Goal: Information Seeking & Learning: Learn about a topic

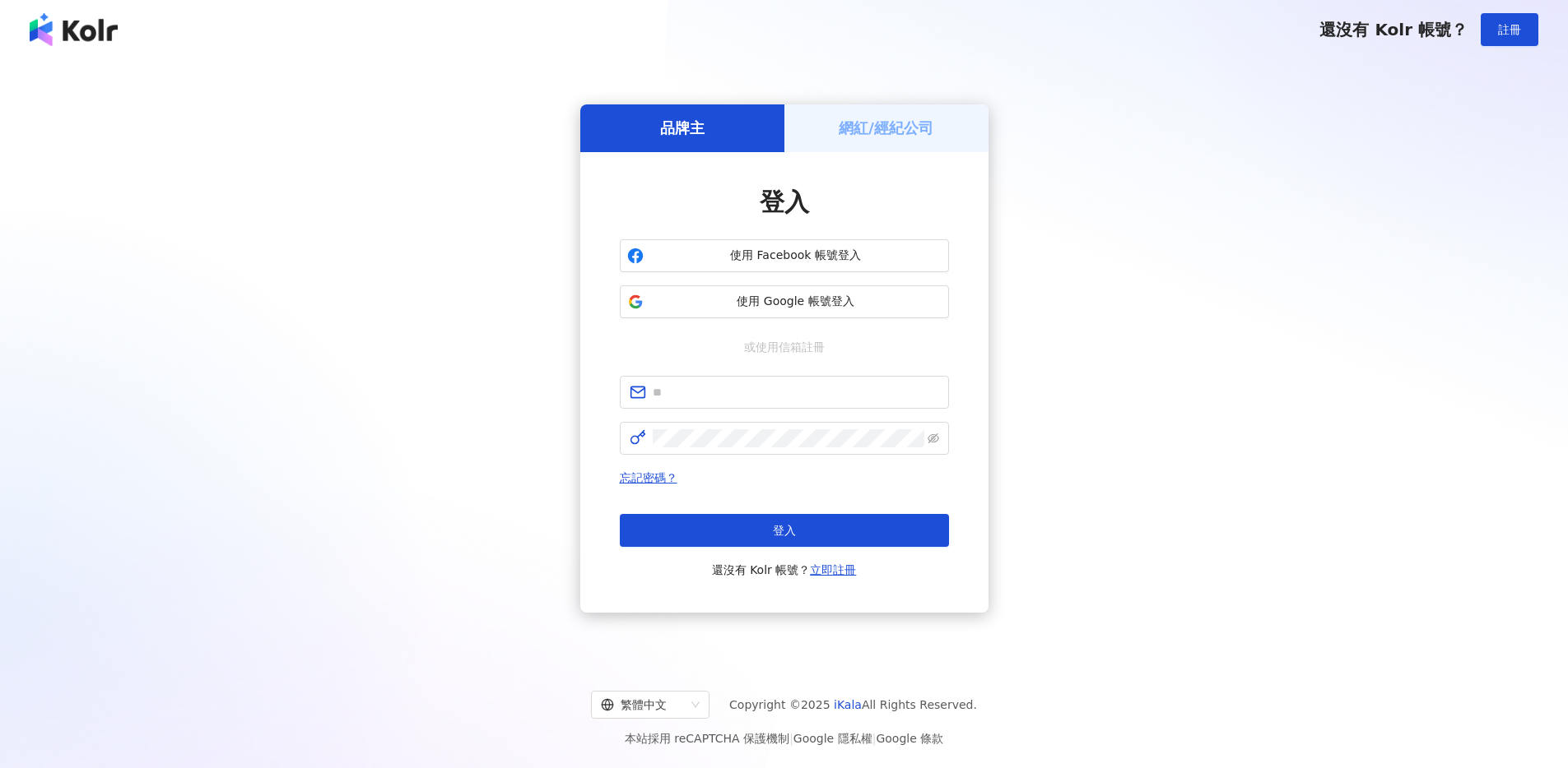
click at [873, 131] on h5 "網紅/經紀公司" at bounding box center [886, 128] width 94 height 20
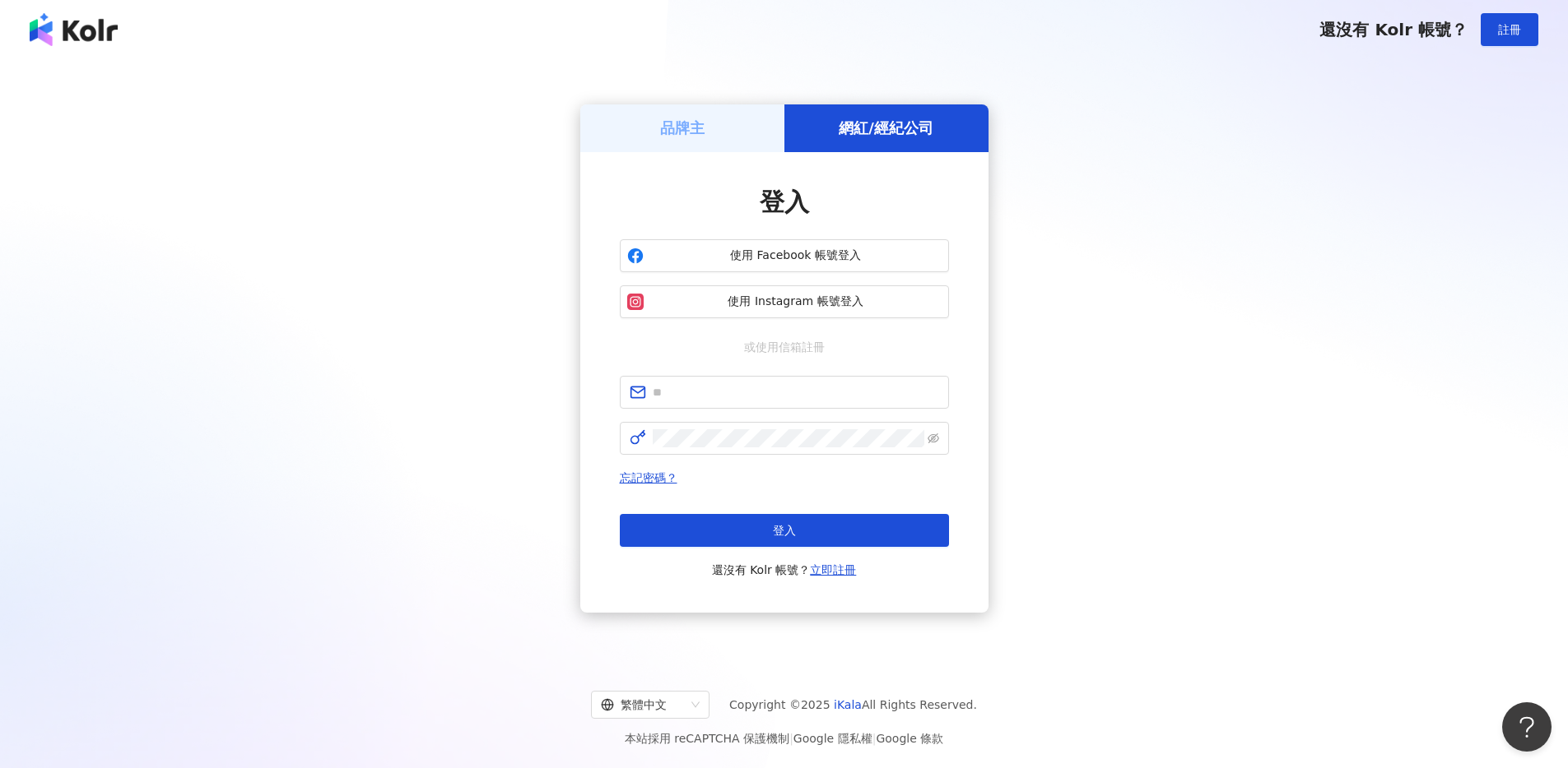
click at [713, 103] on div "品牌主 網紅/經紀公司 登入 使用 Facebook 帳號登入 使用 Instagram 帳號登入 或使用信箱註冊 忘記密碼？ 登入 還沒有 Kolr 帳號？…" at bounding box center [783, 359] width 1528 height 573
click at [715, 142] on div "品牌主" at bounding box center [682, 128] width 204 height 47
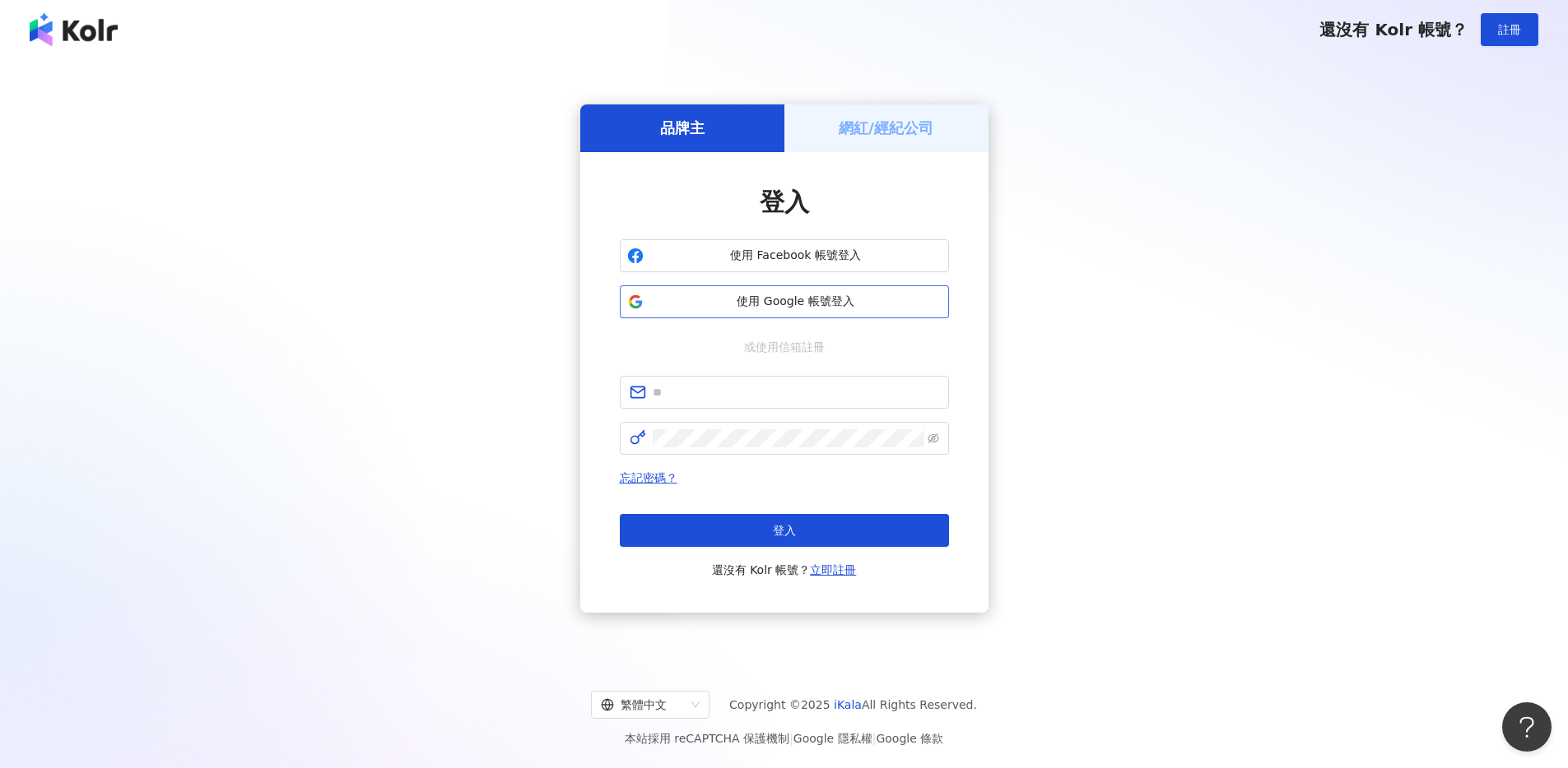
click at [785, 311] on button "使用 Google 帳號登入" at bounding box center [784, 302] width 329 height 33
click at [881, 305] on span "使用 Google 帳號登入" at bounding box center [795, 302] width 291 height 17
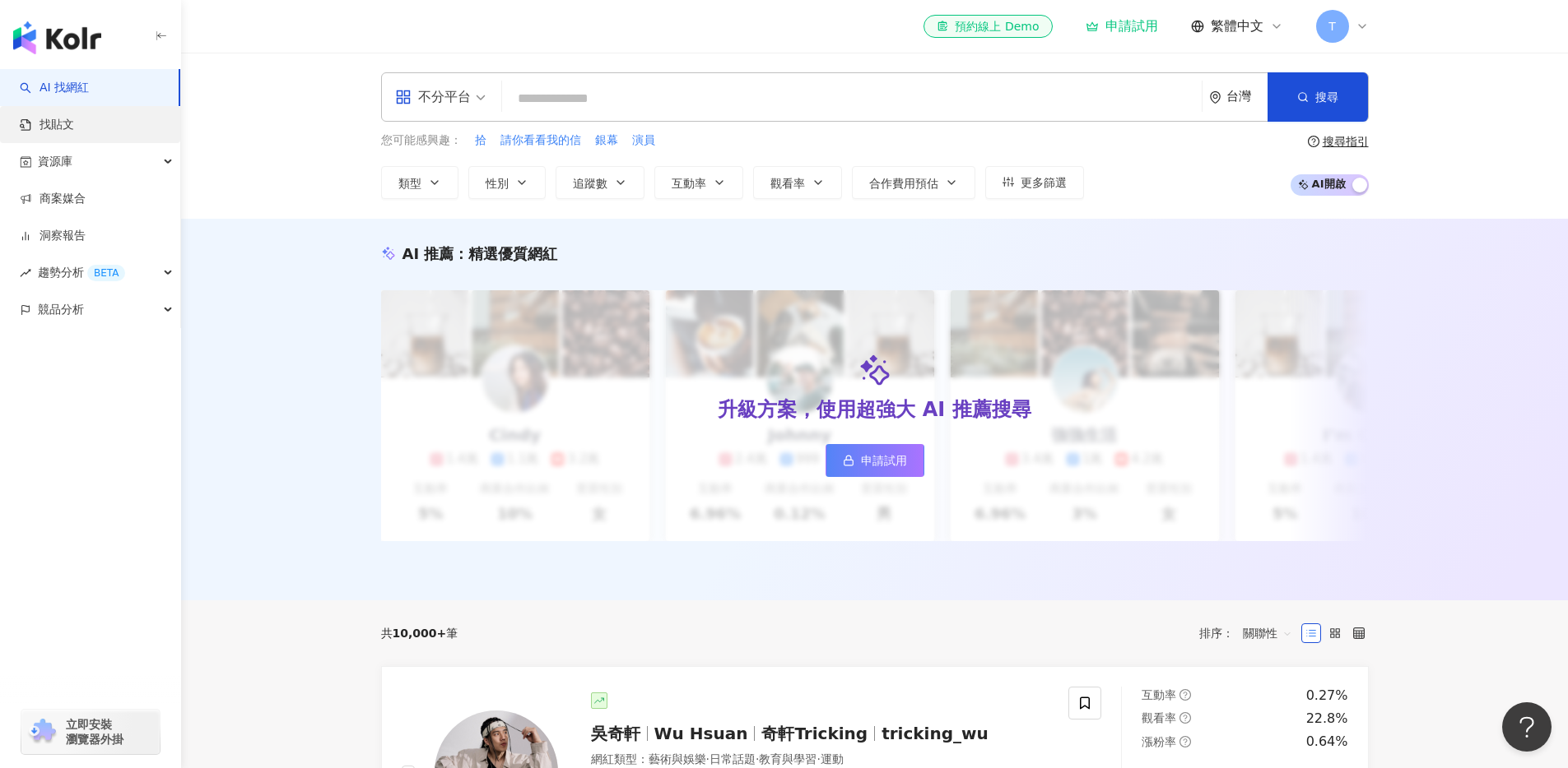
click at [74, 120] on link "找貼文" at bounding box center [46, 125] width 55 height 17
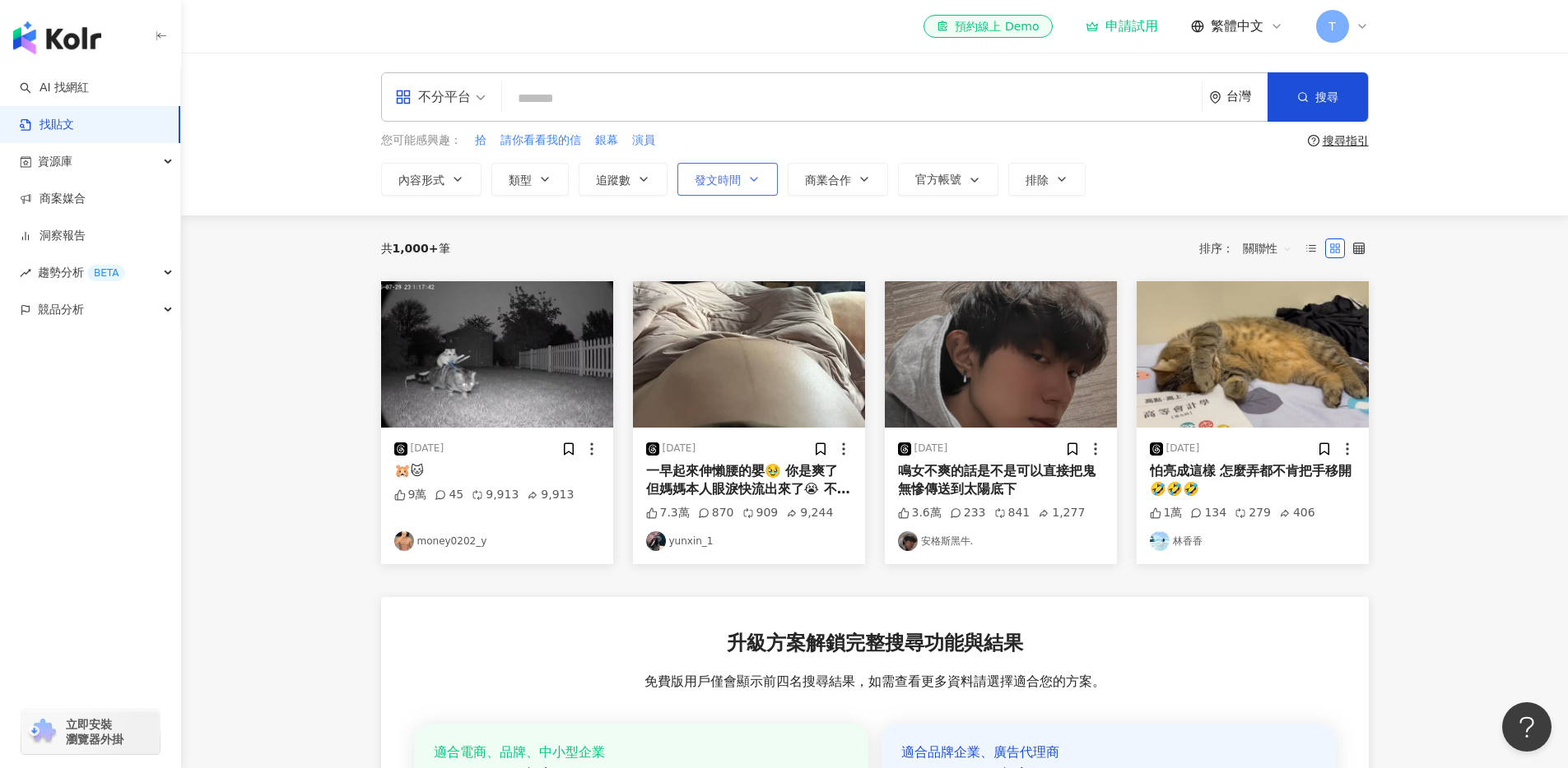
click at [743, 173] on button "發文時間" at bounding box center [728, 179] width 101 height 33
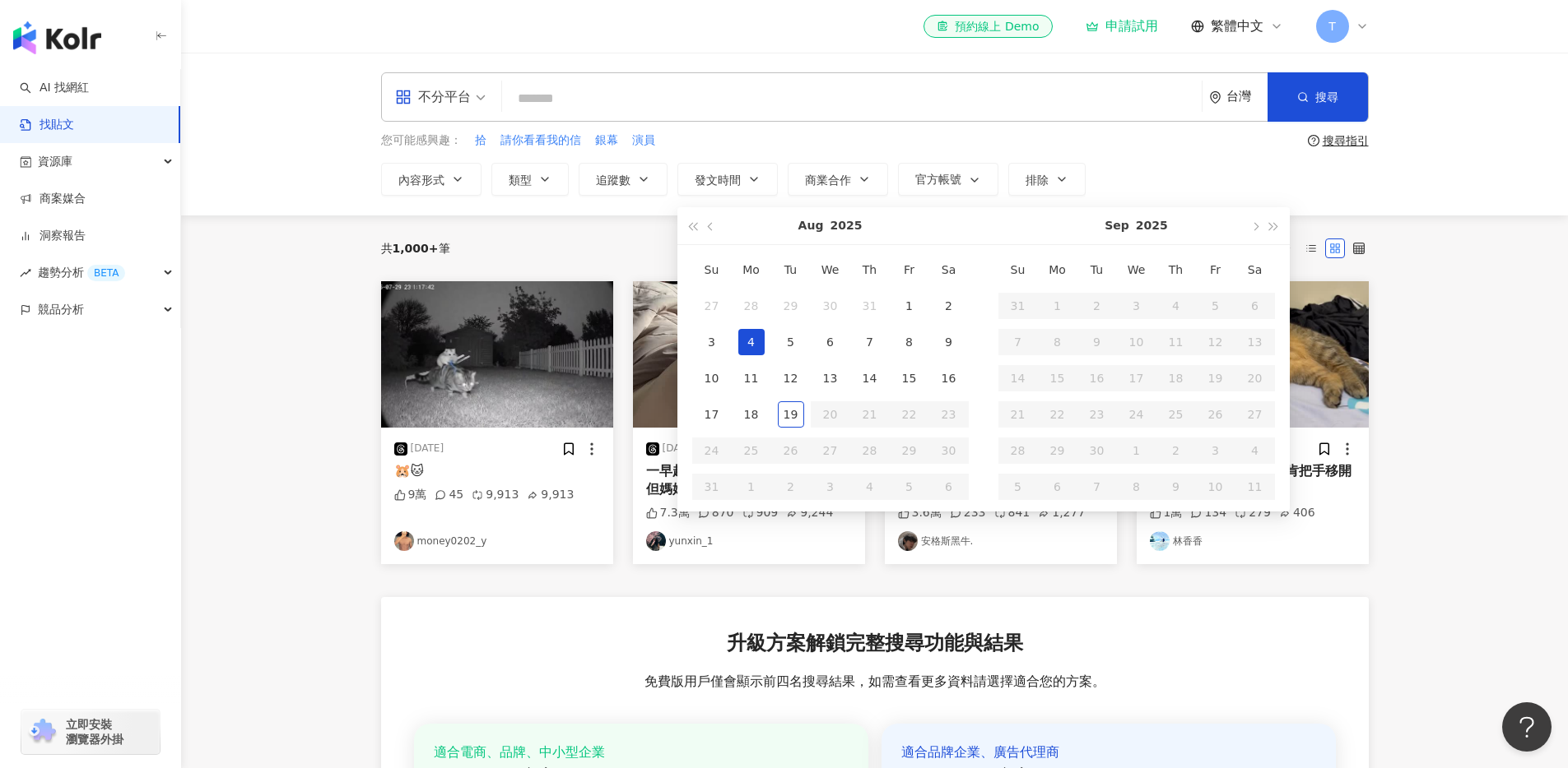
type input "**********"
click at [788, 412] on div "19" at bounding box center [790, 414] width 26 height 26
type input "**********"
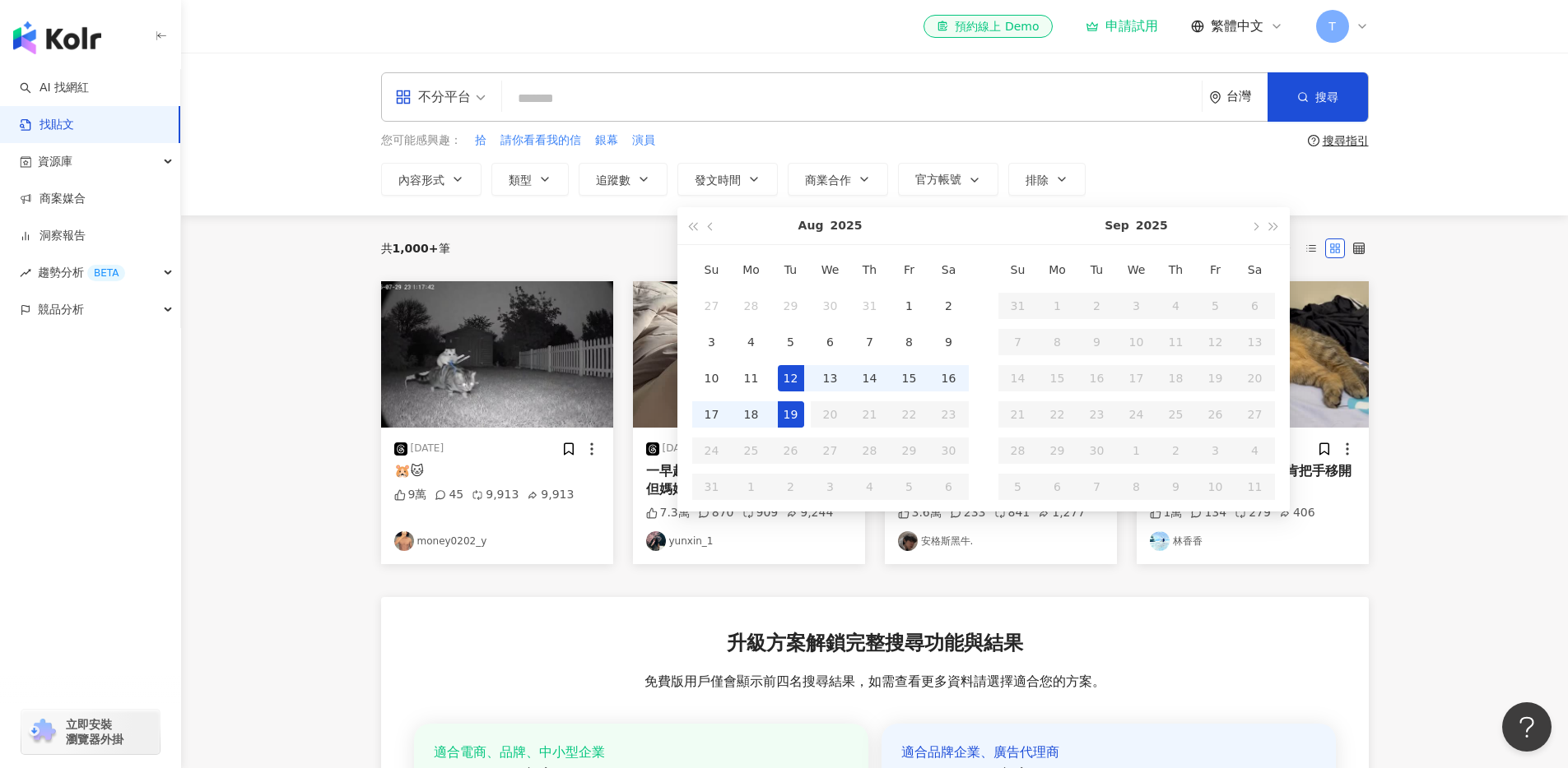
click at [788, 378] on div "12" at bounding box center [790, 378] width 26 height 26
type input "**********"
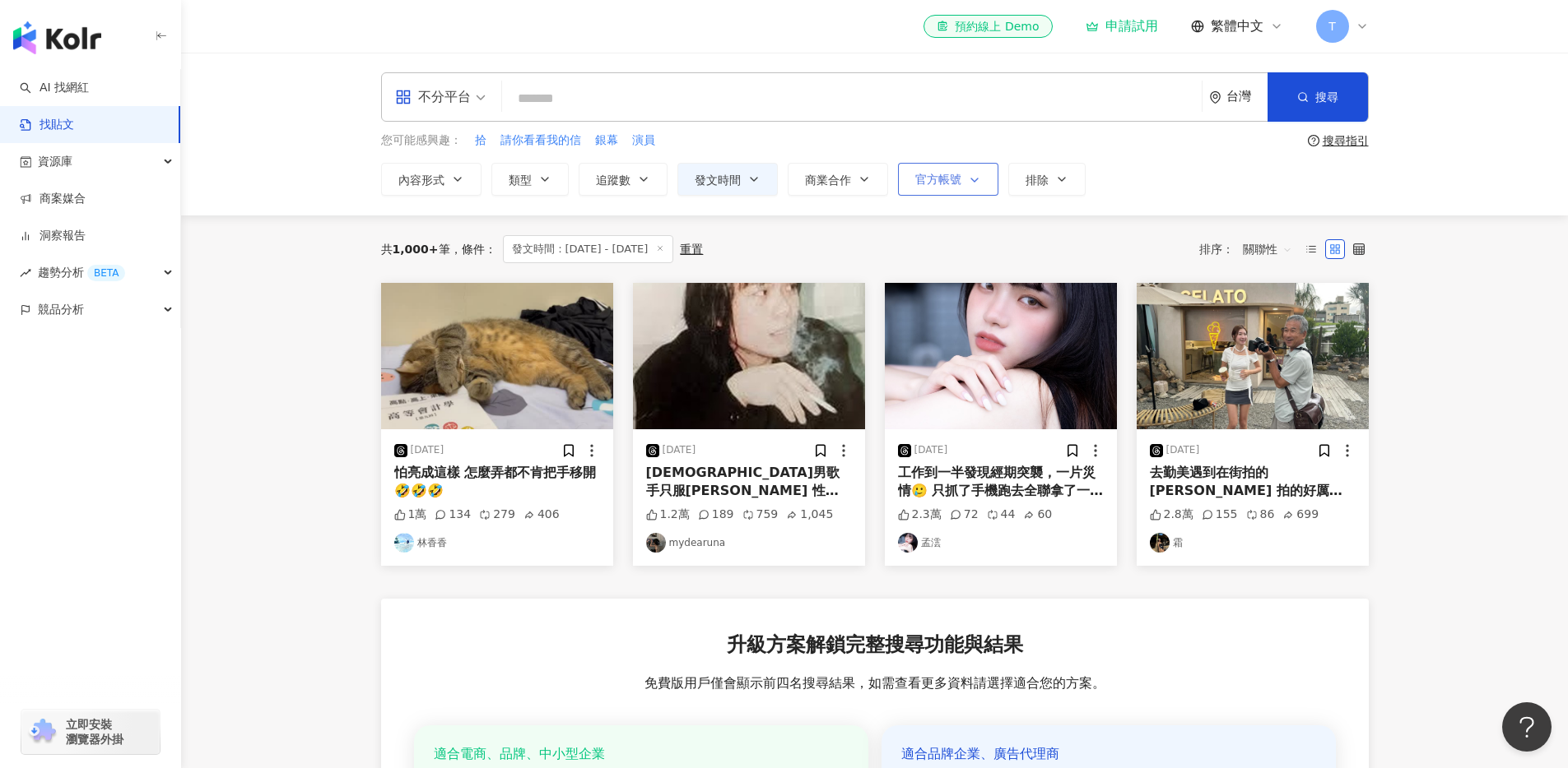
click at [927, 193] on button "官方帳號" at bounding box center [948, 179] width 101 height 33
click at [1050, 227] on div "共 1,000+ 筆 條件 ： 發文時間：[DATE] - [DATE] 重置 排序： 關聯性" at bounding box center [875, 249] width 987 height 67
click at [1046, 177] on span "排除" at bounding box center [1036, 180] width 23 height 13
click at [927, 250] on div "共 1,000+ 筆 條件 ： 發文時間：[DATE] - [DATE] 重置 排序： 關聯性" at bounding box center [875, 250] width 987 height 28
click at [403, 175] on span "內容形式" at bounding box center [422, 180] width 46 height 13
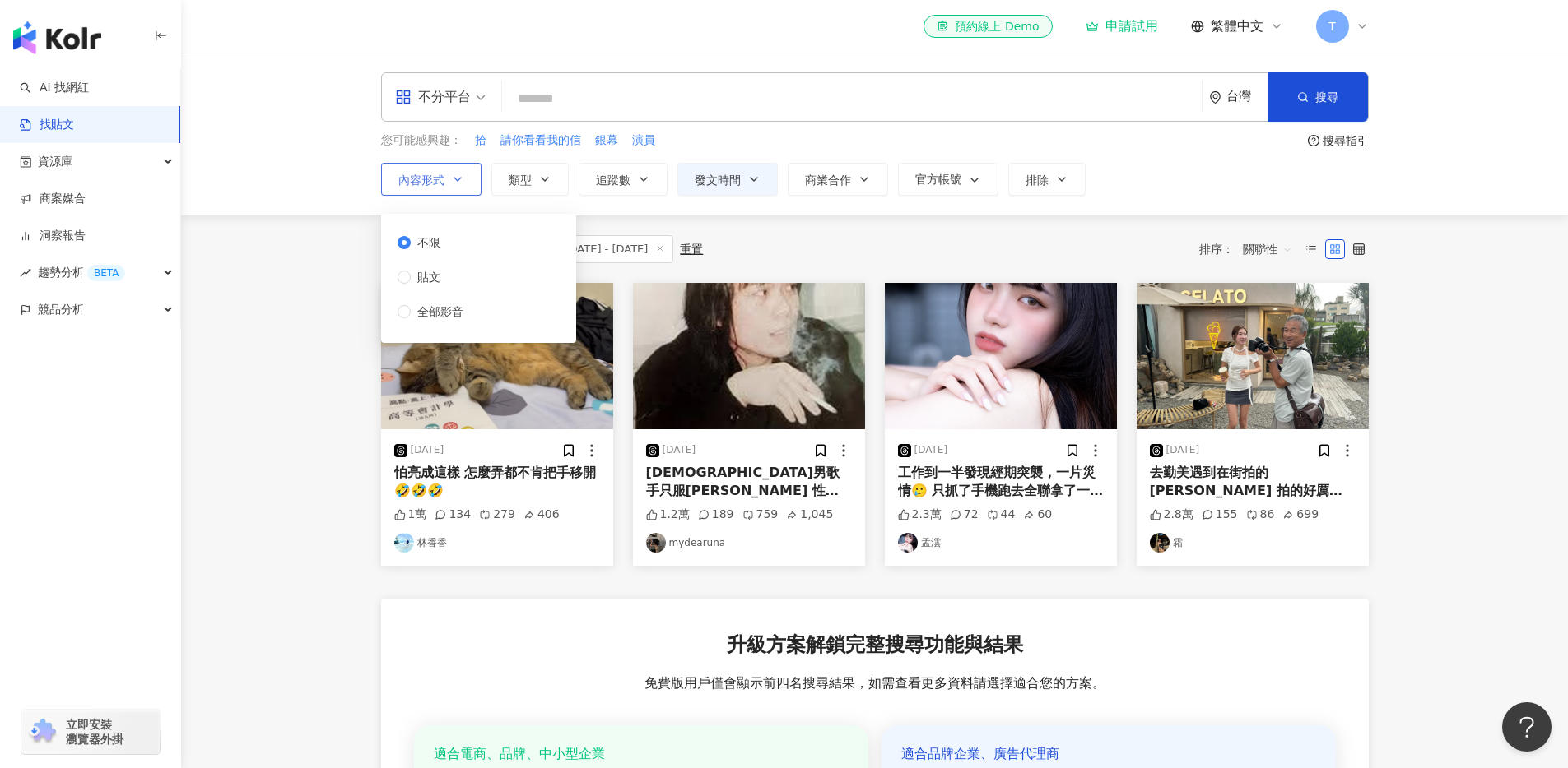
click at [402, 177] on span "內容形式" at bounding box center [422, 180] width 46 height 13
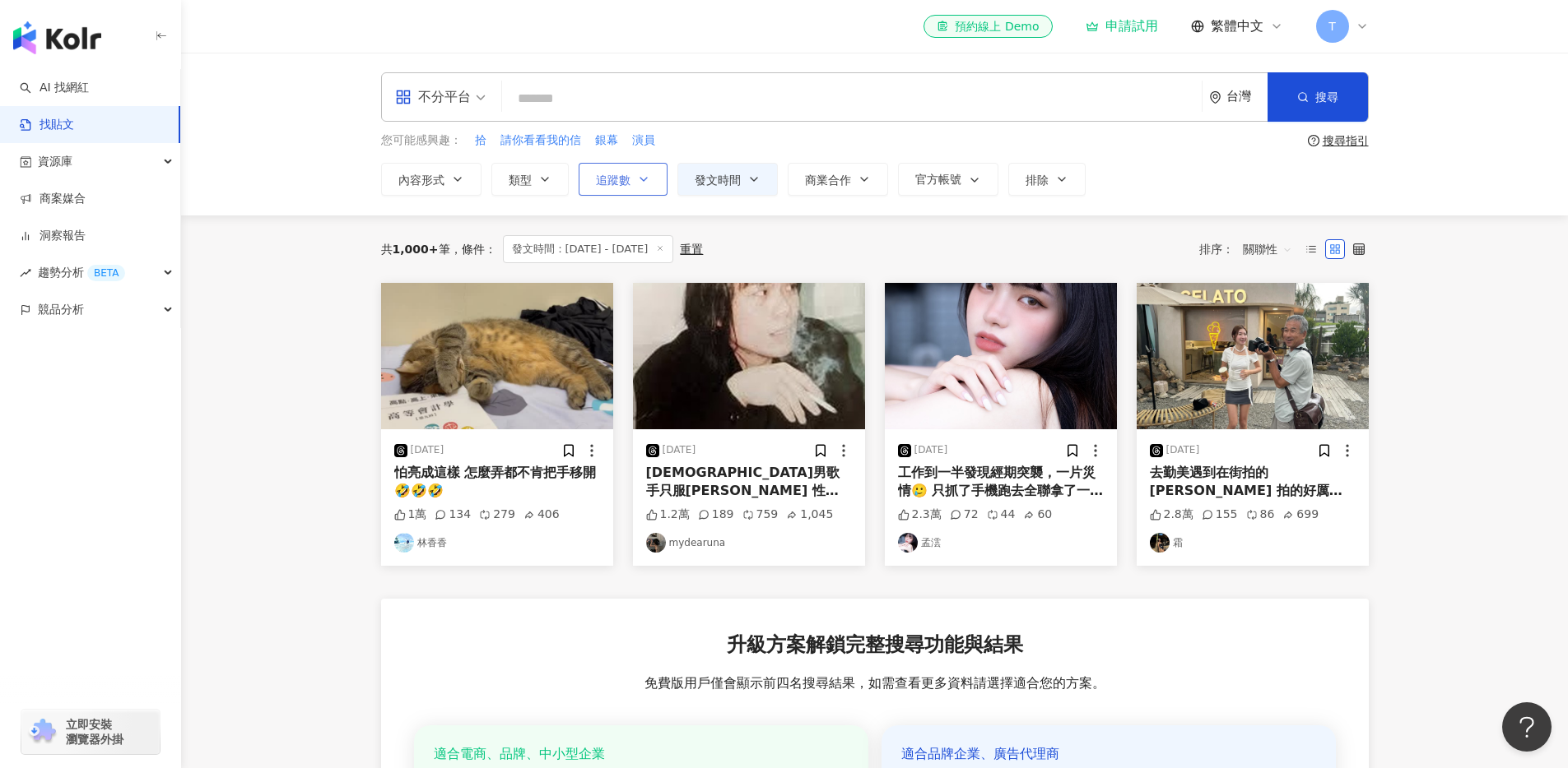
click at [621, 193] on button "追蹤數" at bounding box center [623, 179] width 89 height 33
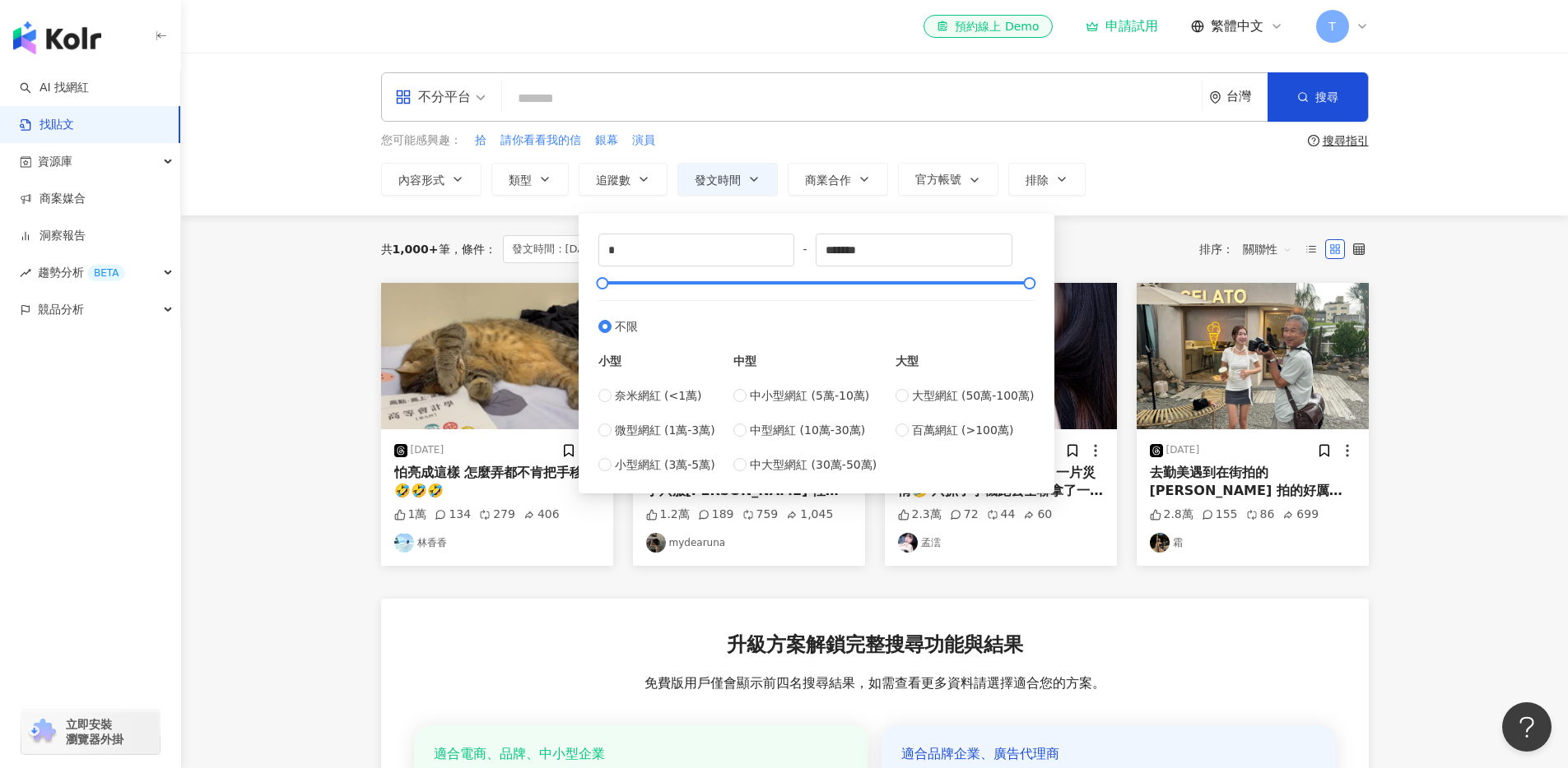
click at [484, 232] on div "共 1,000+ 筆 條件 ： 發文時間：[DATE] - [DATE] 重置 排序： 關聯性" at bounding box center [875, 249] width 987 height 67
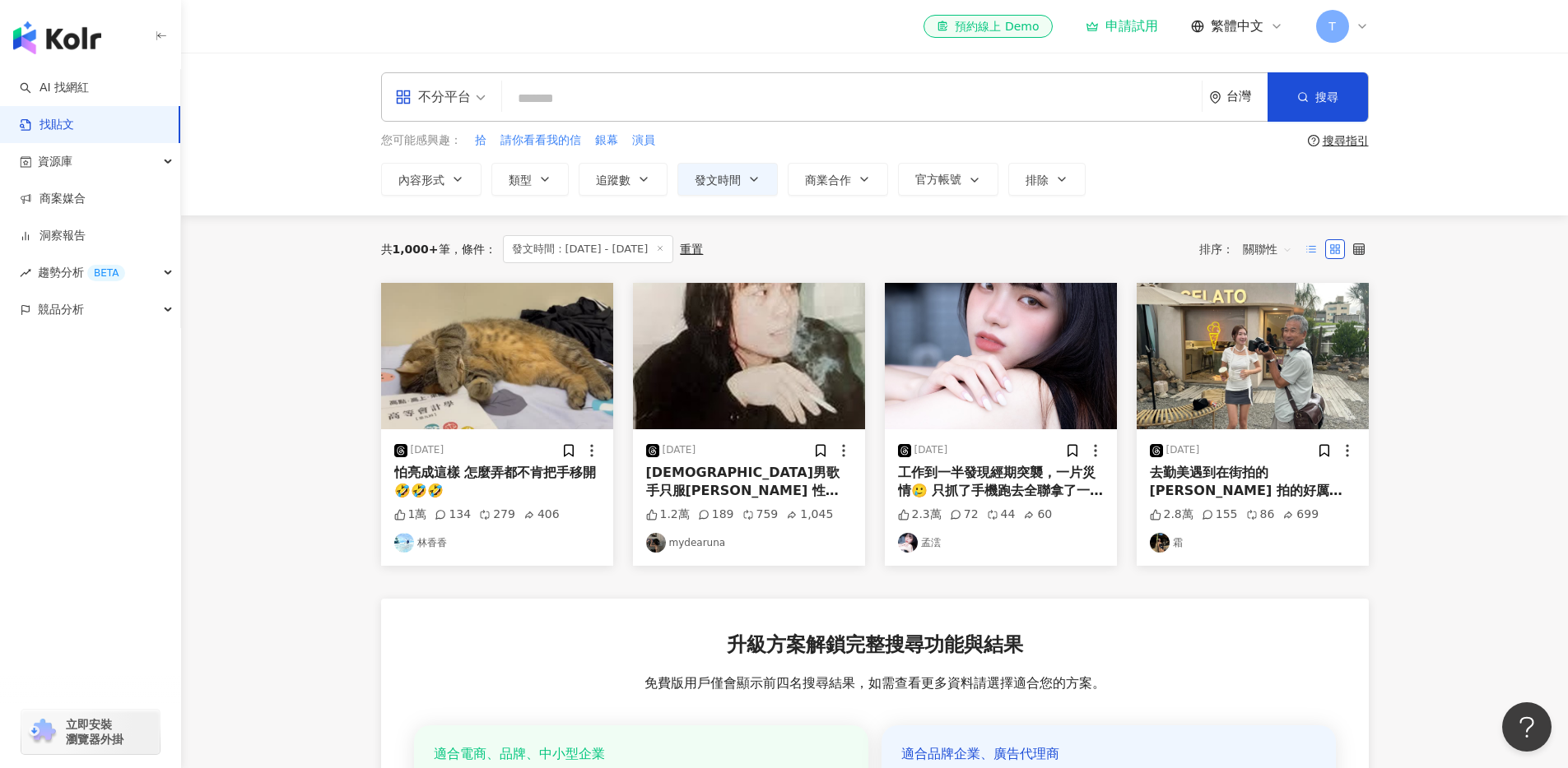
click at [1311, 250] on icon at bounding box center [1311, 249] width 11 height 11
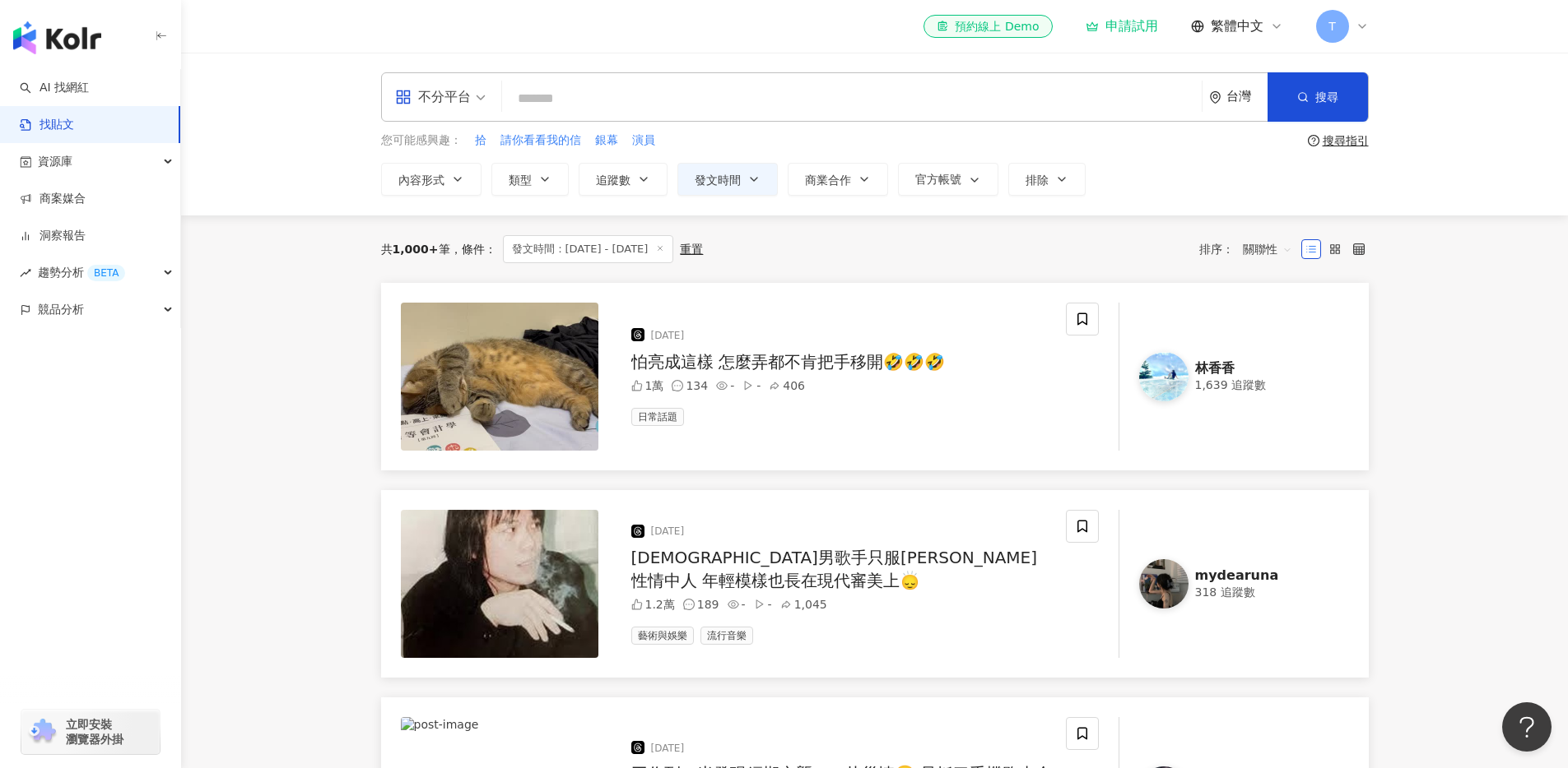
click at [1269, 243] on span "關聯性" at bounding box center [1267, 249] width 49 height 26
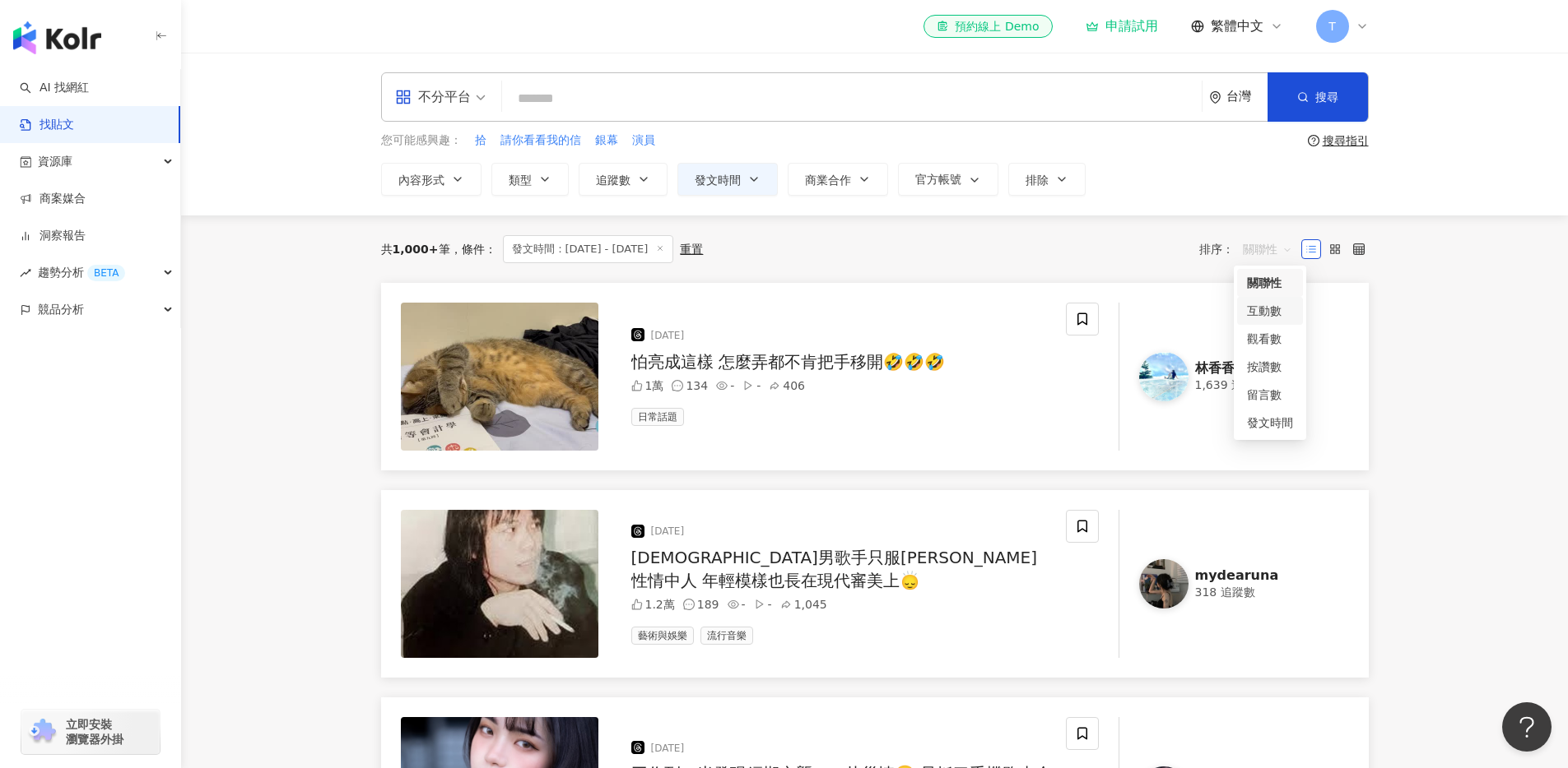
click at [1272, 307] on div "互動數" at bounding box center [1269, 311] width 46 height 18
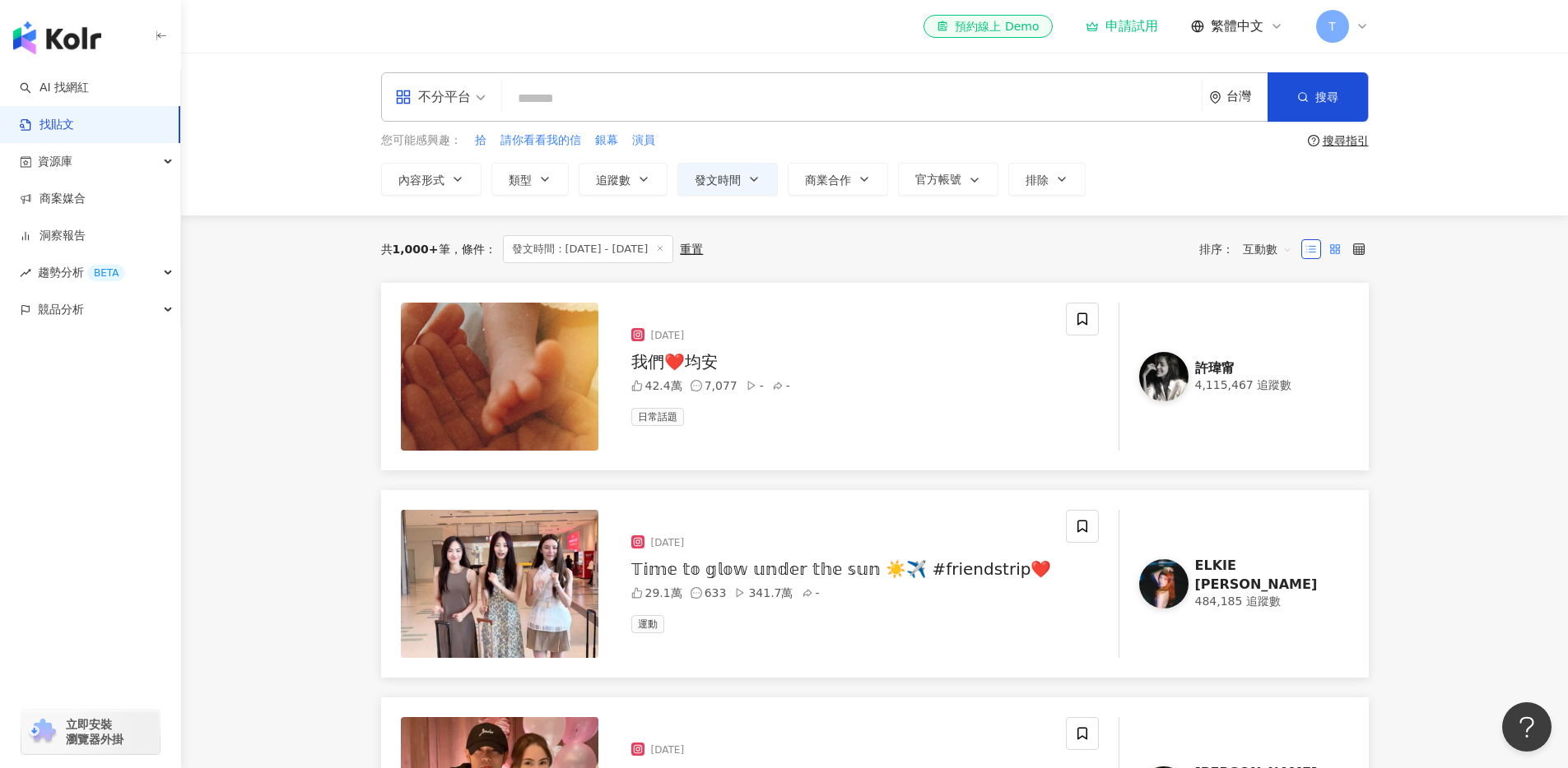
click at [1334, 247] on icon at bounding box center [1335, 249] width 11 height 11
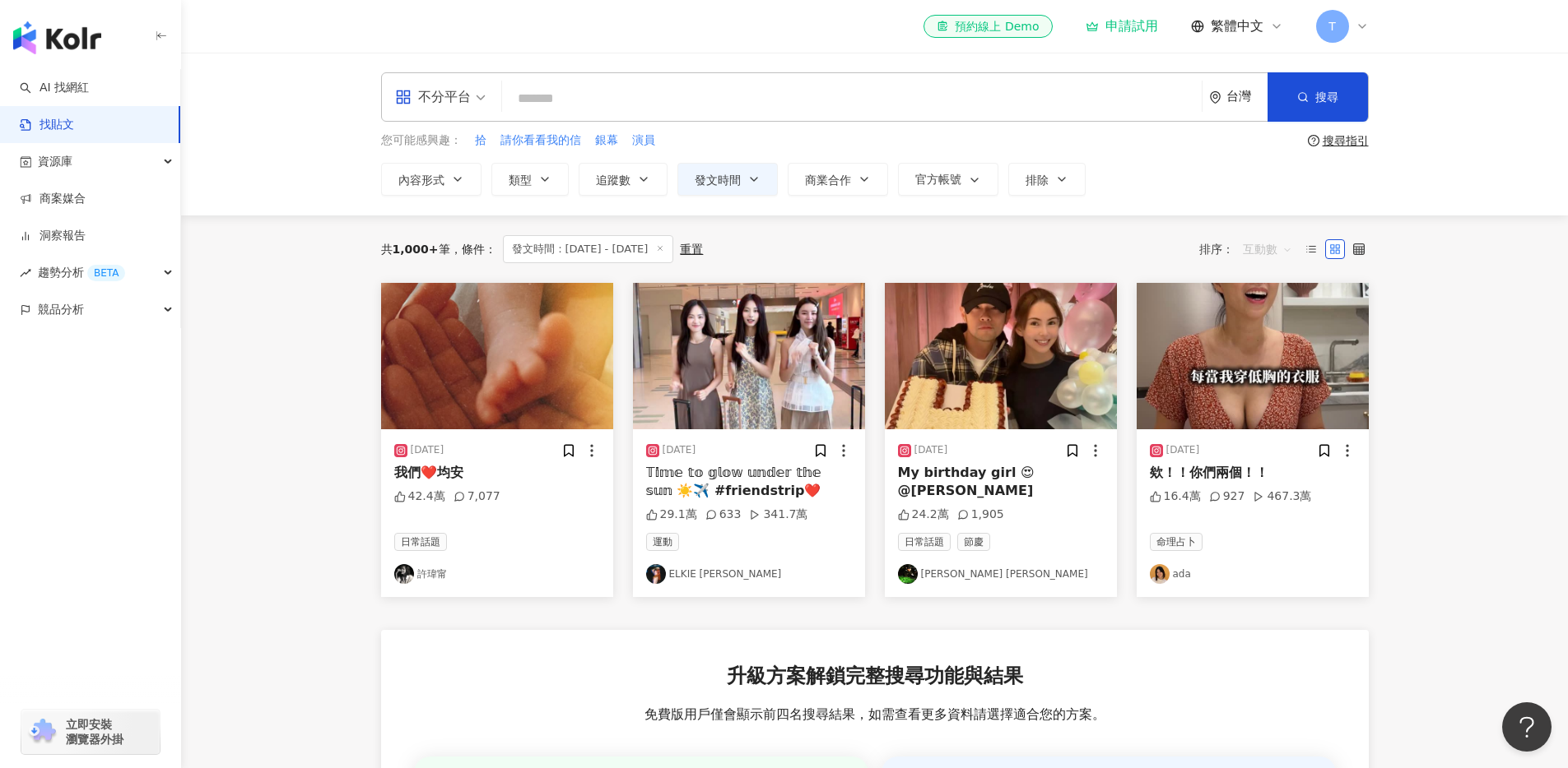
click at [1268, 244] on span "互動數" at bounding box center [1267, 249] width 49 height 26
click at [1269, 339] on div "觀看數" at bounding box center [1269, 339] width 46 height 18
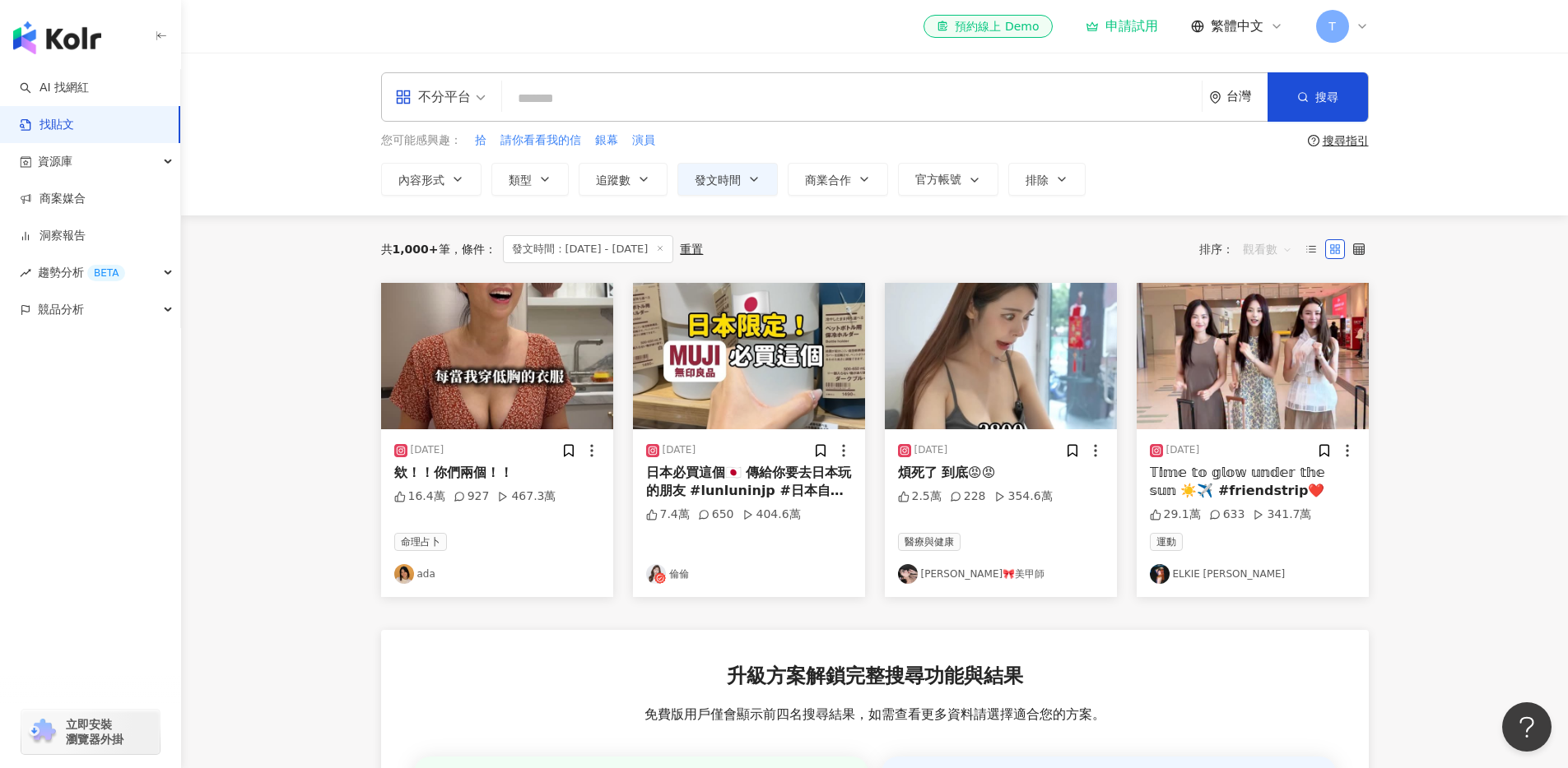
click at [1287, 246] on span "觀看數" at bounding box center [1267, 249] width 49 height 26
click at [1270, 371] on div "按讚數" at bounding box center [1269, 367] width 46 height 18
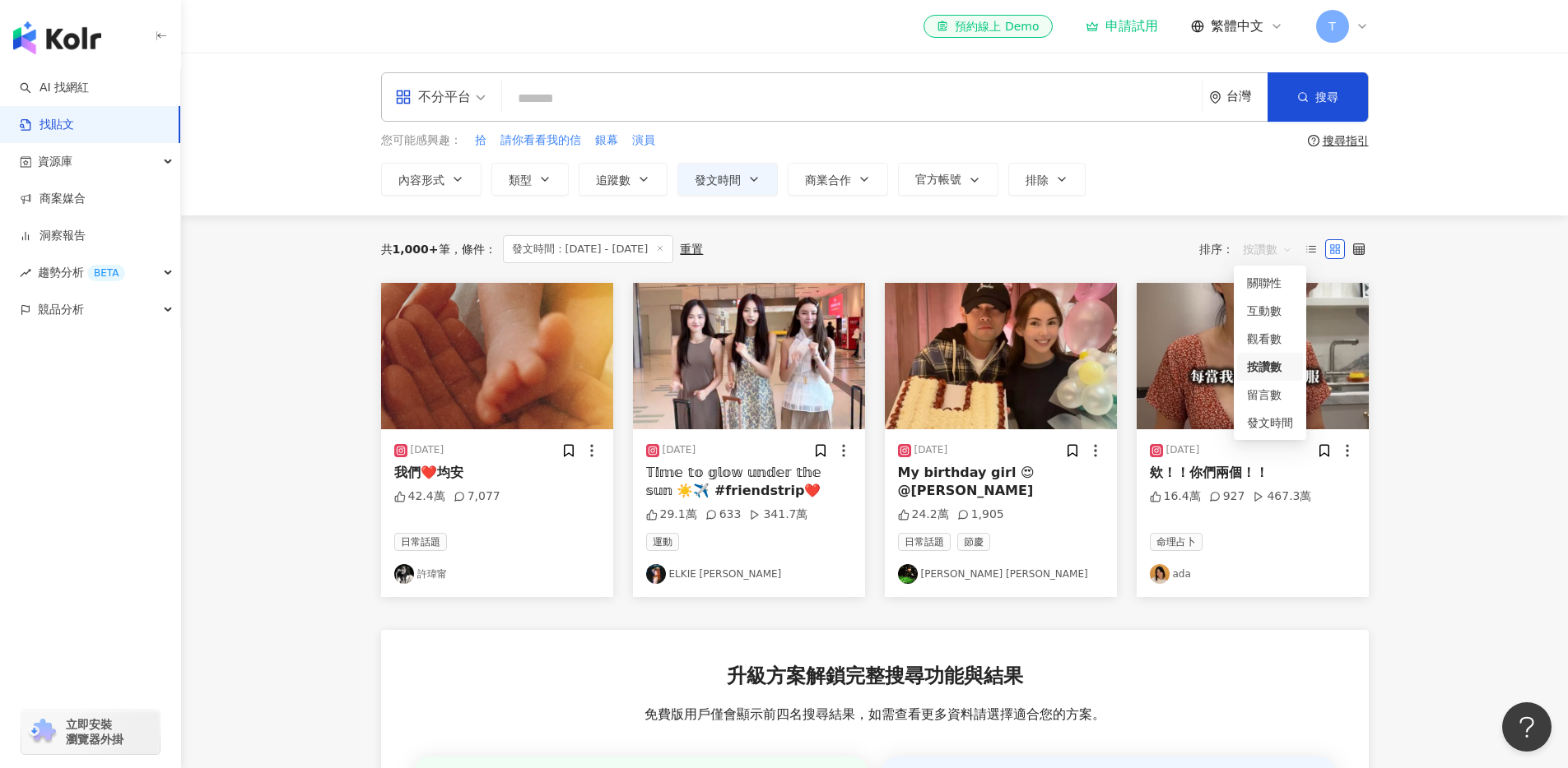
click at [1266, 250] on span "按讚數" at bounding box center [1267, 249] width 49 height 26
click at [1257, 397] on div "留言數" at bounding box center [1269, 395] width 46 height 18
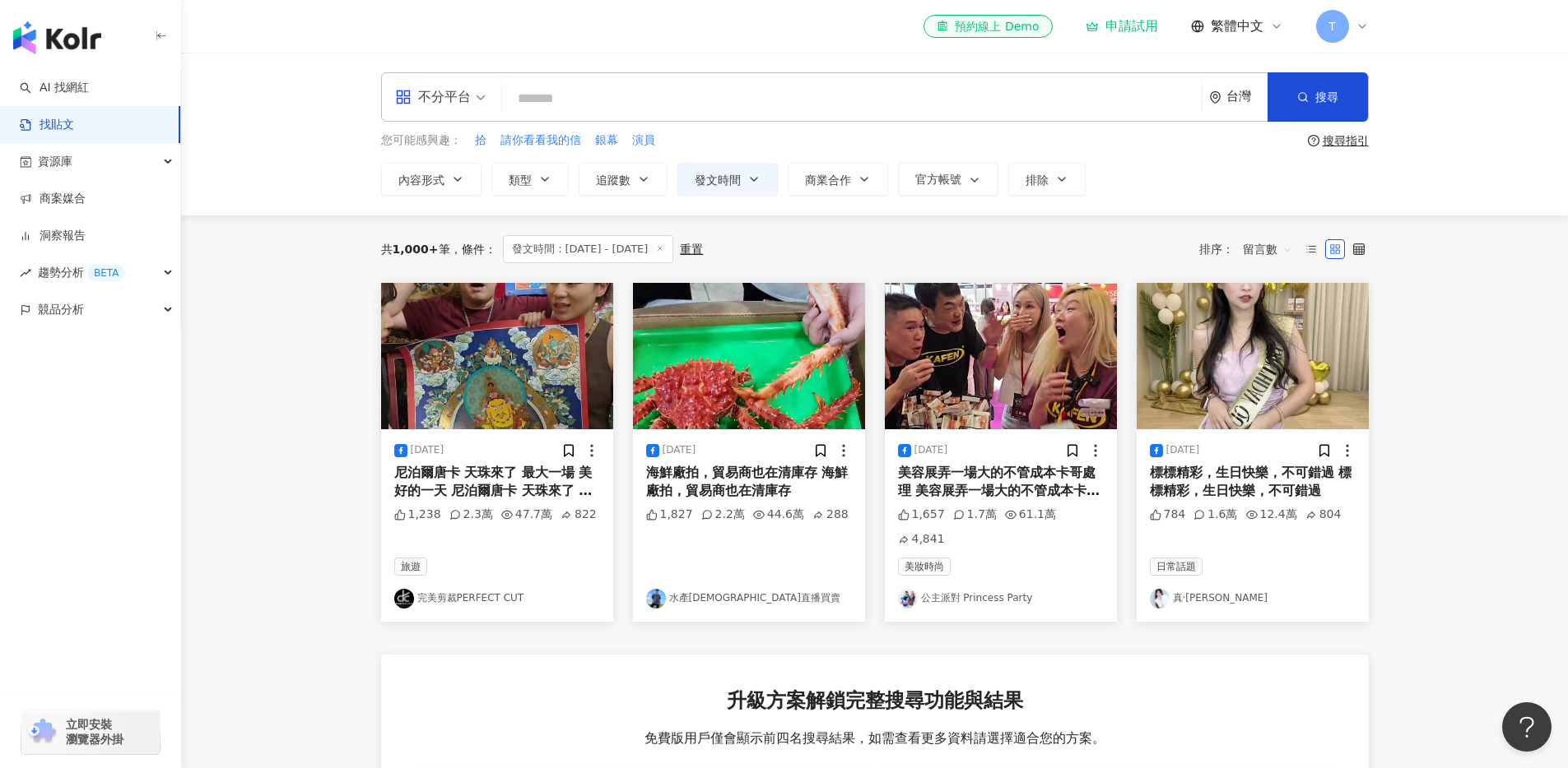
click at [1265, 250] on span "留言數" at bounding box center [1267, 249] width 49 height 26
click at [1266, 312] on div "互動數" at bounding box center [1269, 311] width 46 height 18
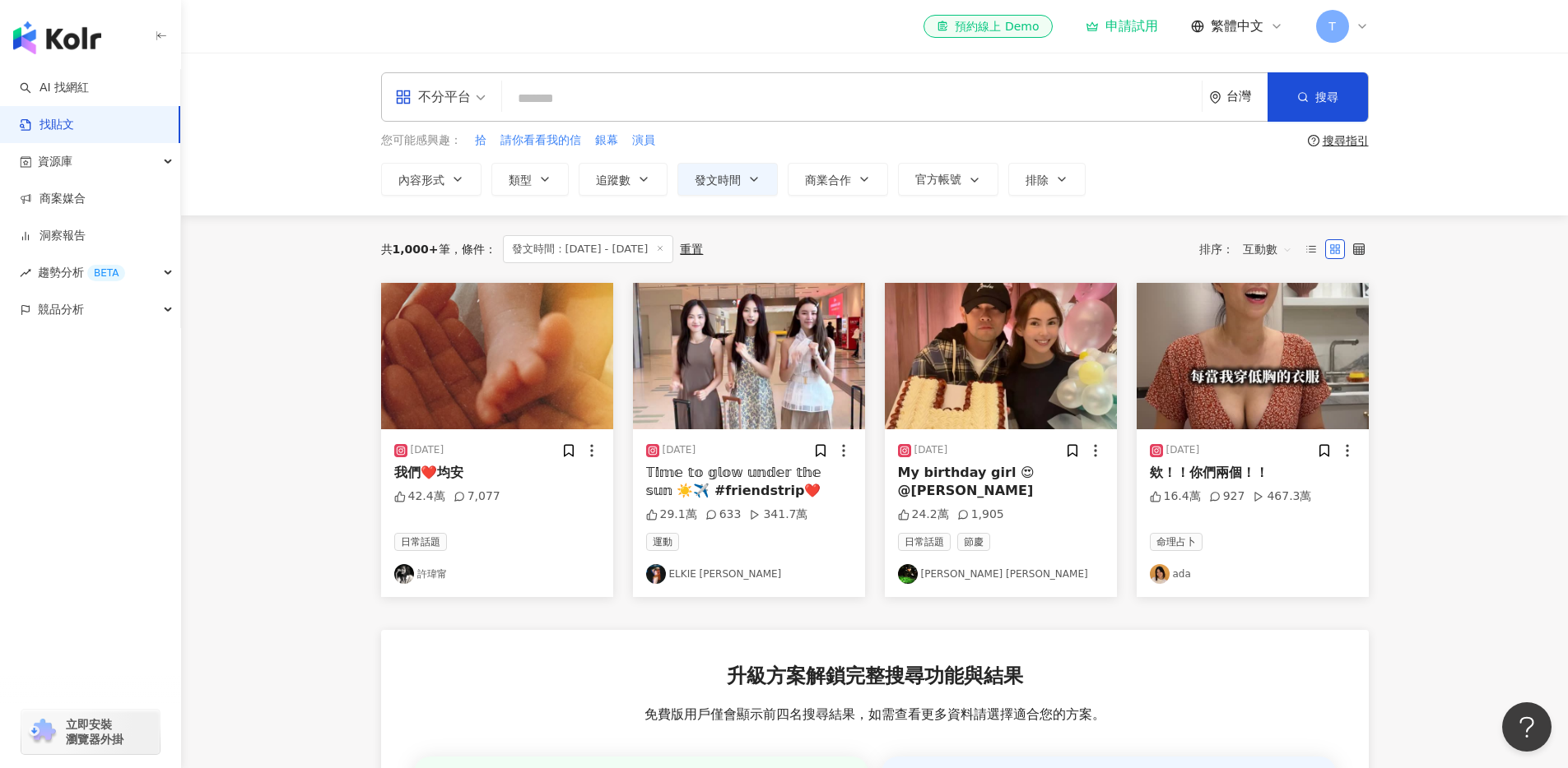
click at [1239, 449] on div "[DATE]" at bounding box center [1252, 451] width 206 height 17
click at [1244, 420] on img at bounding box center [1252, 356] width 232 height 146
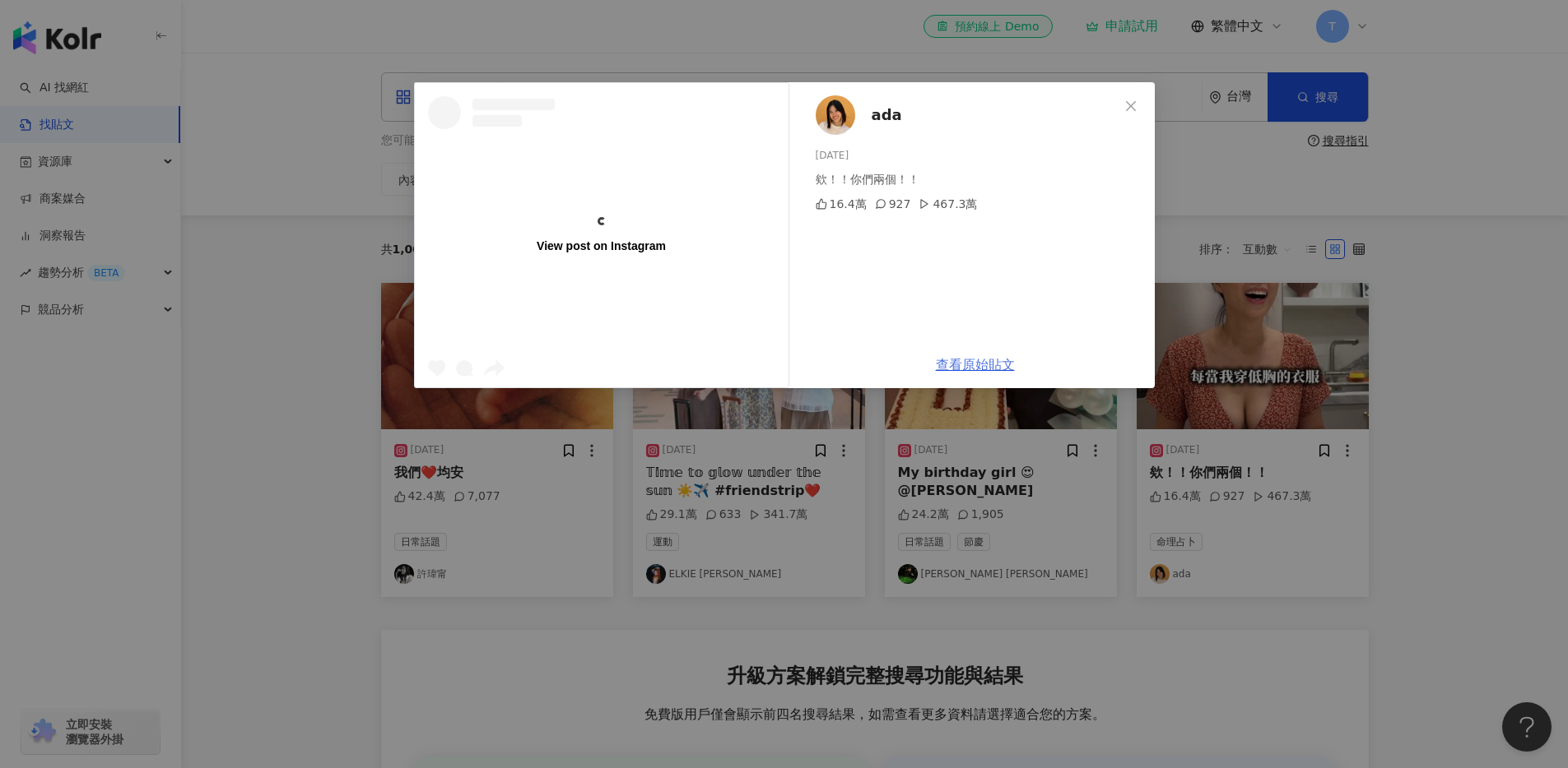
click at [982, 363] on link "查看原始貼文" at bounding box center [974, 364] width 79 height 16
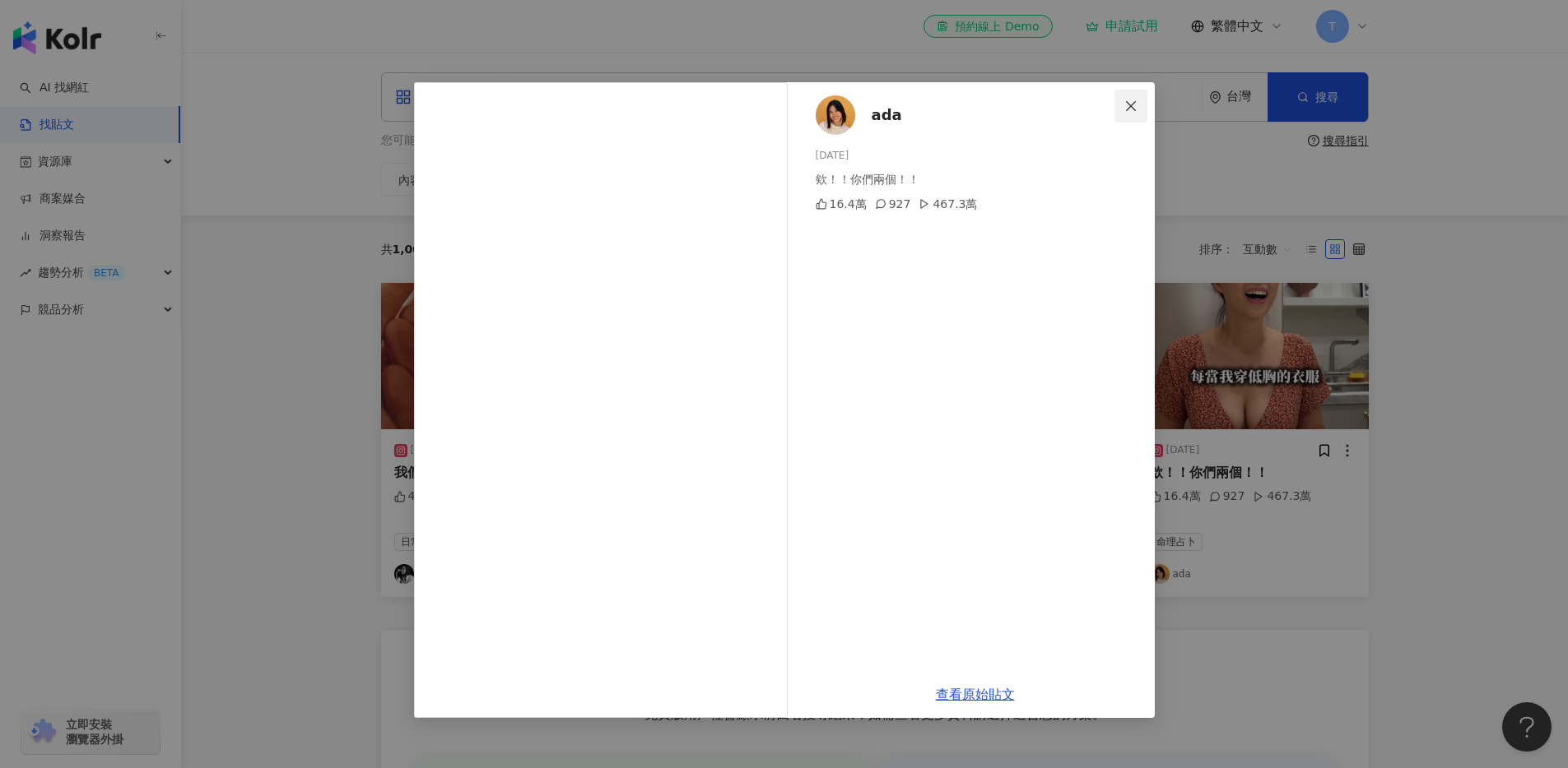
click at [1133, 108] on icon "close" at bounding box center [1131, 106] width 13 height 13
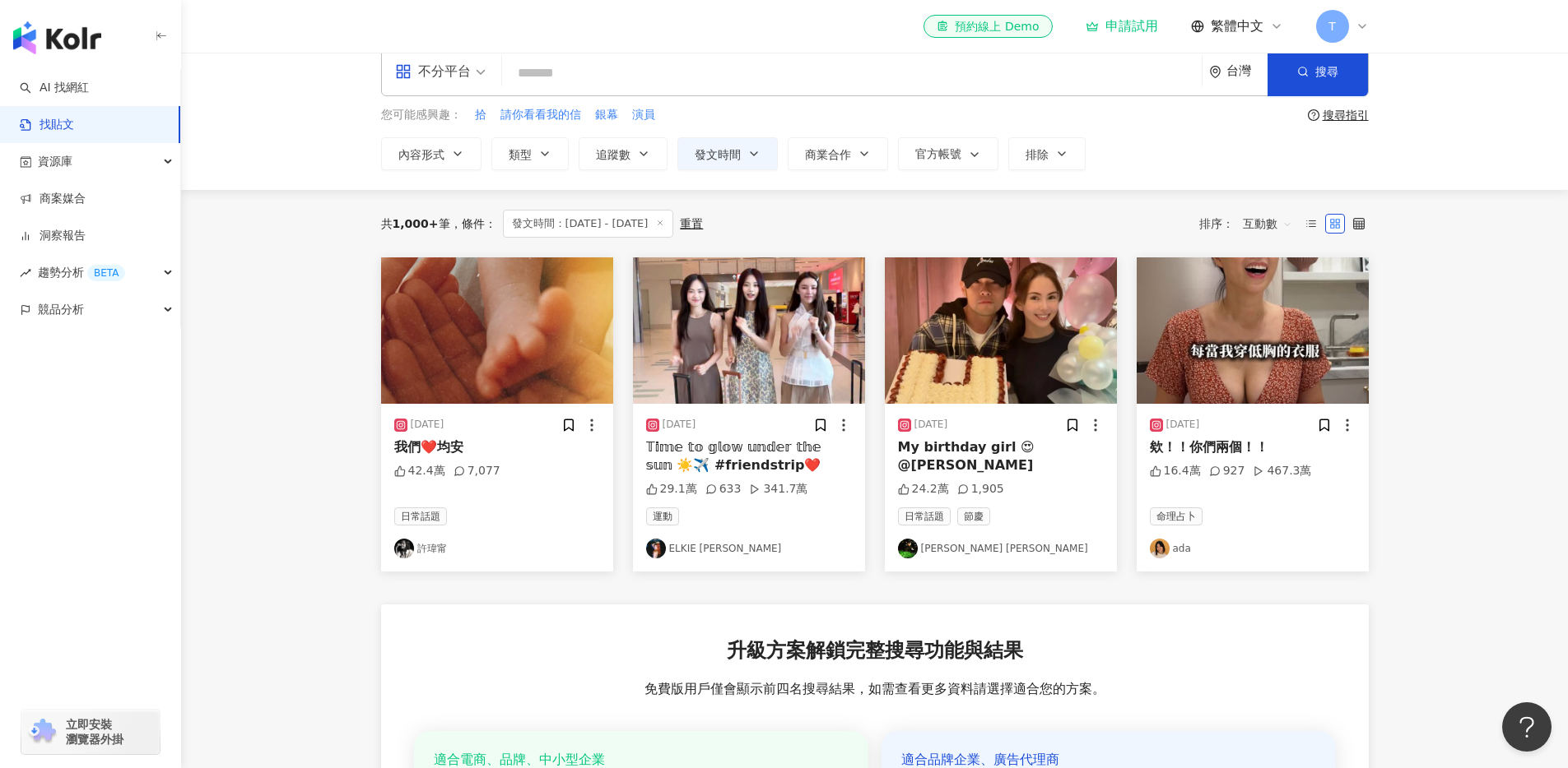
scroll to position [19, 0]
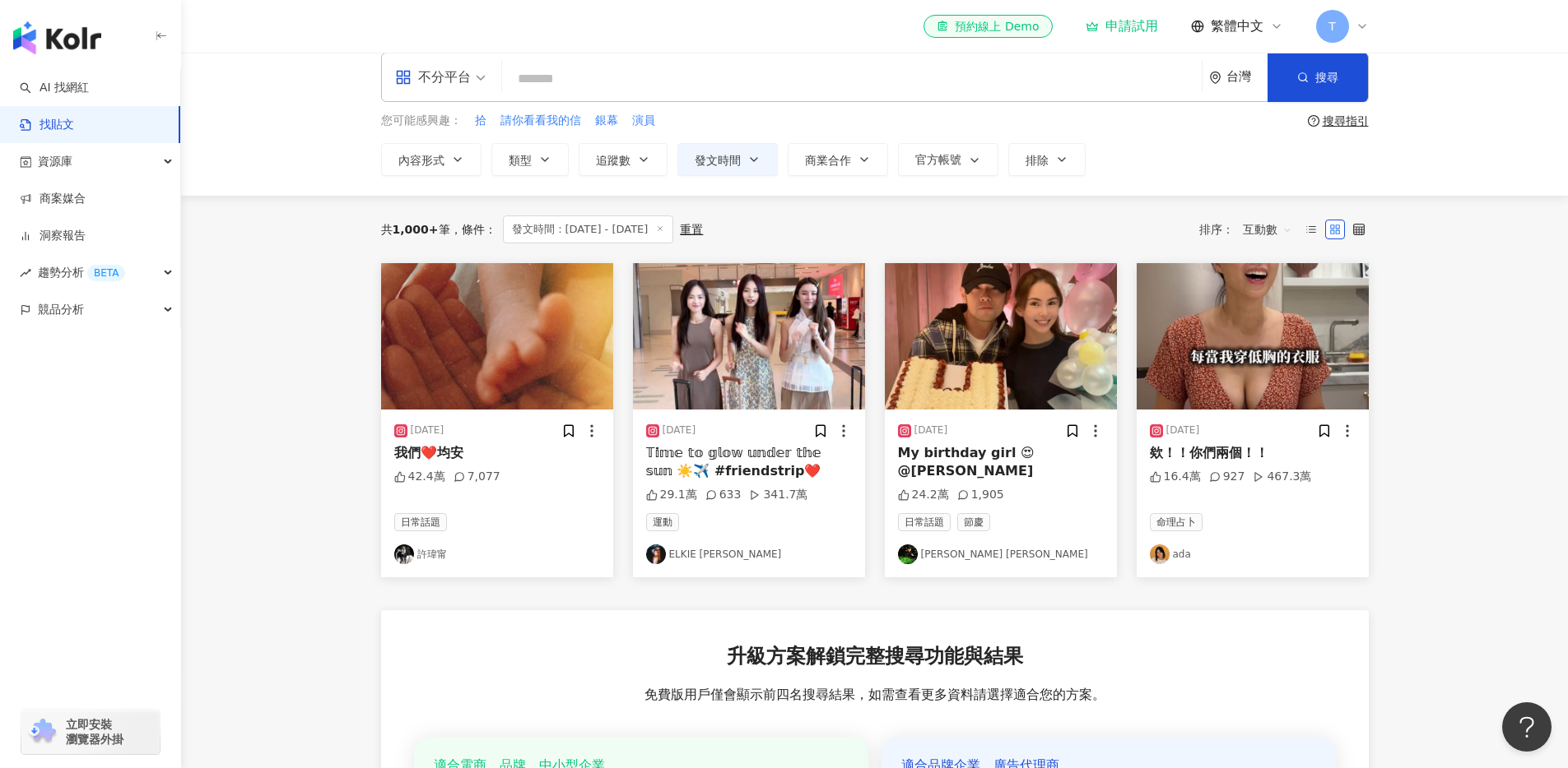
click at [74, 133] on link "找貼文" at bounding box center [46, 125] width 55 height 17
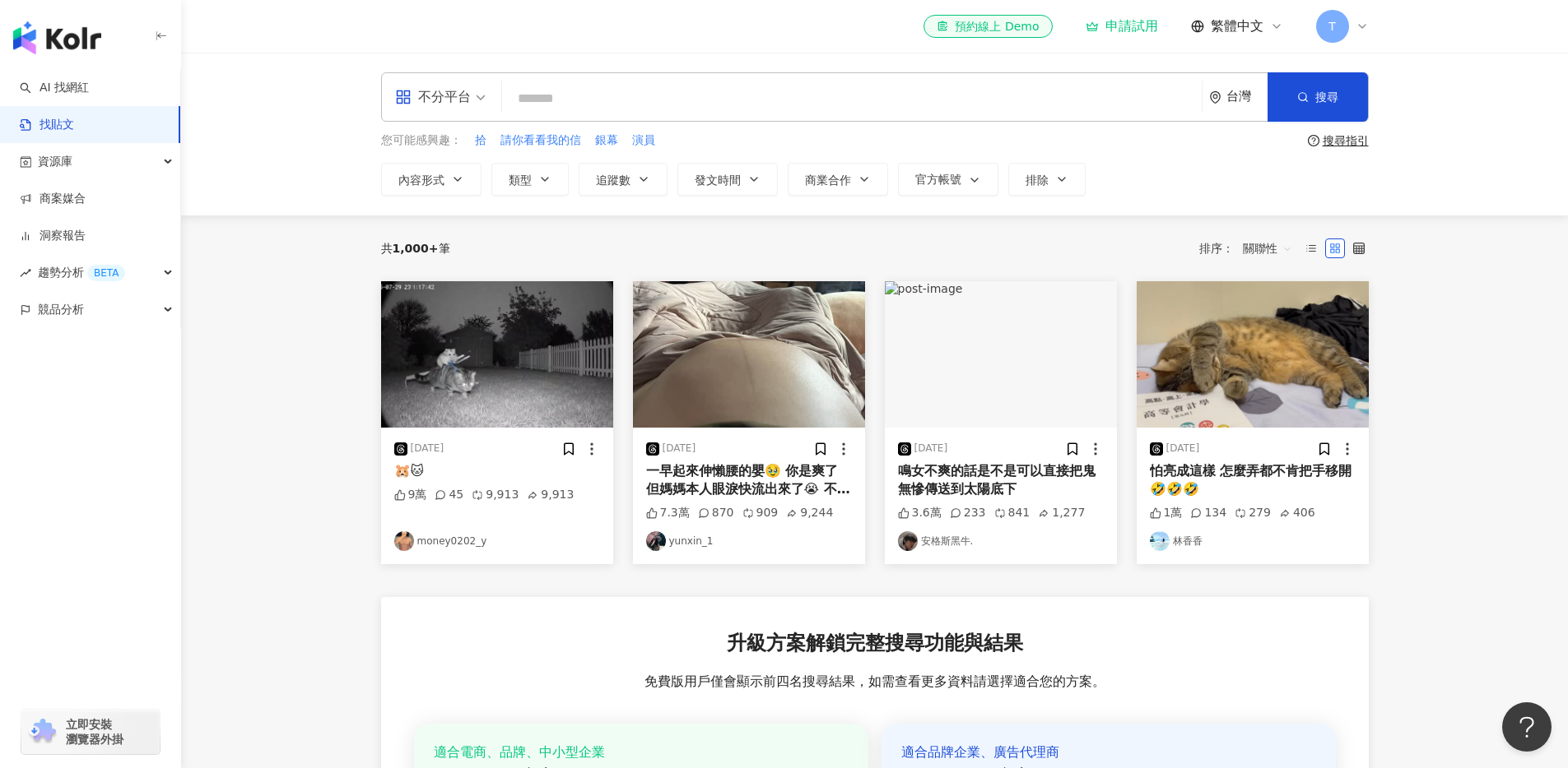
click at [74, 118] on link "找貼文" at bounding box center [46, 125] width 55 height 17
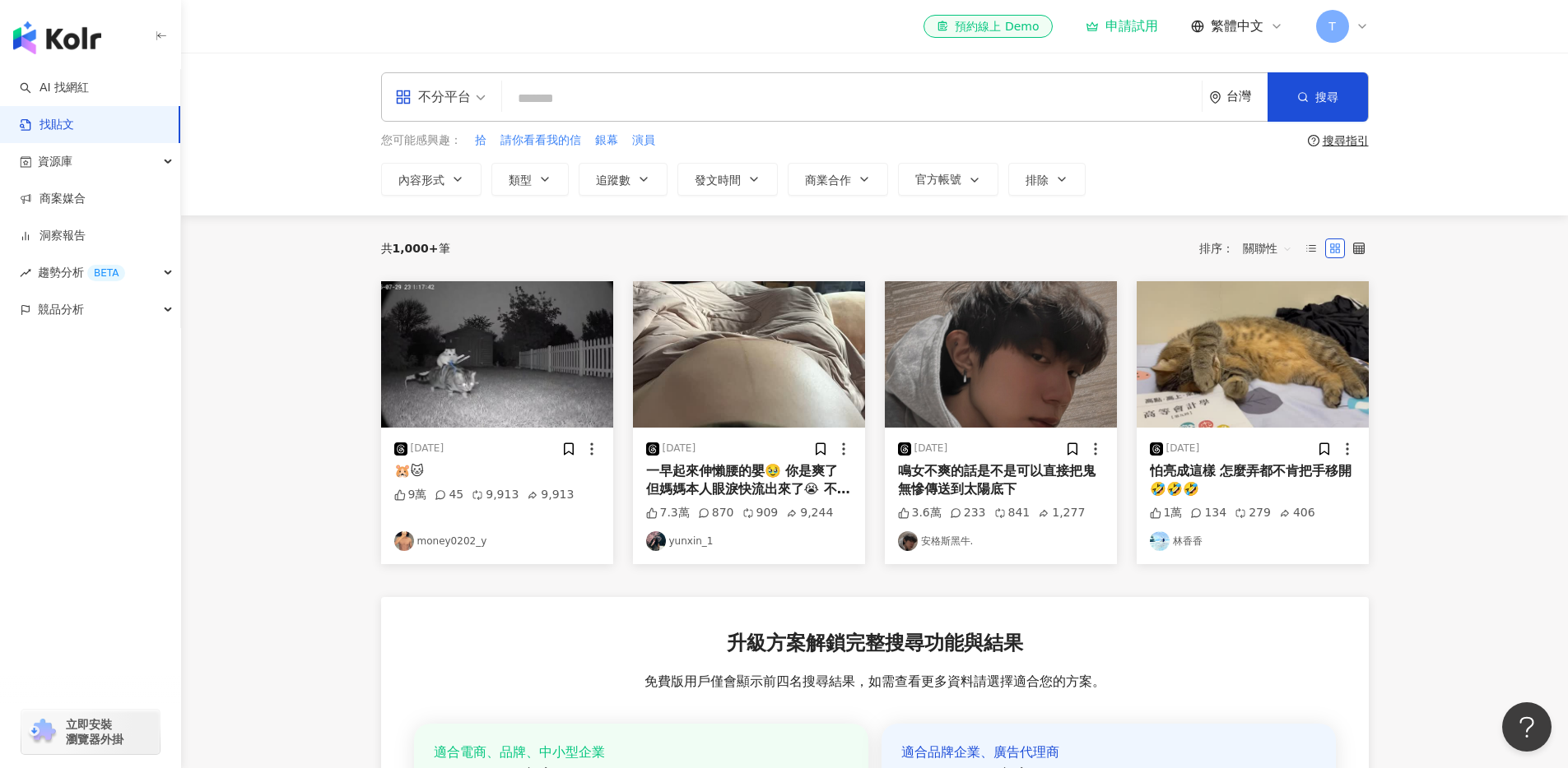
click at [725, 490] on div "一早起來伸懶腰的嬰🥹 你是爽了 但媽媽本人眼淚快流出來了😭 不過很可愛沒錯" at bounding box center [749, 481] width 206 height 37
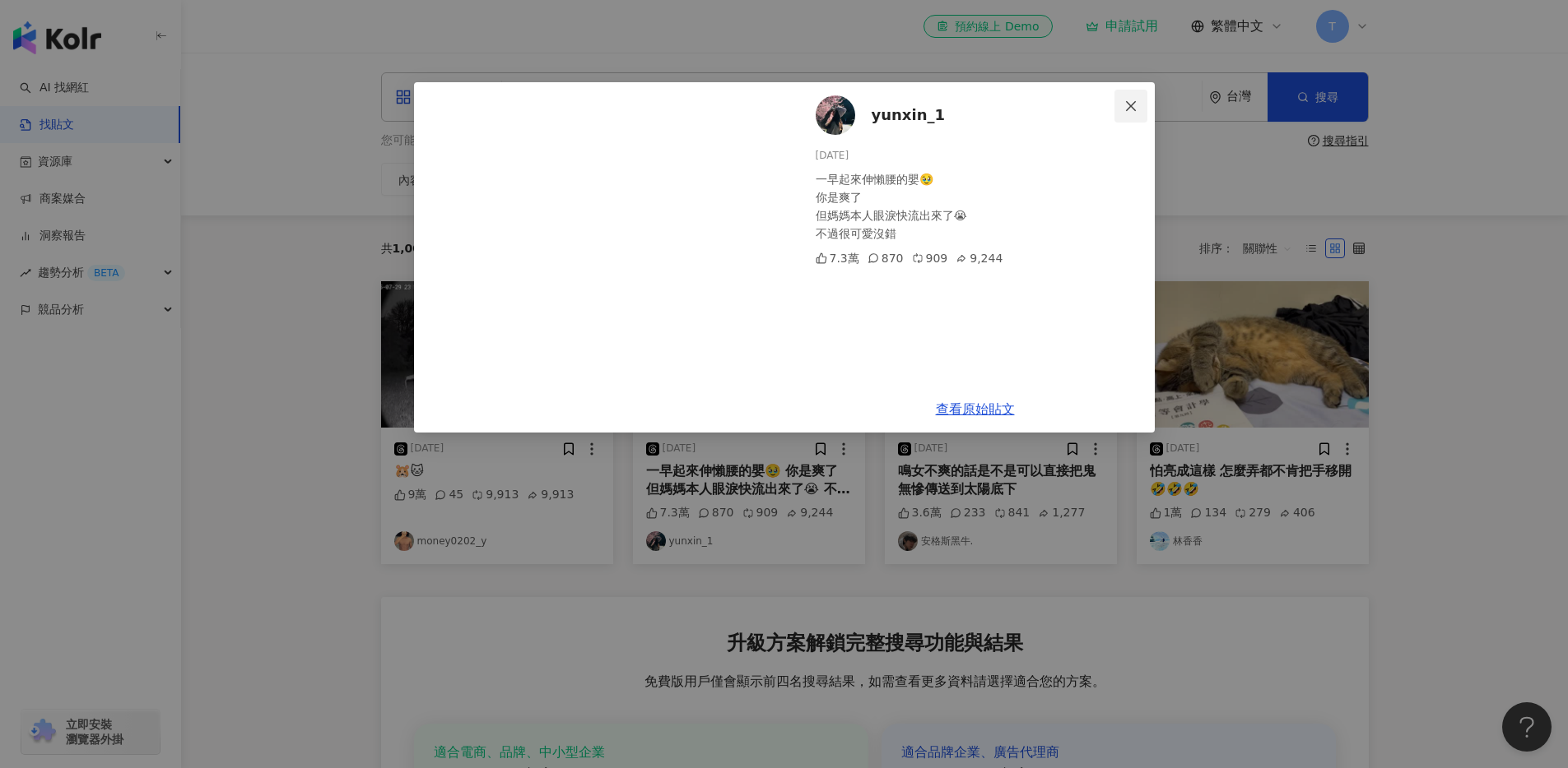
click at [1133, 101] on icon "close" at bounding box center [1131, 105] width 10 height 10
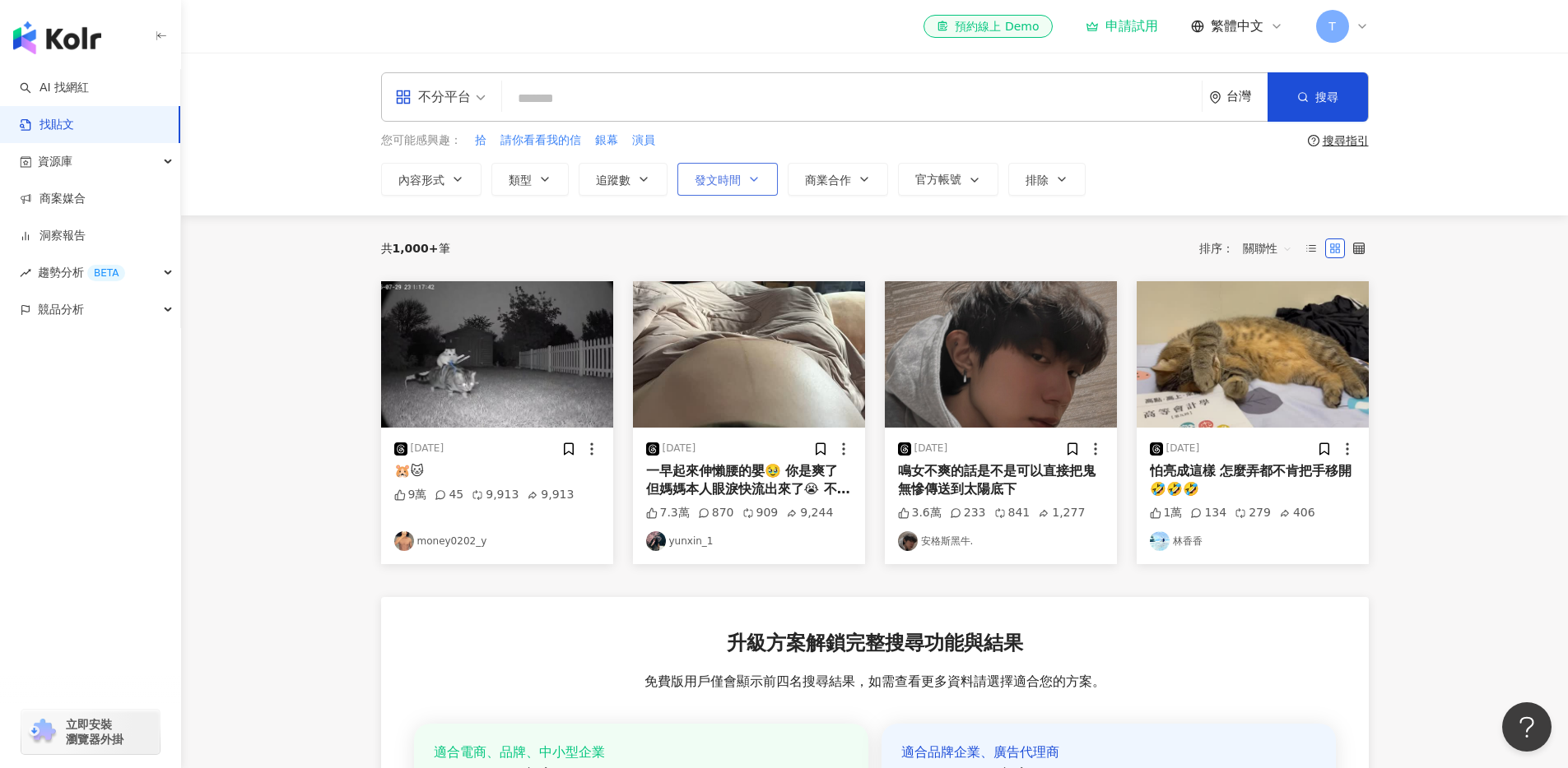
click at [734, 177] on span "發文時間" at bounding box center [717, 180] width 46 height 13
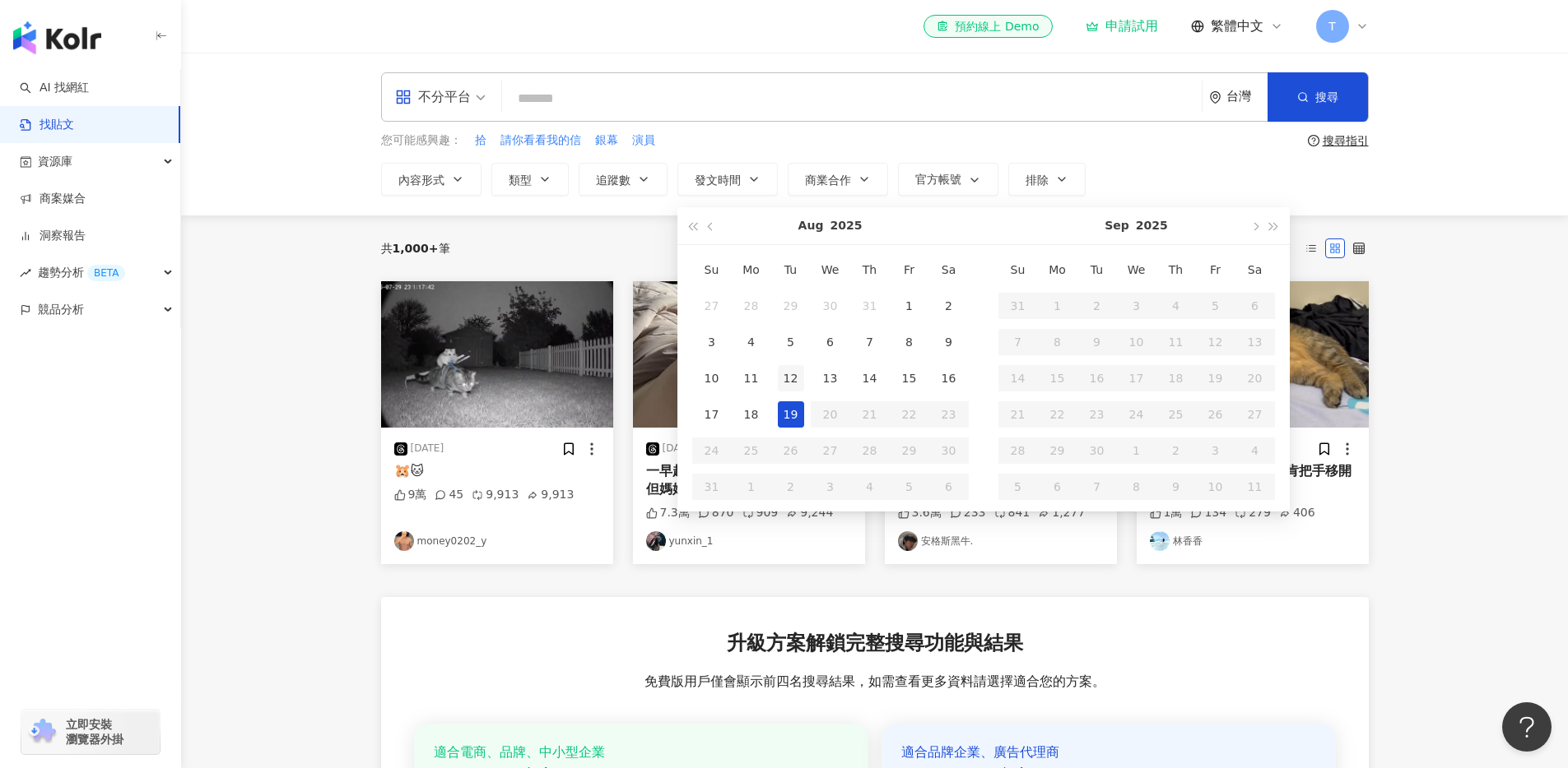
type input "**********"
click at [784, 368] on div "12" at bounding box center [790, 378] width 26 height 26
click at [790, 420] on div "19" at bounding box center [790, 414] width 26 height 26
type input "**********"
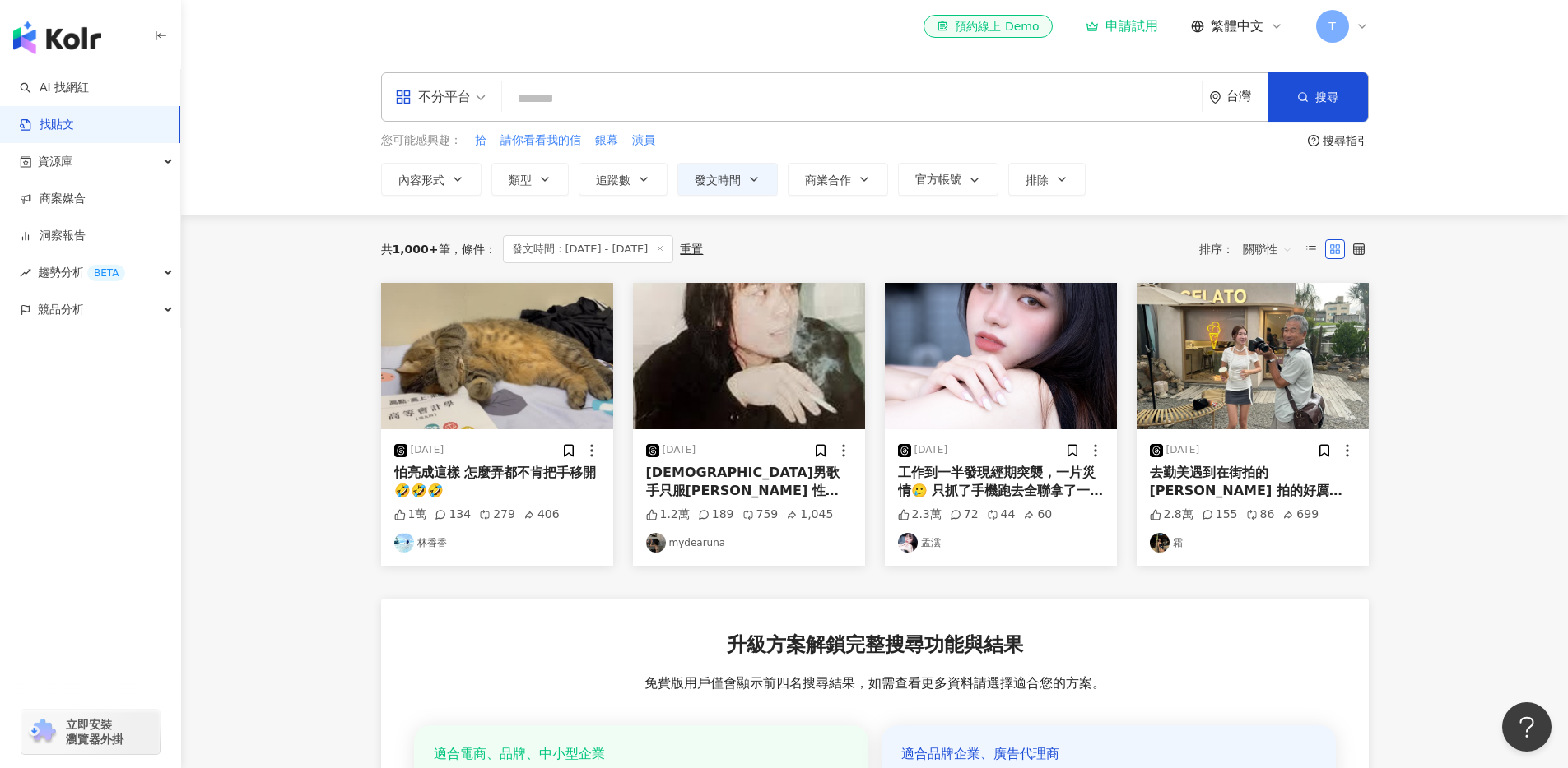
click at [1265, 246] on span "關聯性" at bounding box center [1267, 249] width 49 height 26
click at [1275, 313] on div "互動數" at bounding box center [1269, 311] width 46 height 18
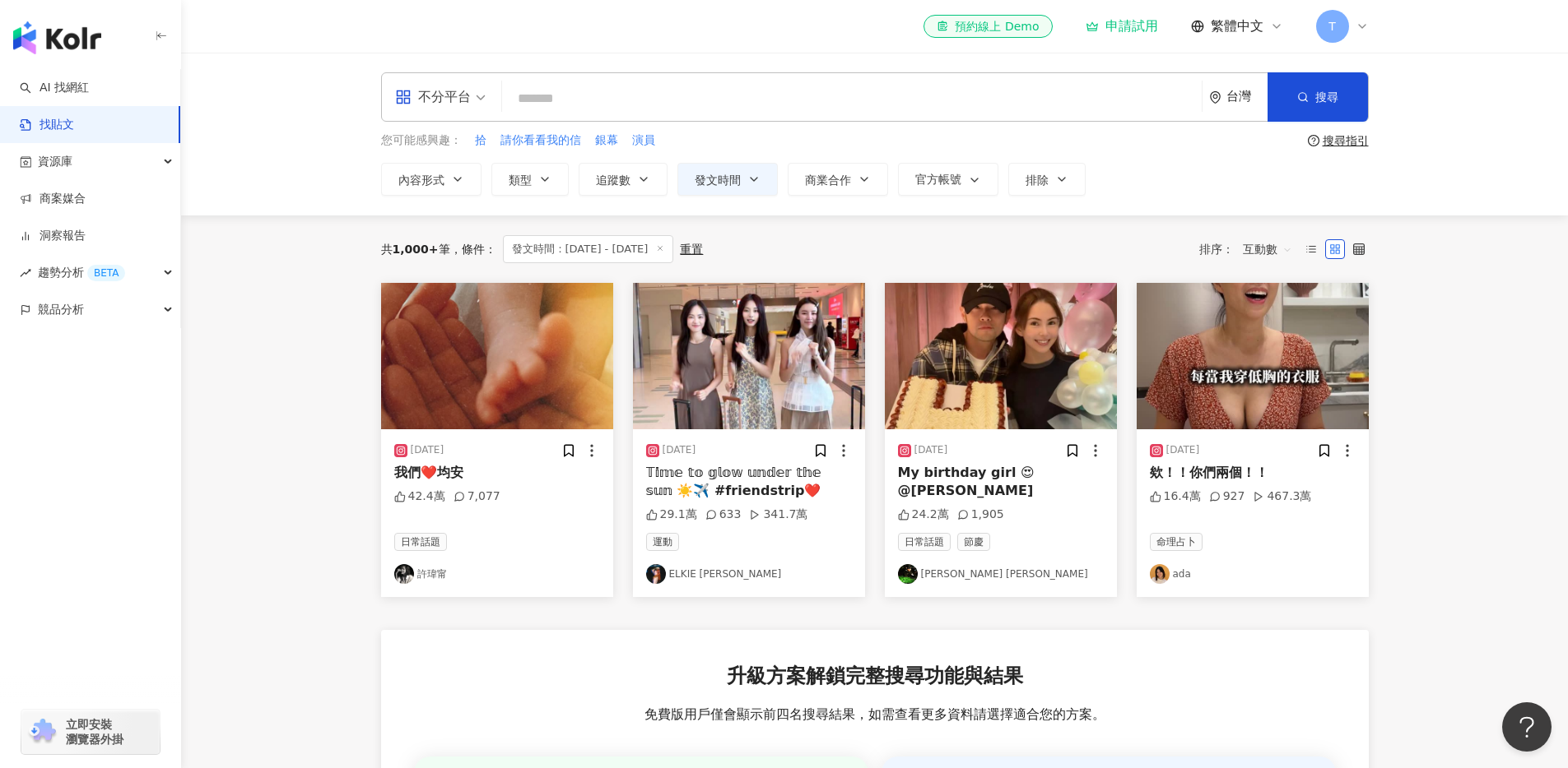
click at [439, 470] on div "我們❤️均安" at bounding box center [496, 473] width 206 height 18
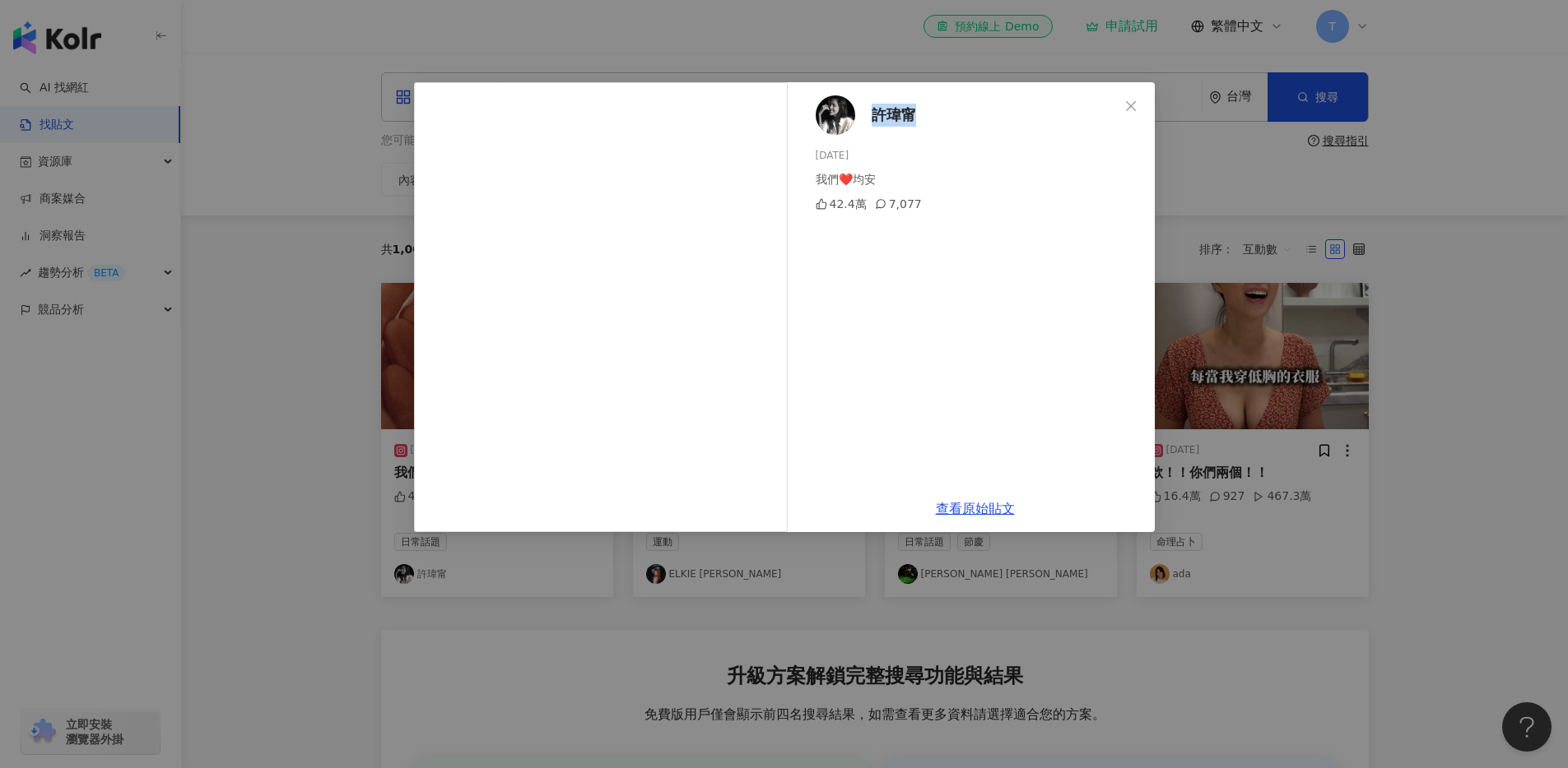
drag, startPoint x: 998, startPoint y: 128, endPoint x: 865, endPoint y: 118, distance: 133.4
click at [865, 118] on div "[PERSON_NAME][DATE] 我們❤️均安 42.4萬 7,077" at bounding box center [975, 284] width 359 height 403
click at [971, 152] on div "[DATE]" at bounding box center [978, 155] width 325 height 16
click at [1131, 101] on icon "close" at bounding box center [1131, 106] width 13 height 13
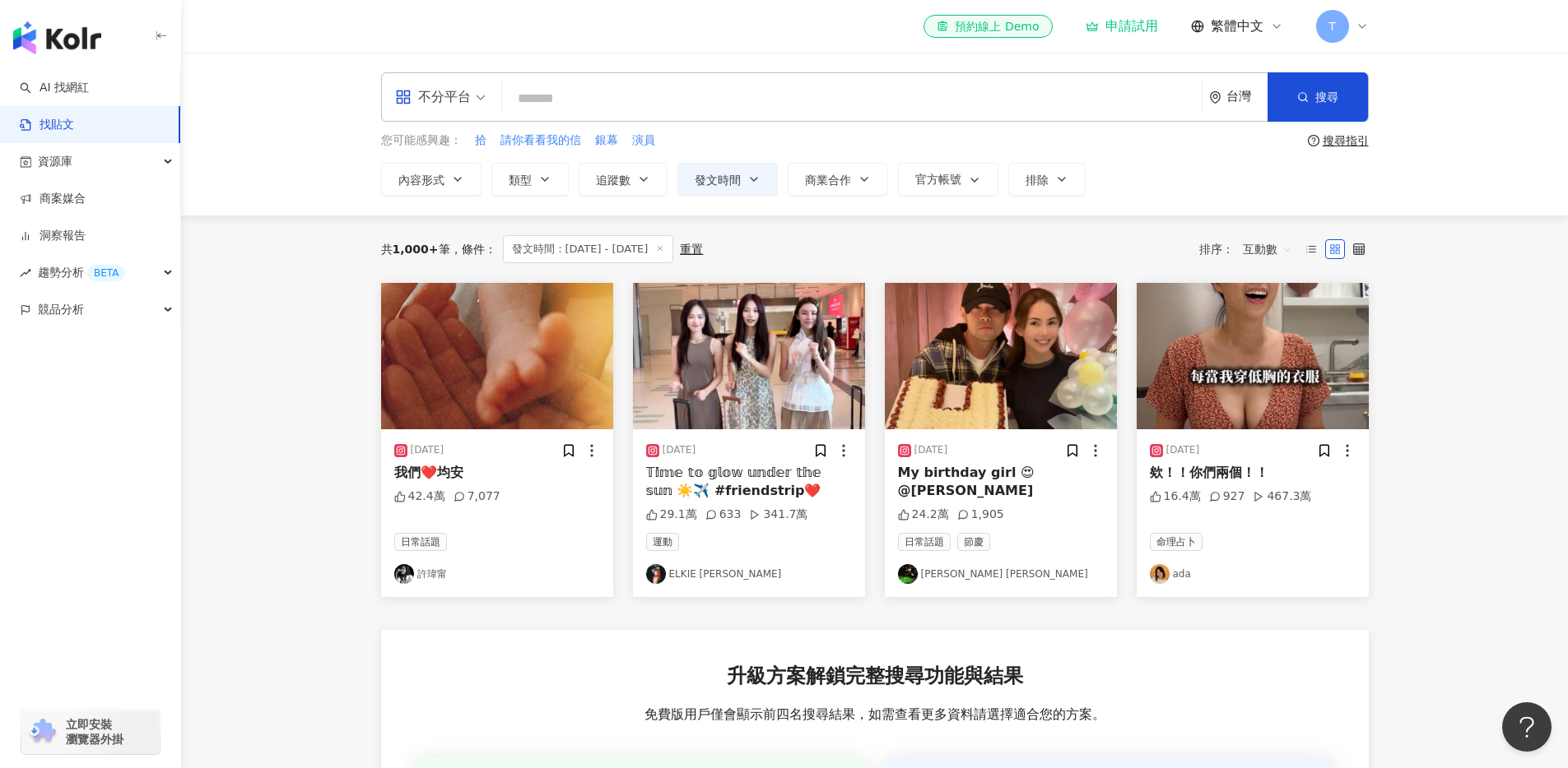
click at [775, 475] on div "𝕋𝕚𝕞𝕖 𝕥𝕠 𝕘𝕝𝕠𝕨 𝕦𝕟𝕕𝕖𝕣 𝕥𝕙𝕖 𝕤𝕦𝕟 ☀️✈️ #friendstrip❤️" at bounding box center [749, 482] width 206 height 37
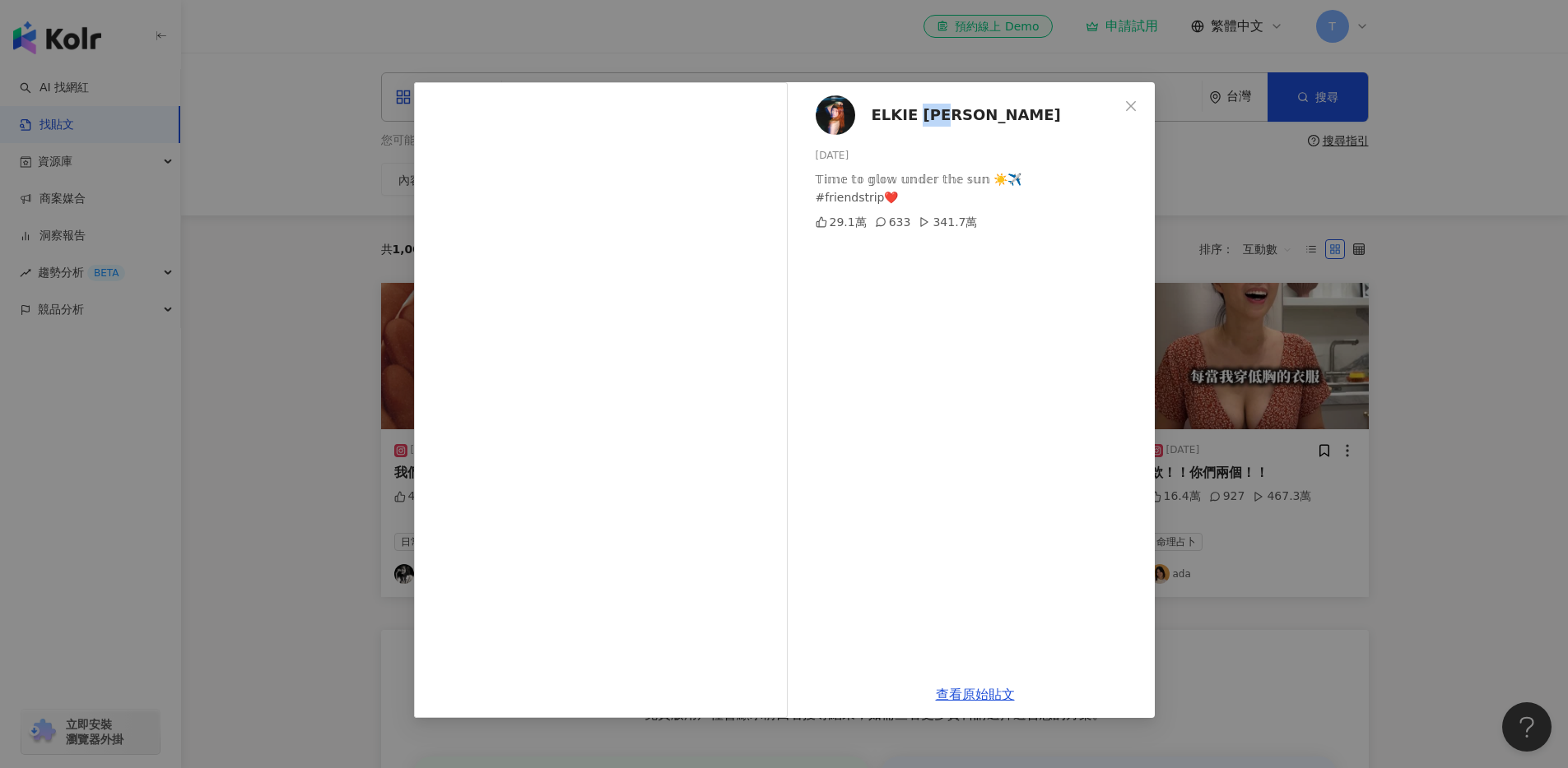
drag, startPoint x: 974, startPoint y: 115, endPoint x: 925, endPoint y: 116, distance: 49.0
click at [925, 116] on div "ELKIE 莊錠欣 [DATE] 𝕋𝕚𝕞𝕖 𝕥𝕠 𝕘𝕝𝕠𝕨 𝕦𝕟𝕕𝕖𝕣 𝕥𝕙𝕖 𝕤𝕦𝕟 ☀️✈️ #friendstrip❤️ 29.1萬 633 341.7萬" at bounding box center [975, 376] width 359 height 589
copy span "[PERSON_NAME]"
click at [1130, 105] on icon "close" at bounding box center [1131, 105] width 10 height 10
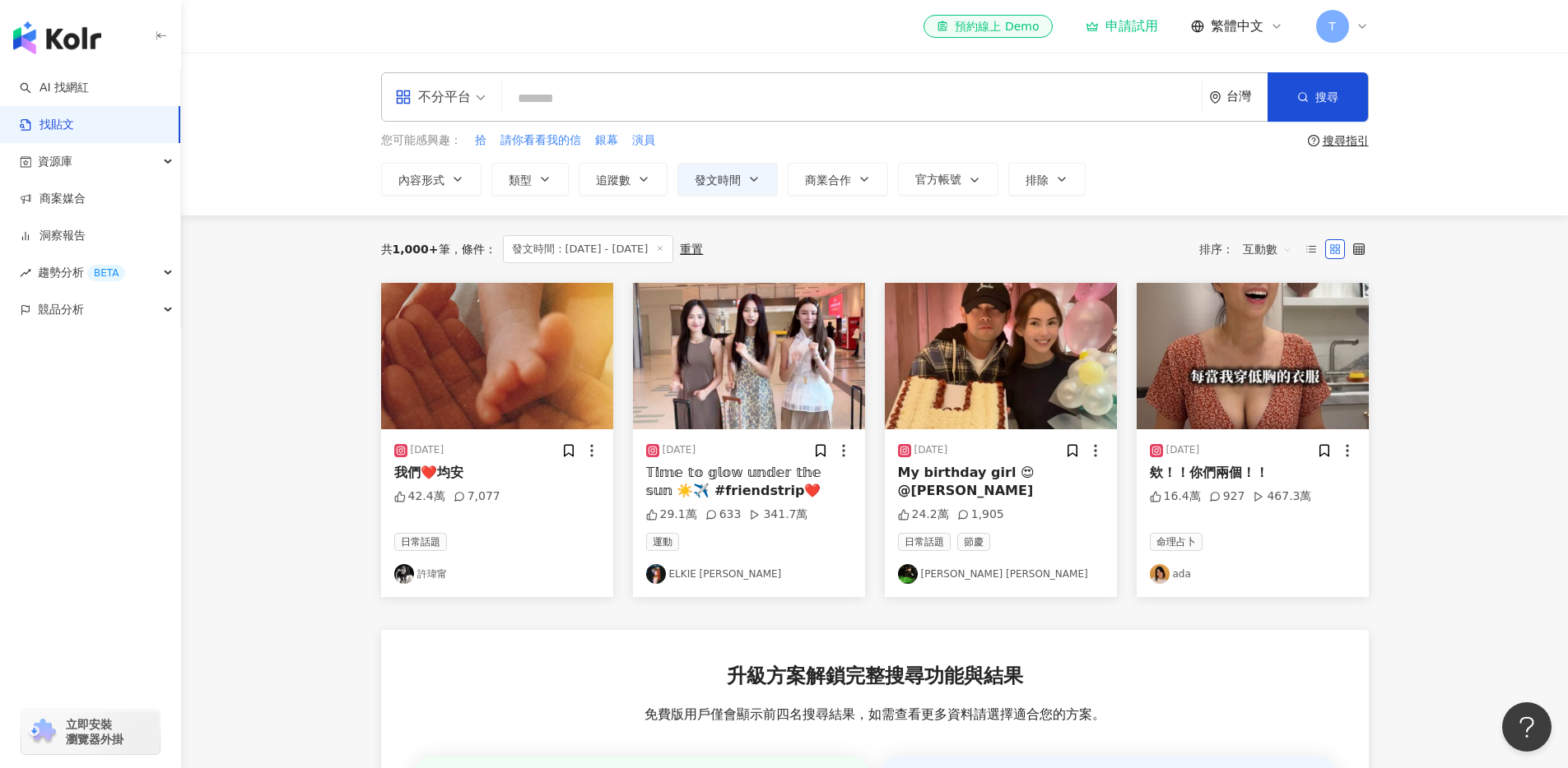
click at [1014, 363] on img at bounding box center [1000, 356] width 232 height 146
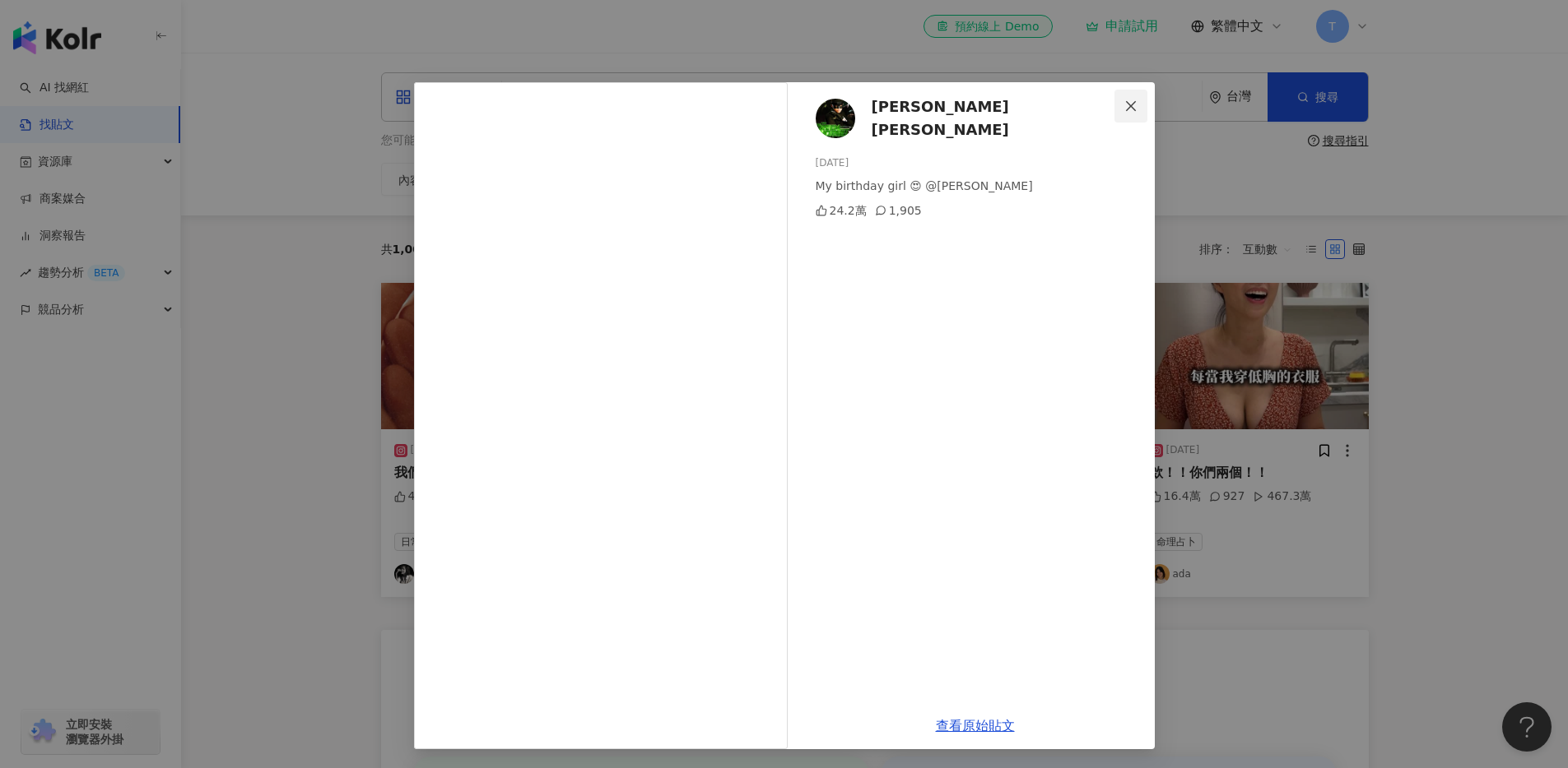
click at [1119, 113] on button "Close" at bounding box center [1131, 106] width 33 height 33
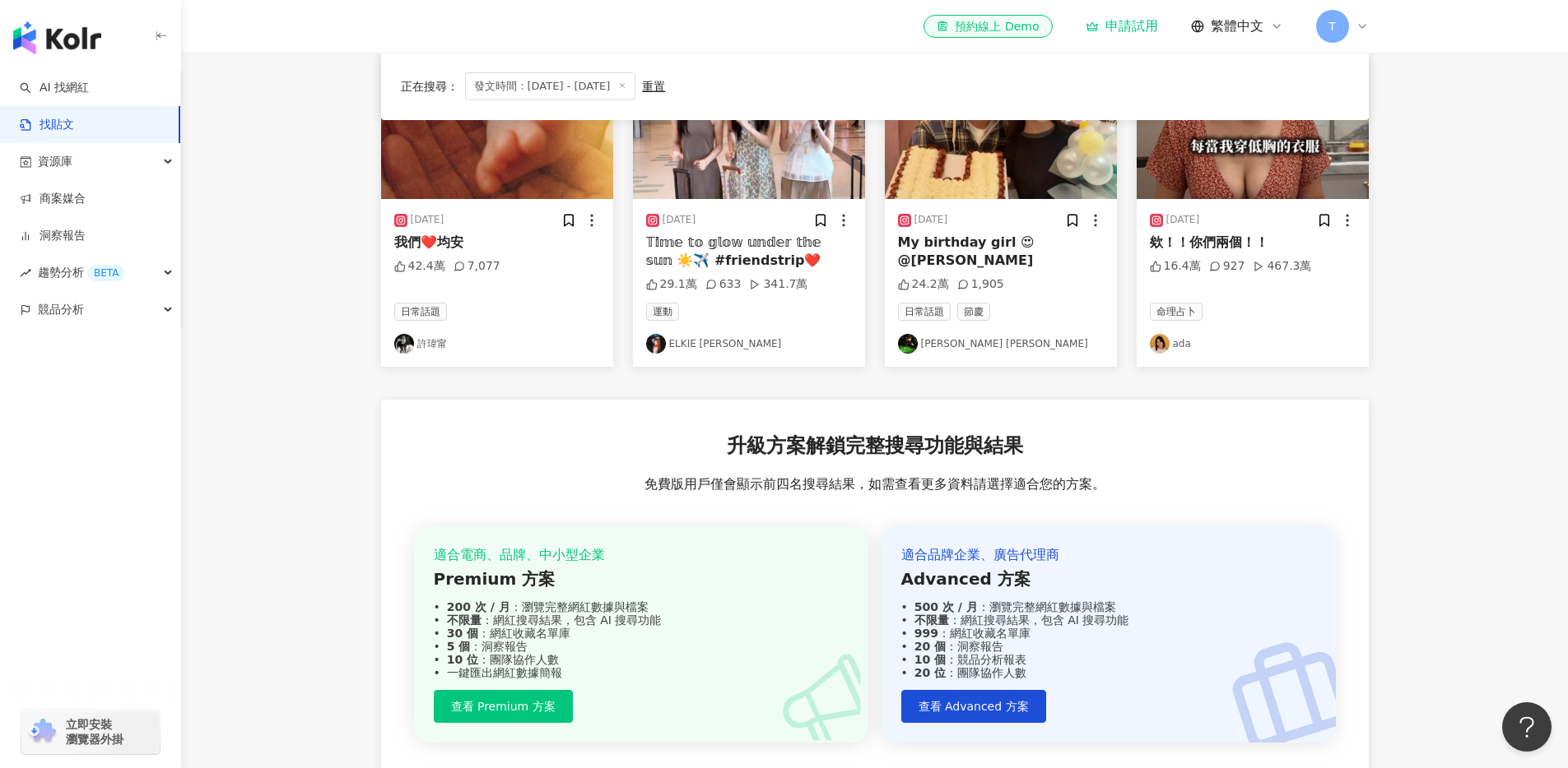
scroll to position [176, 0]
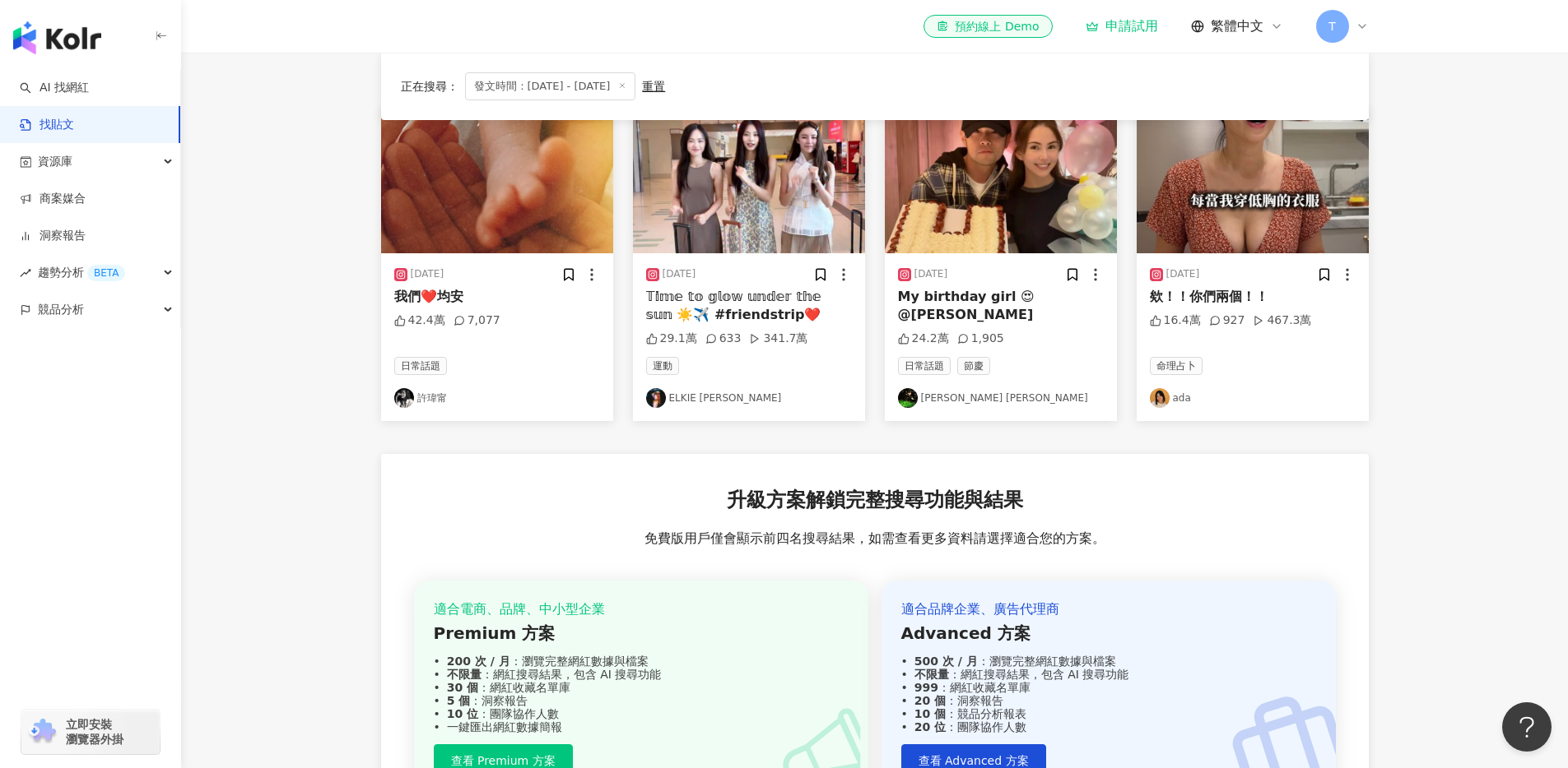
click at [1421, 466] on main "**********" at bounding box center [875, 390] width 1387 height 1028
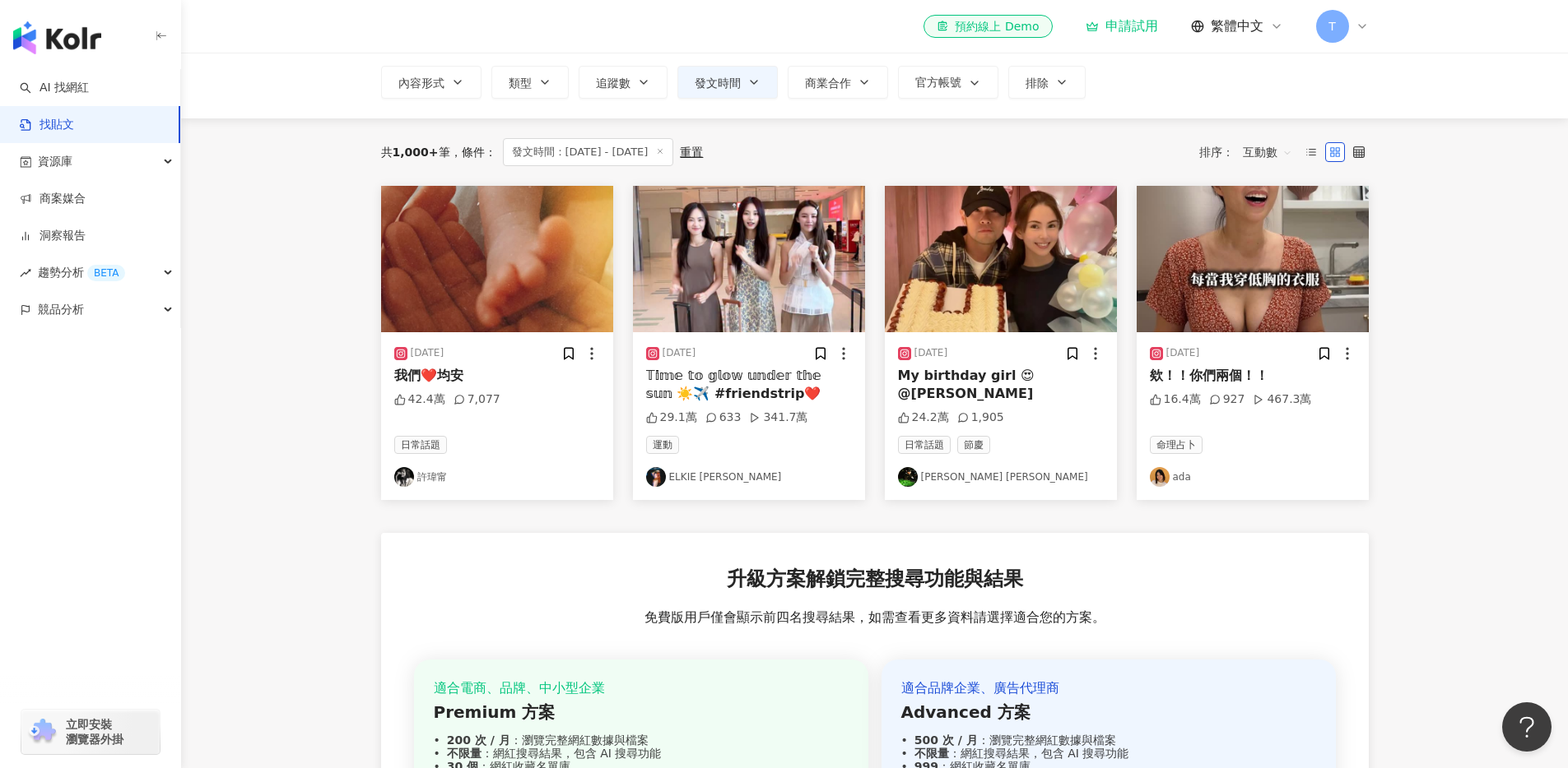
scroll to position [0, 0]
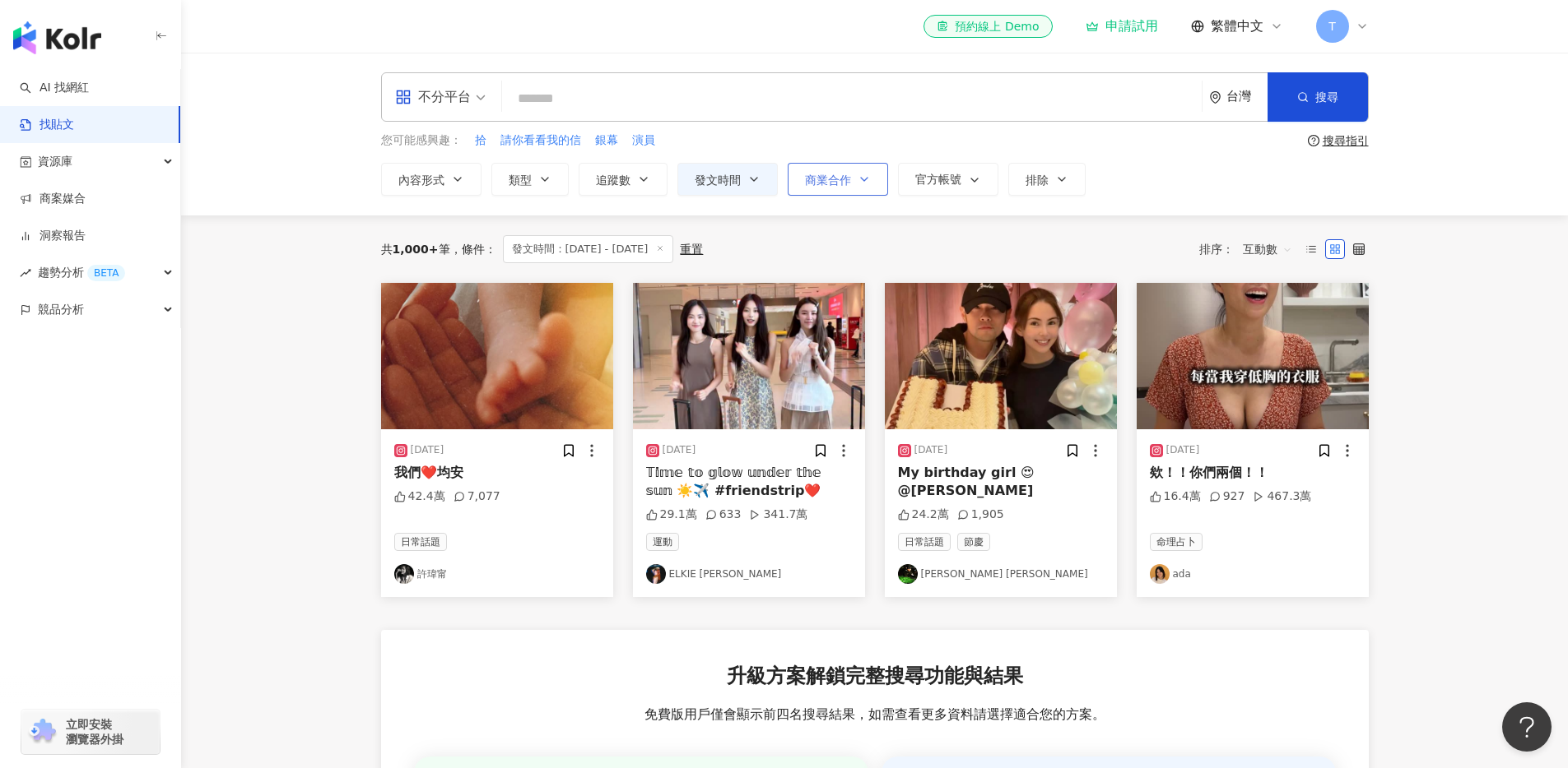
click at [835, 184] on span "商業合作" at bounding box center [828, 180] width 46 height 13
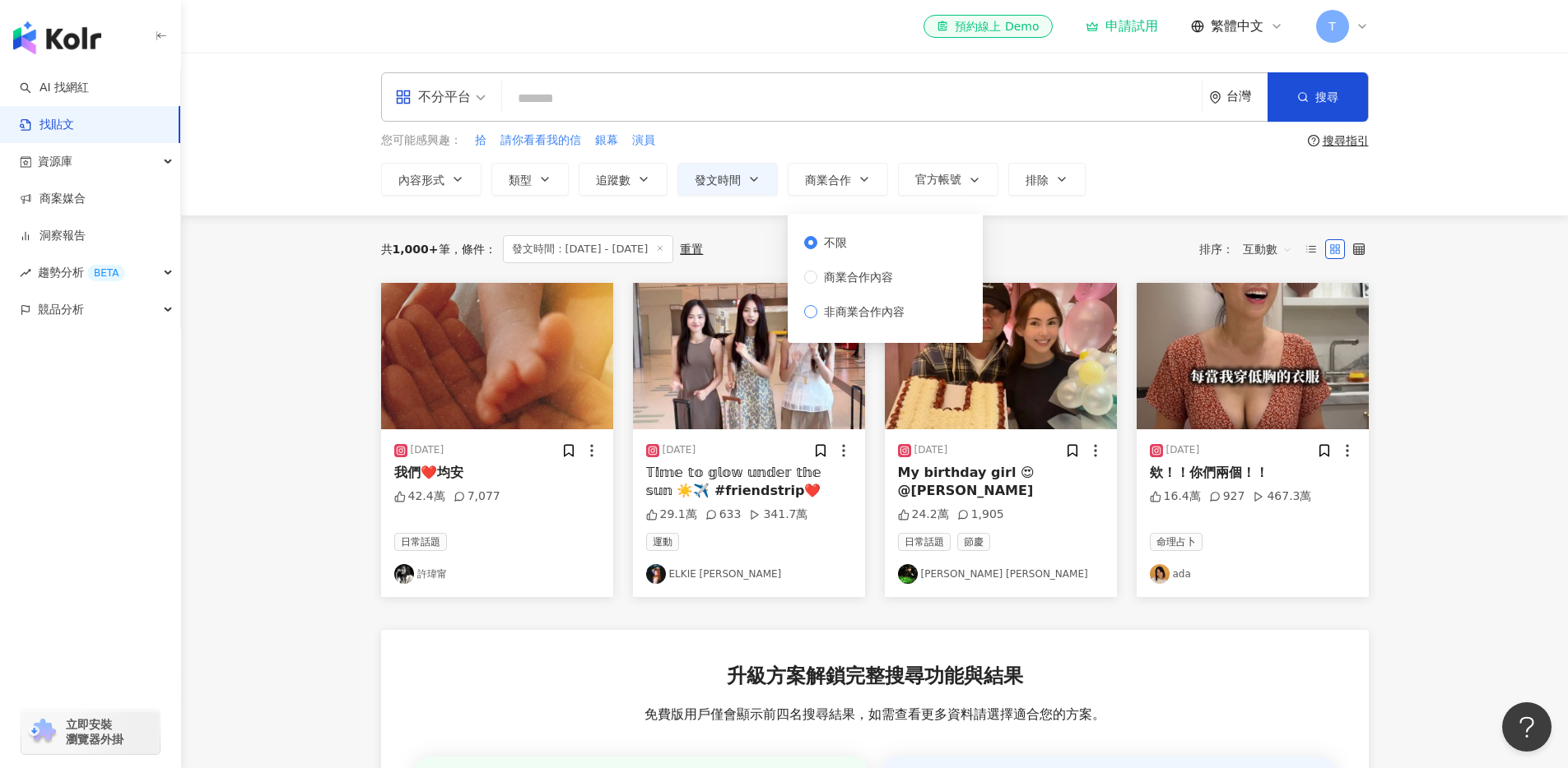
click at [841, 309] on span "非商業合作內容" at bounding box center [864, 312] width 93 height 18
click at [1084, 274] on div "共 1,000+ 筆 條件 ： 發文時間：[DATE] - [DATE] 重置 排序： 互動數" at bounding box center [875, 249] width 987 height 67
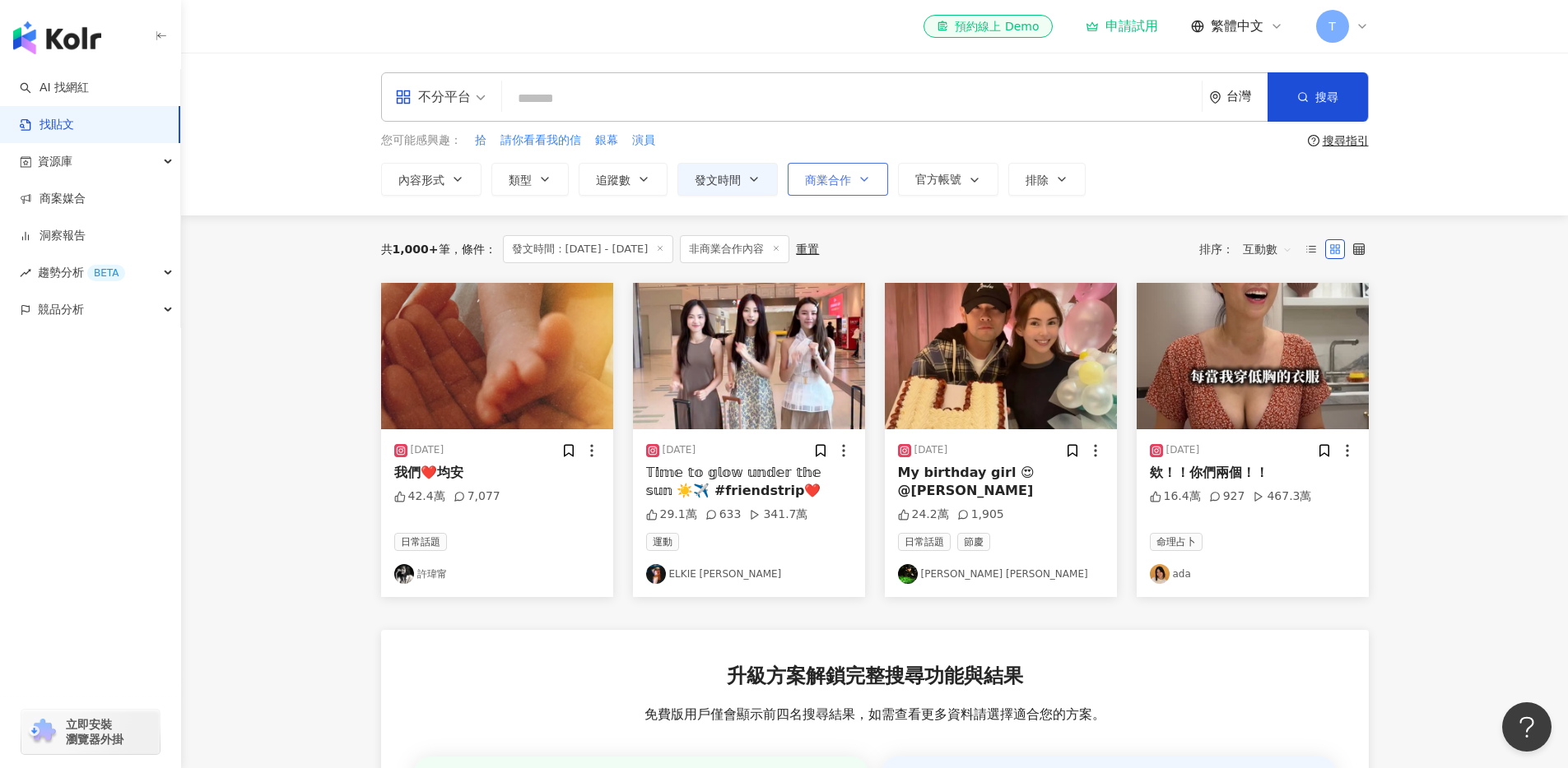
click at [831, 168] on button "商業合作" at bounding box center [838, 179] width 101 height 33
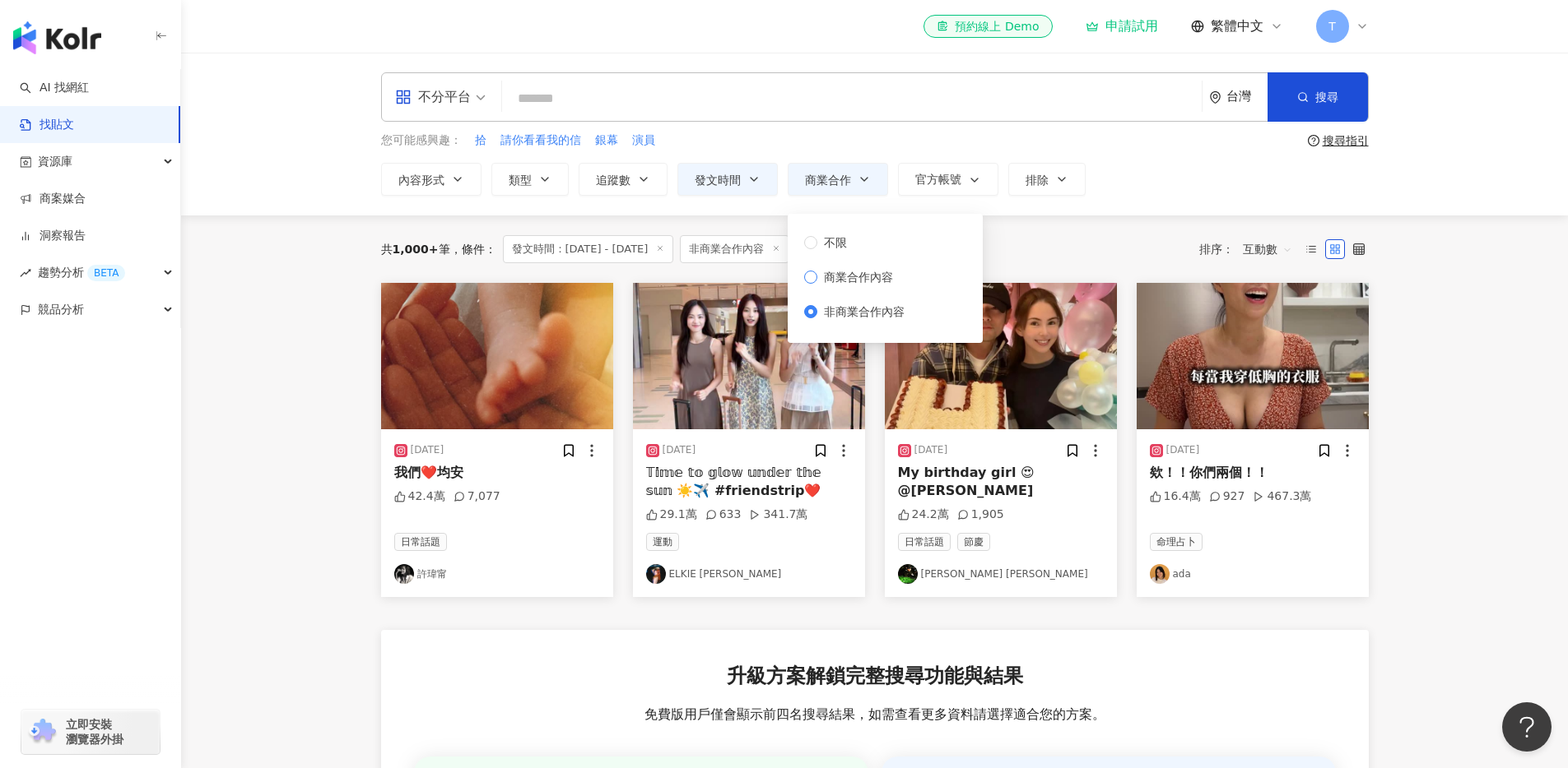
click at [823, 274] on span "商業合作內容" at bounding box center [858, 277] width 82 height 18
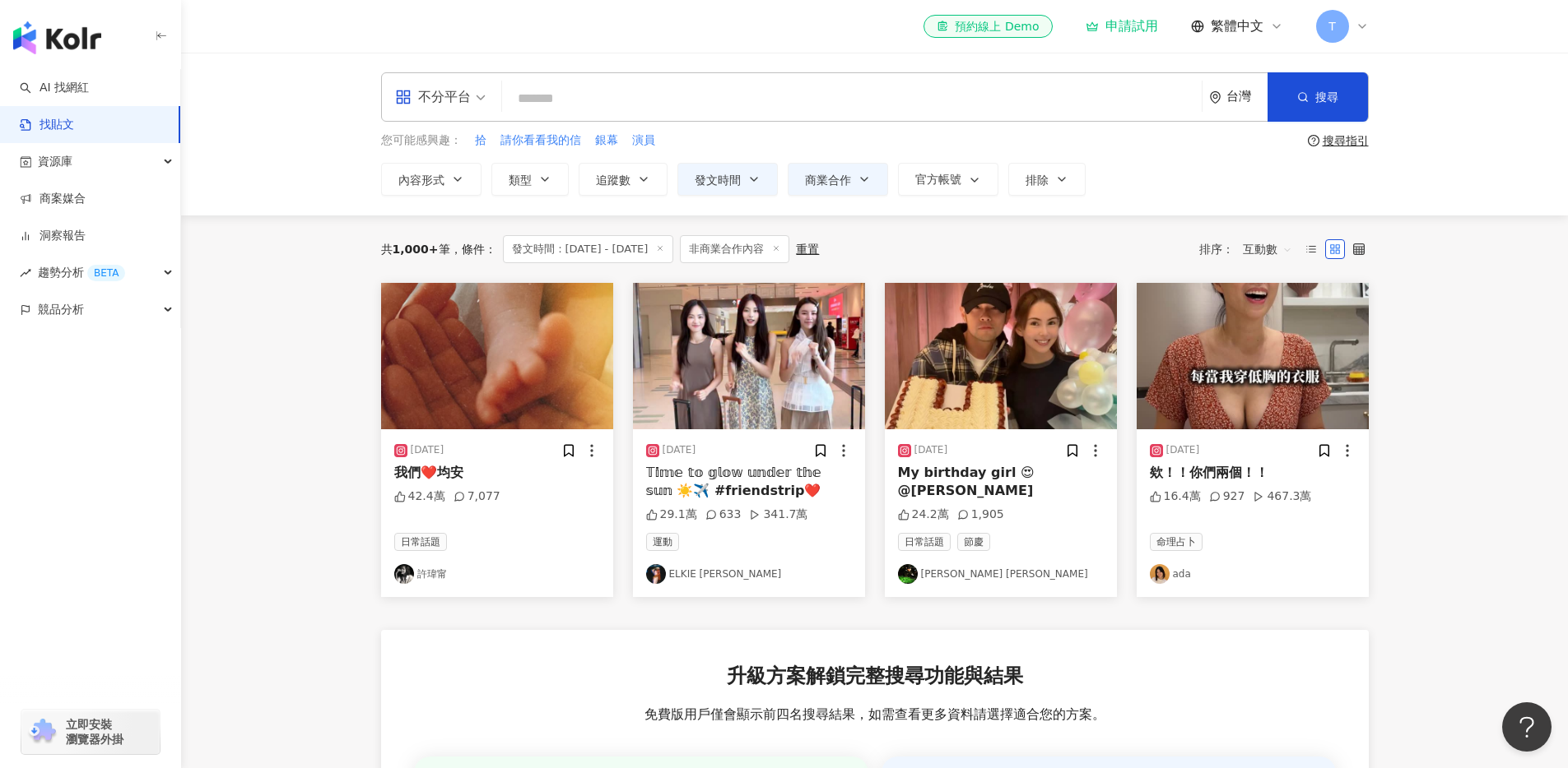
click at [1074, 272] on div "共 1,000+ 筆 條件 ： 發文時間：[DATE] - [DATE] 非商業合作內容 重置 排序： 互動數" at bounding box center [875, 249] width 987 height 67
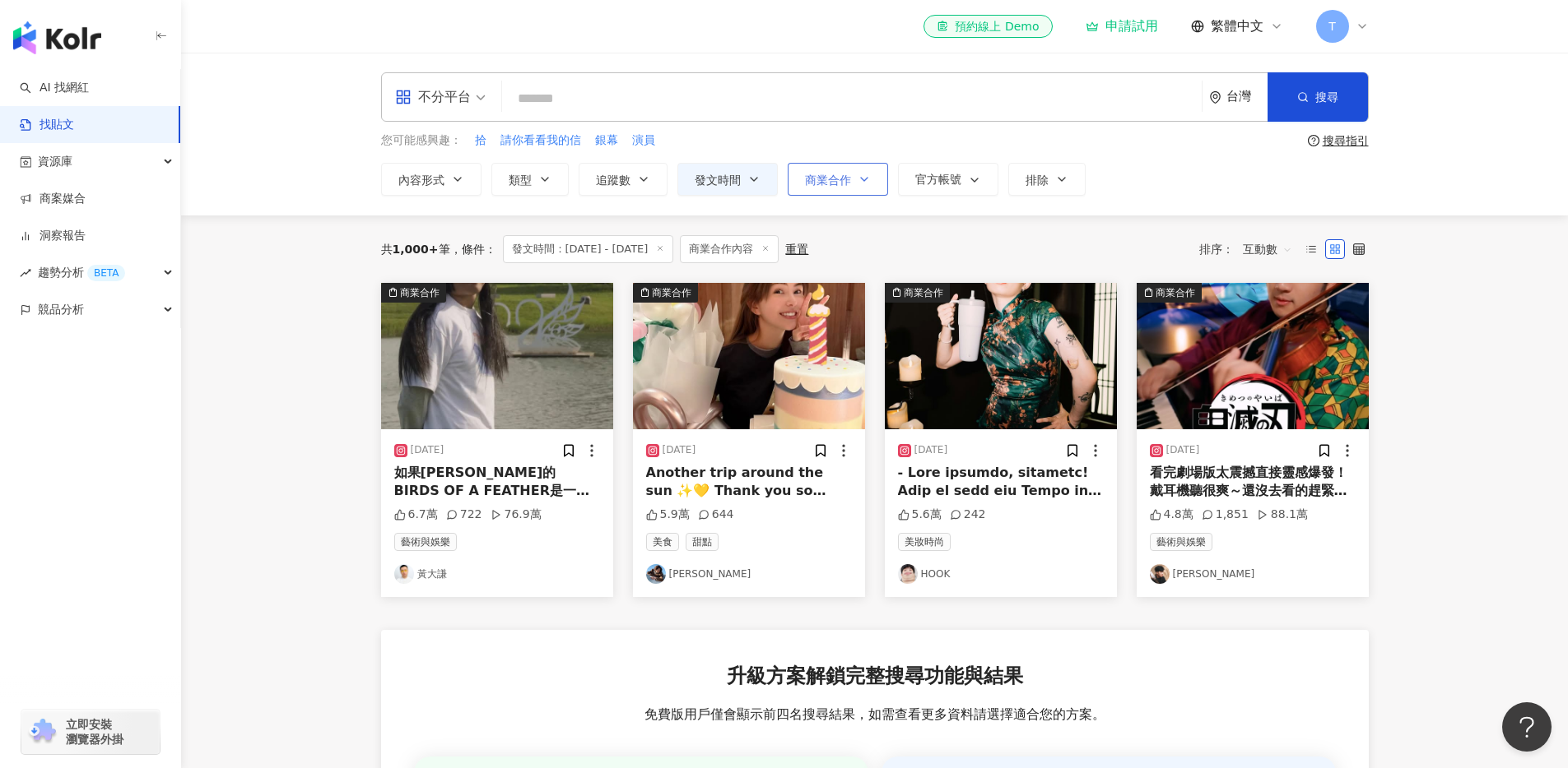
click at [864, 177] on icon "button" at bounding box center [864, 179] width 13 height 13
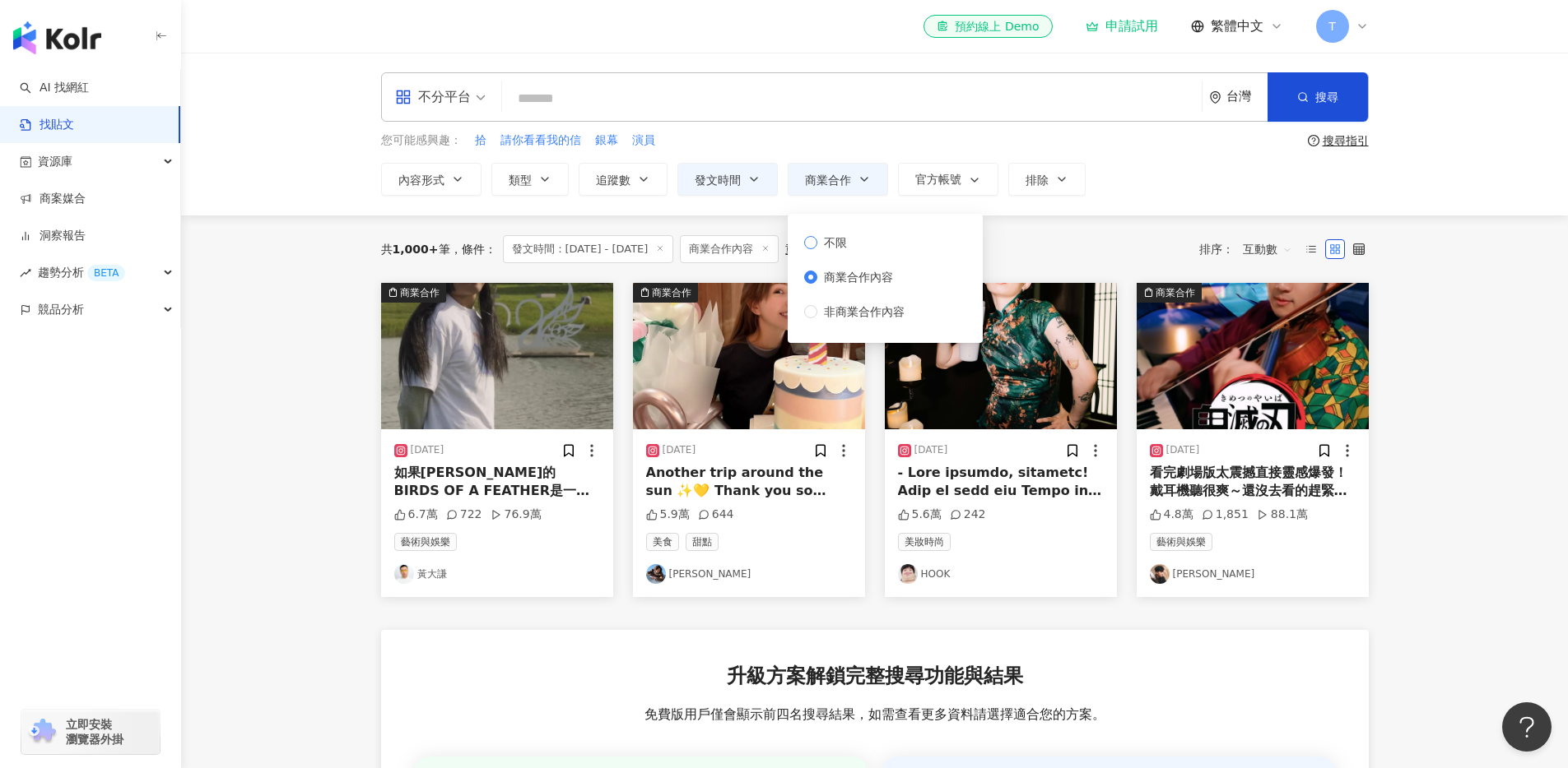
click at [820, 243] on span "不限" at bounding box center [835, 243] width 36 height 18
click at [992, 245] on div "共 1,000+ 筆 條件 ： 發文時間：[DATE] - [DATE] 商業合作內容 重置 排序： 互動數" at bounding box center [875, 250] width 987 height 28
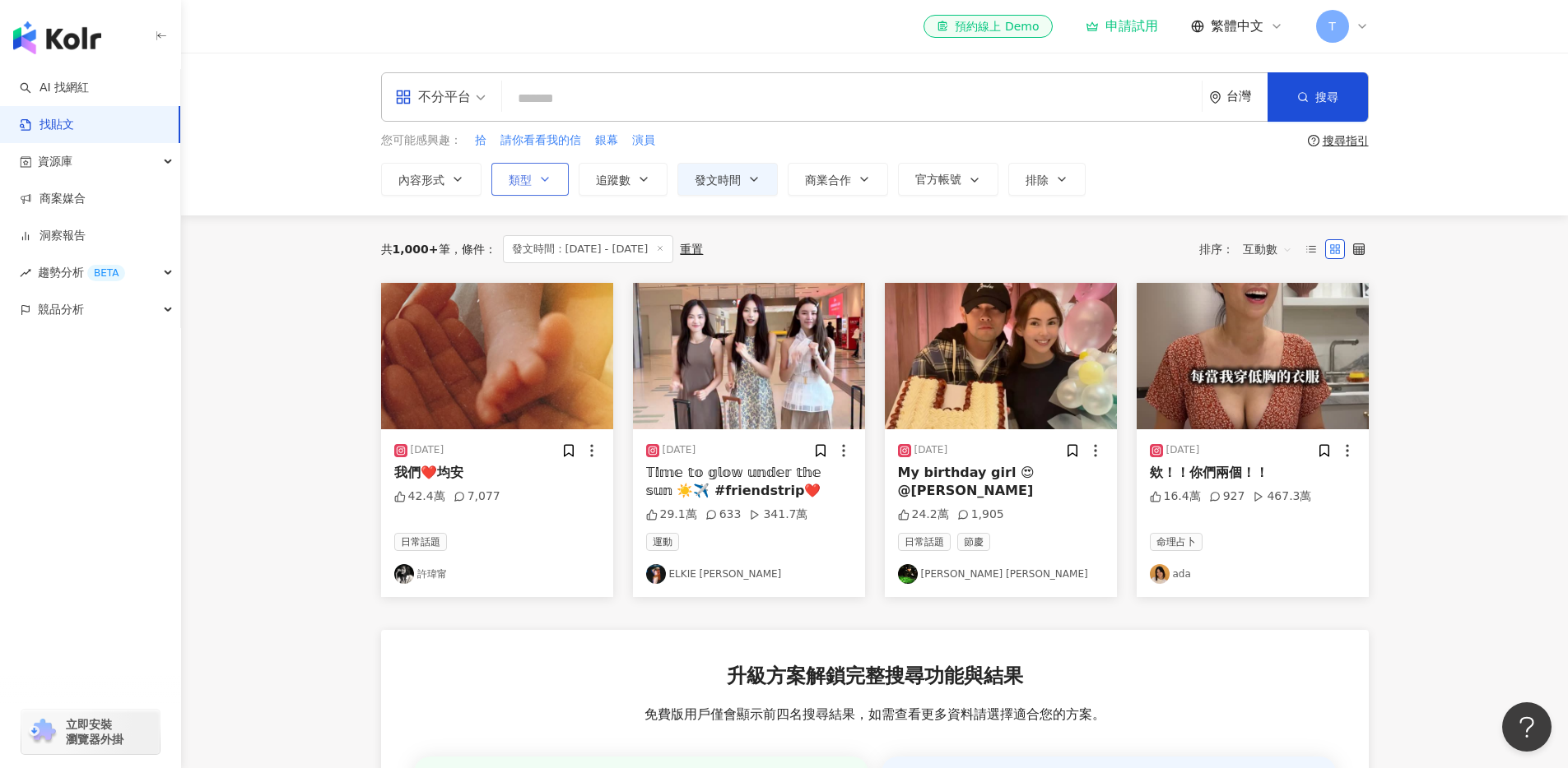
click at [547, 183] on icon "button" at bounding box center [545, 179] width 13 height 13
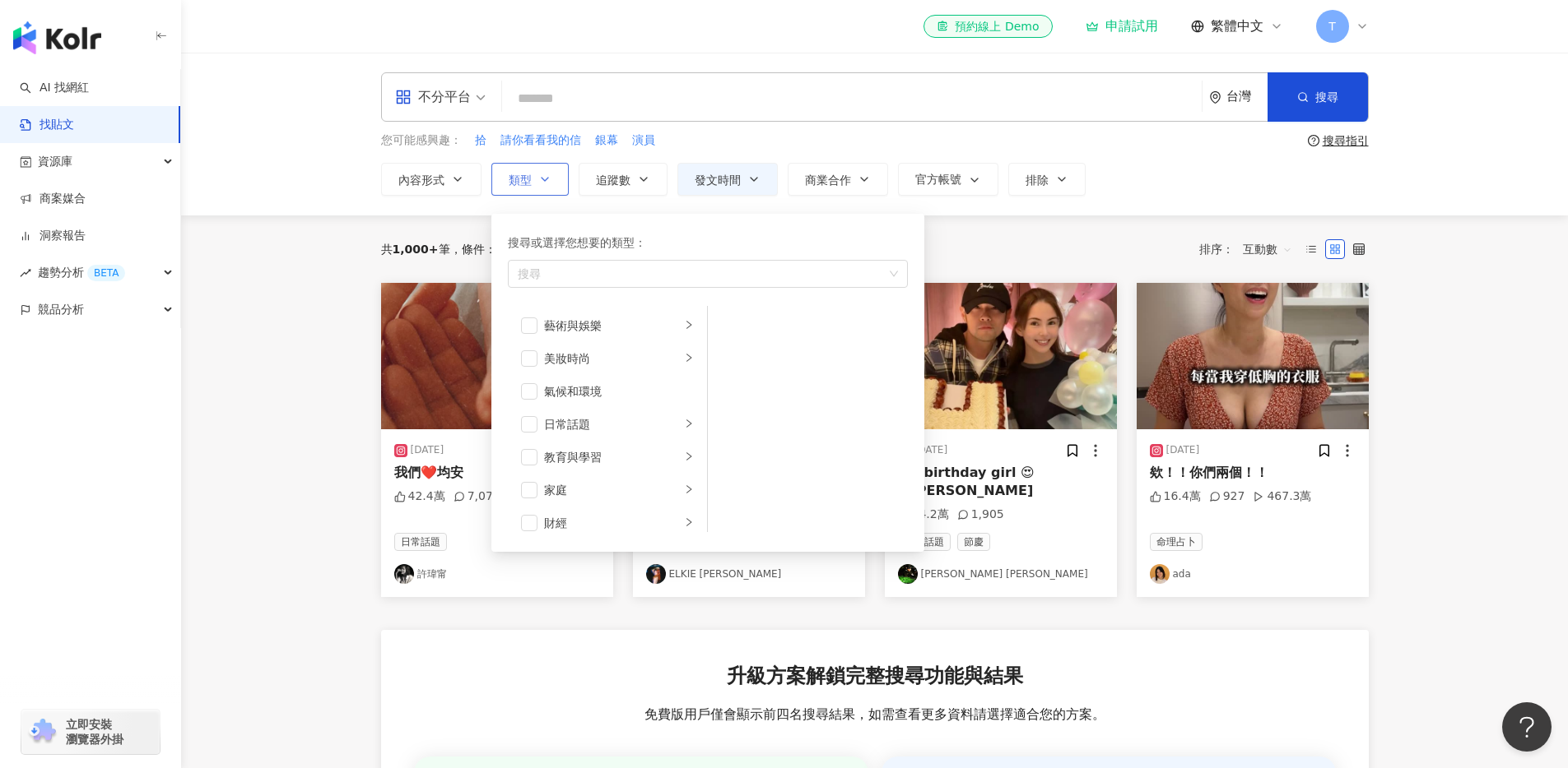
click at [547, 183] on icon "button" at bounding box center [545, 179] width 13 height 13
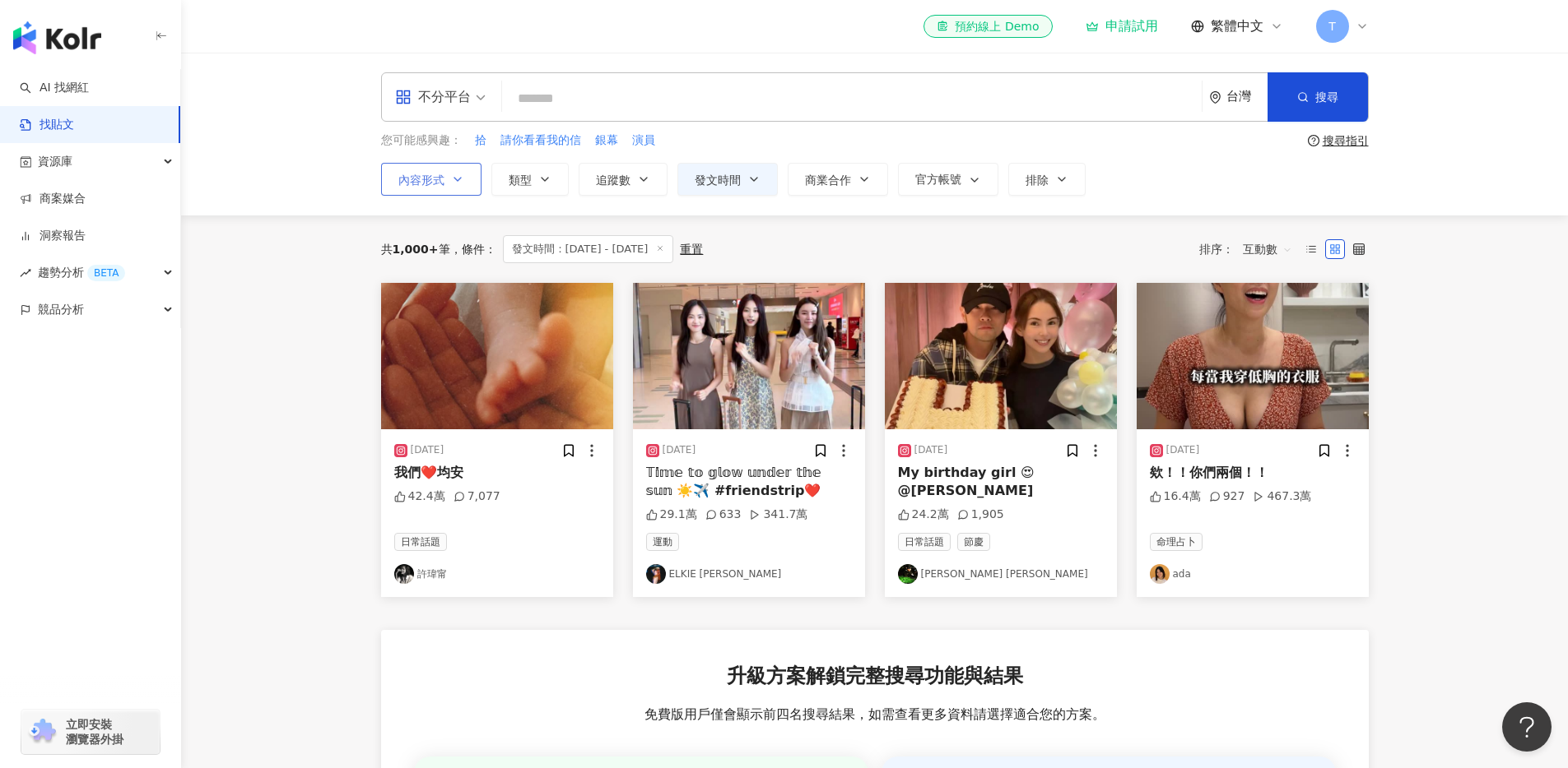
click at [470, 177] on button "內容形式" at bounding box center [431, 179] width 101 height 33
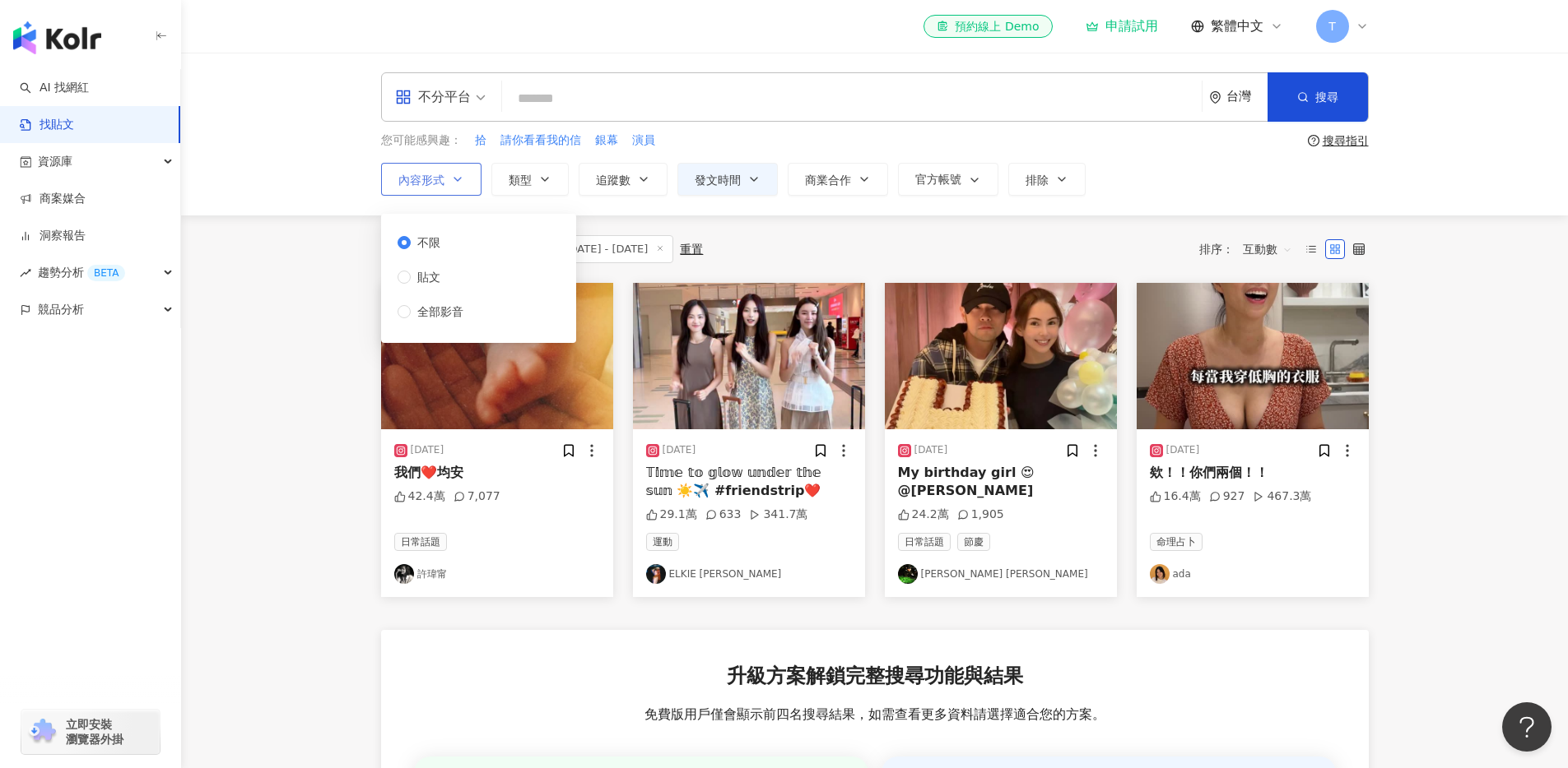
click at [470, 177] on button "內容形式" at bounding box center [431, 179] width 101 height 33
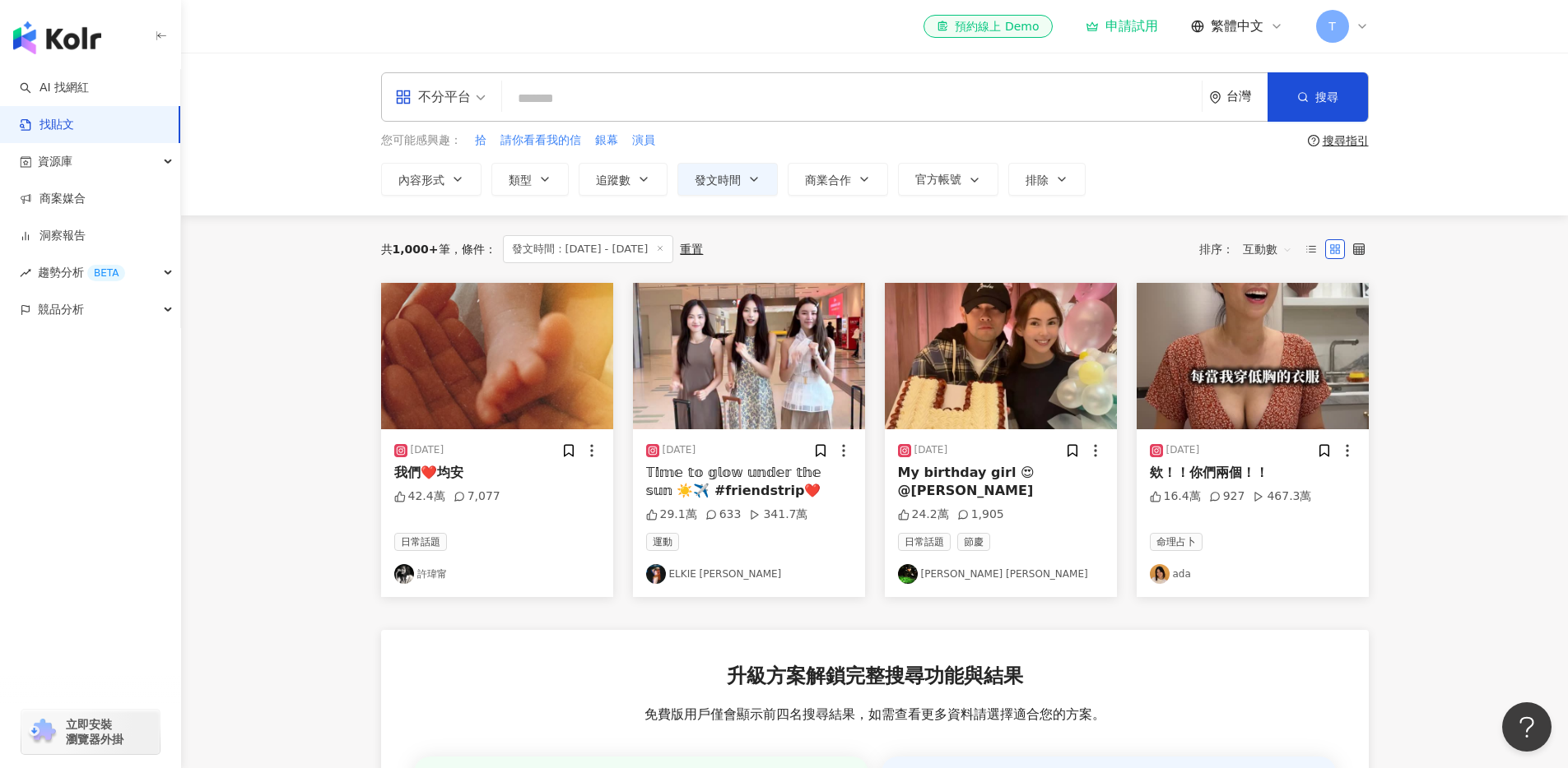
click at [725, 152] on div "**********" at bounding box center [875, 134] width 1053 height 124
click at [474, 104] on span "不分平台" at bounding box center [440, 97] width 91 height 26
click at [438, 201] on div "Facebook" at bounding box center [446, 203] width 93 height 20
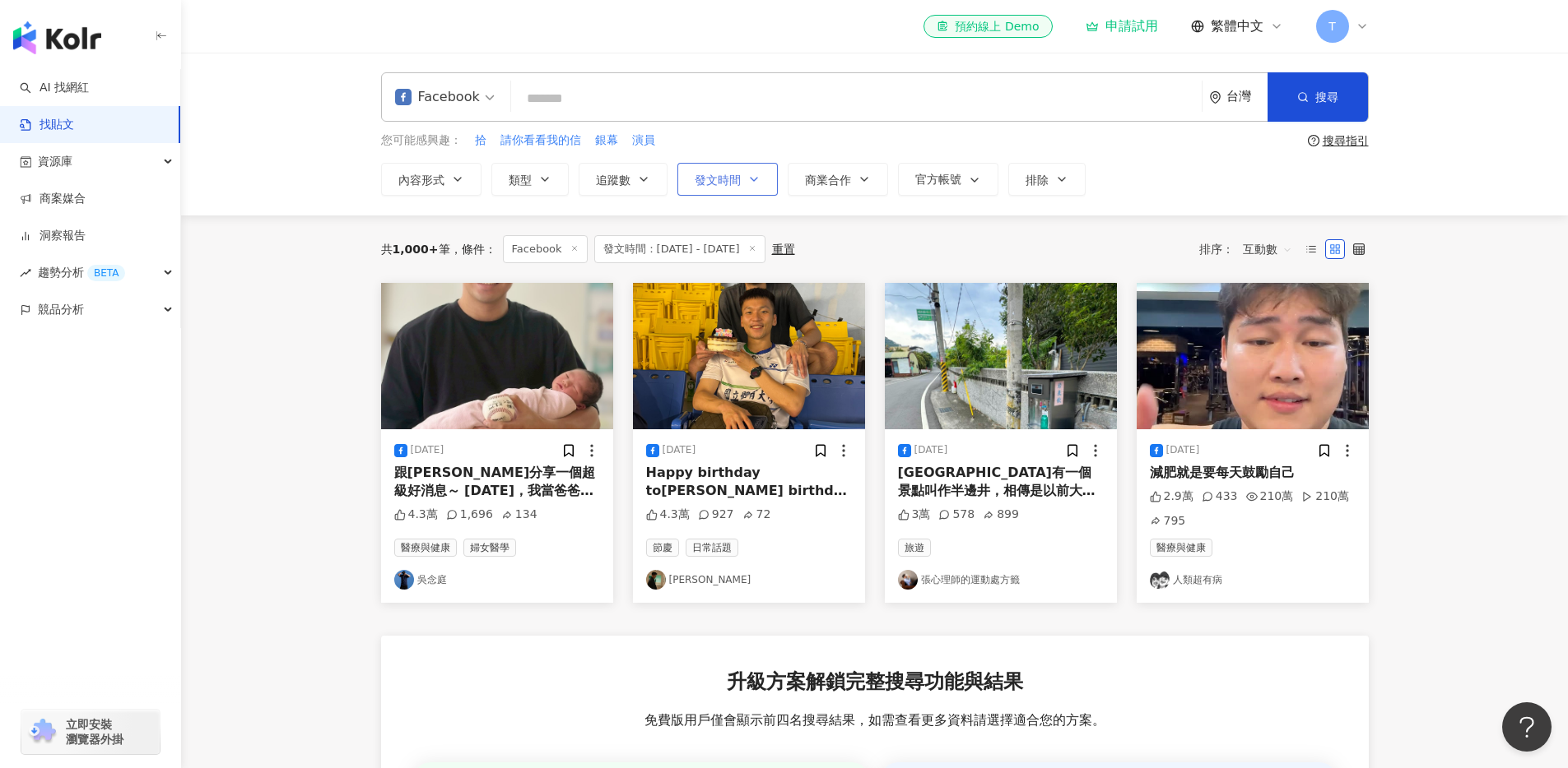
click at [742, 185] on button "發文時間" at bounding box center [728, 179] width 101 height 33
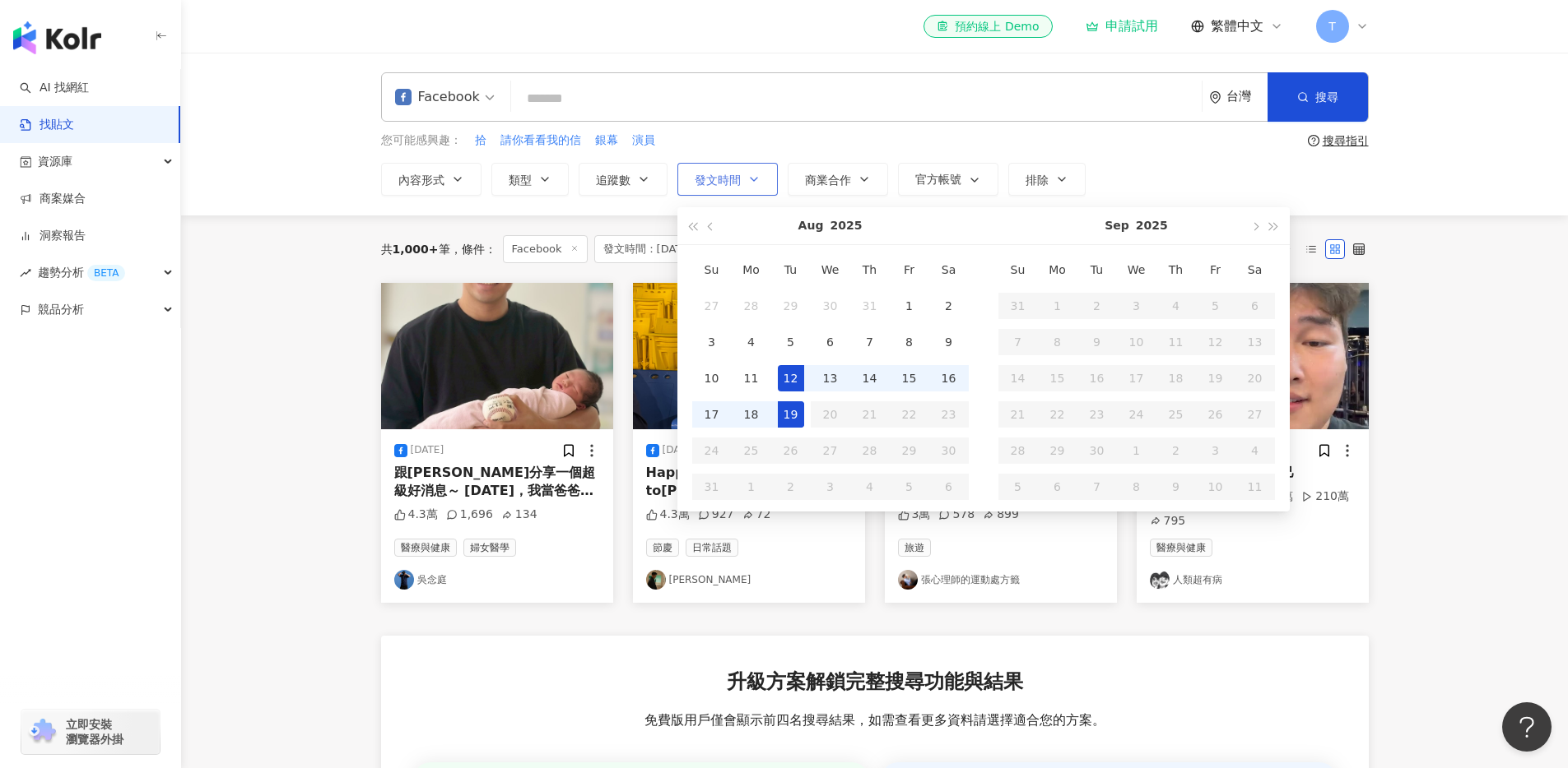
click at [756, 185] on button "發文時間" at bounding box center [728, 179] width 101 height 33
click at [641, 183] on icon "button" at bounding box center [643, 179] width 13 height 13
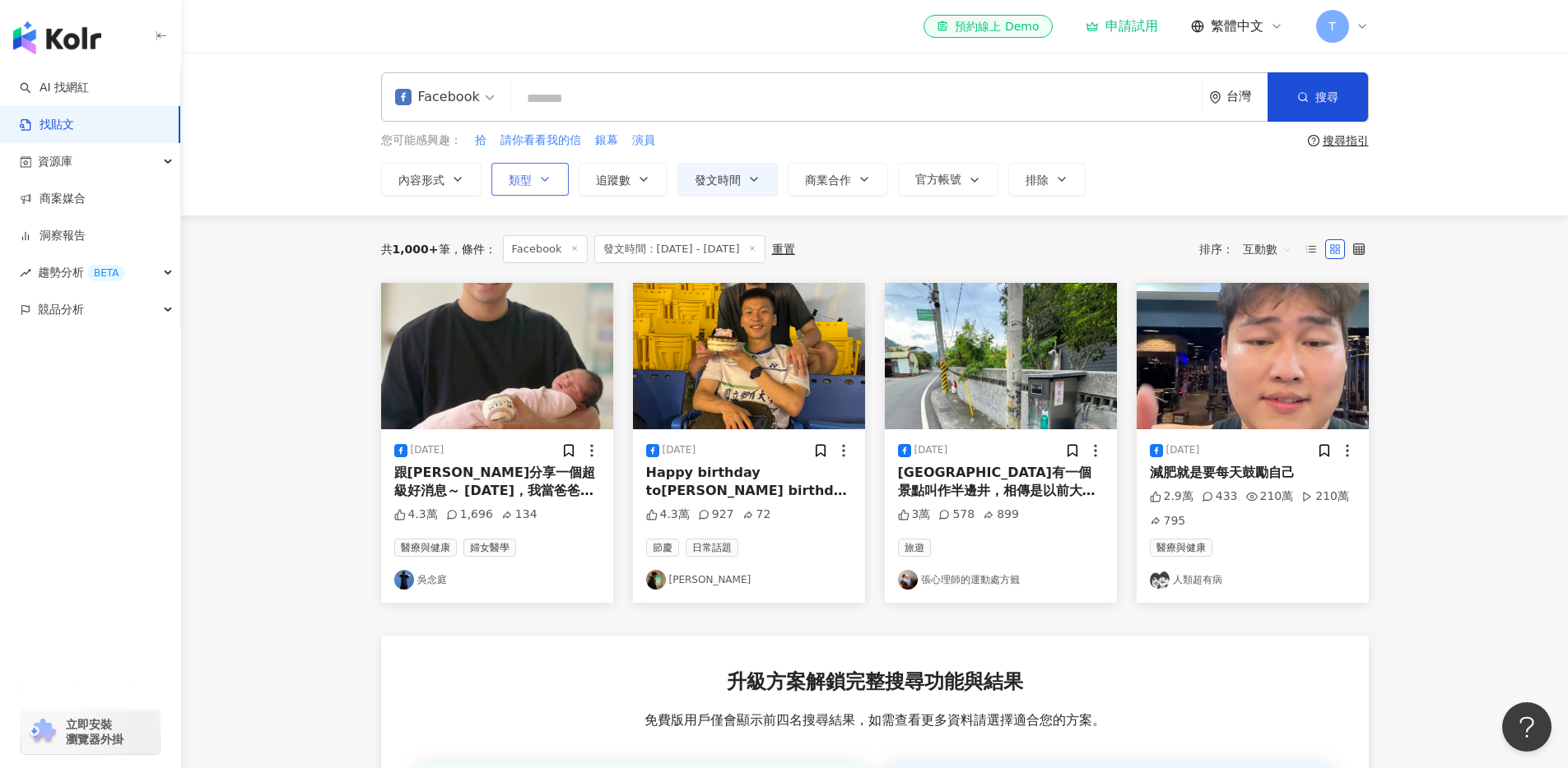
click at [522, 193] on button "類型" at bounding box center [530, 179] width 78 height 33
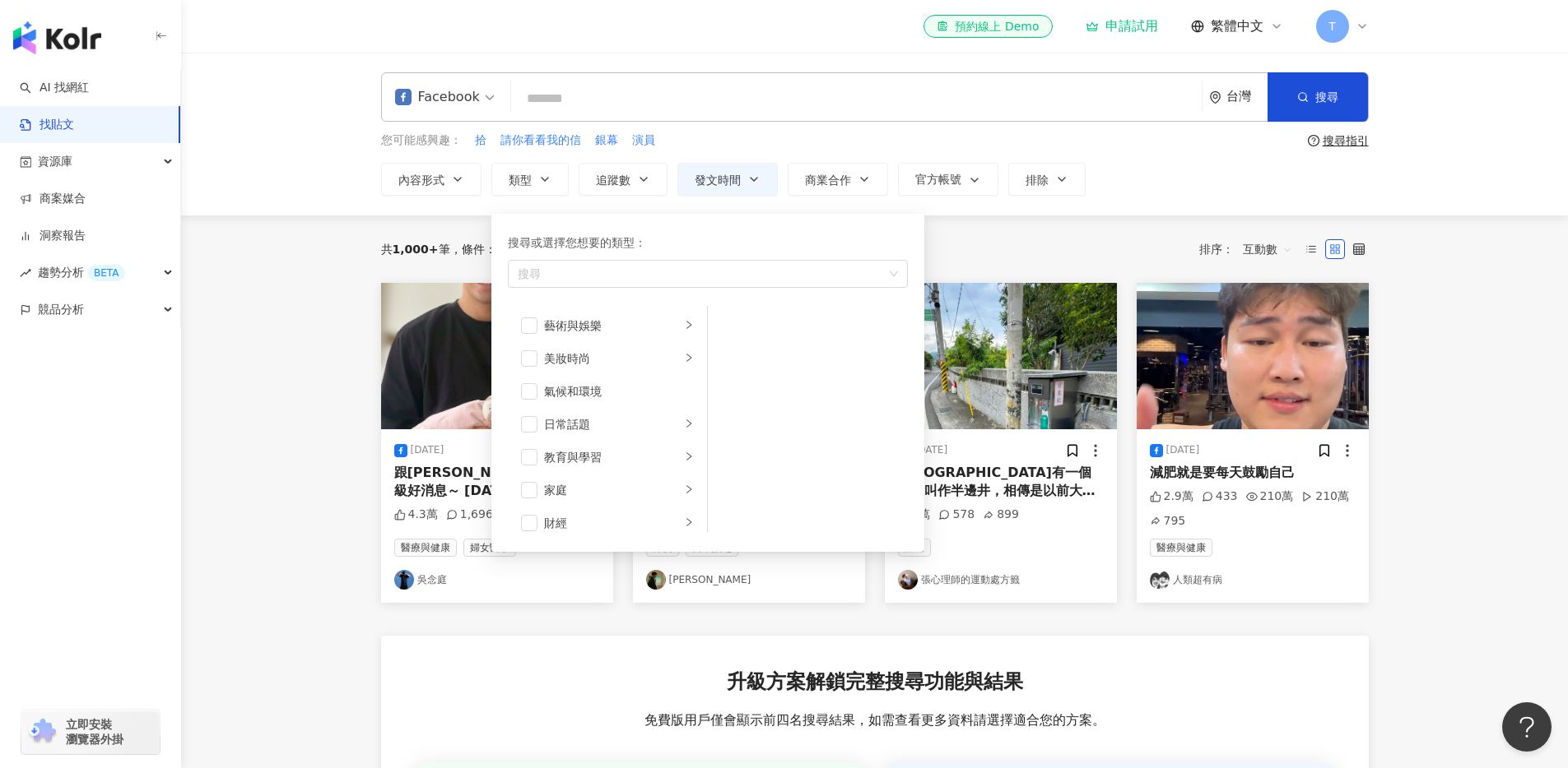
click at [467, 198] on div "**********" at bounding box center [875, 134] width 1387 height 163
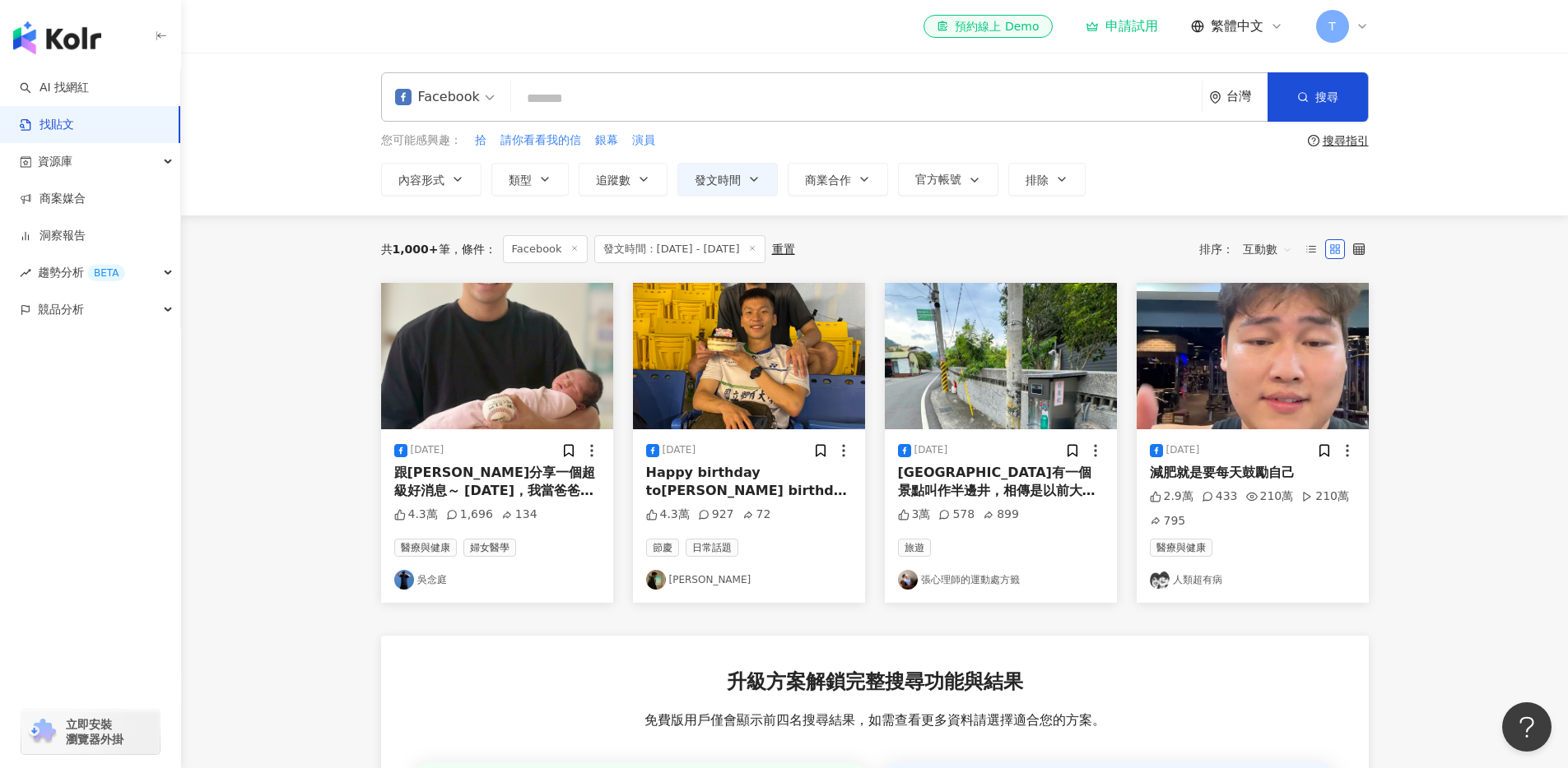
click at [483, 117] on span at bounding box center [445, 97] width 100 height 48
click at [437, 224] on div "YouTube" at bounding box center [447, 234] width 96 height 20
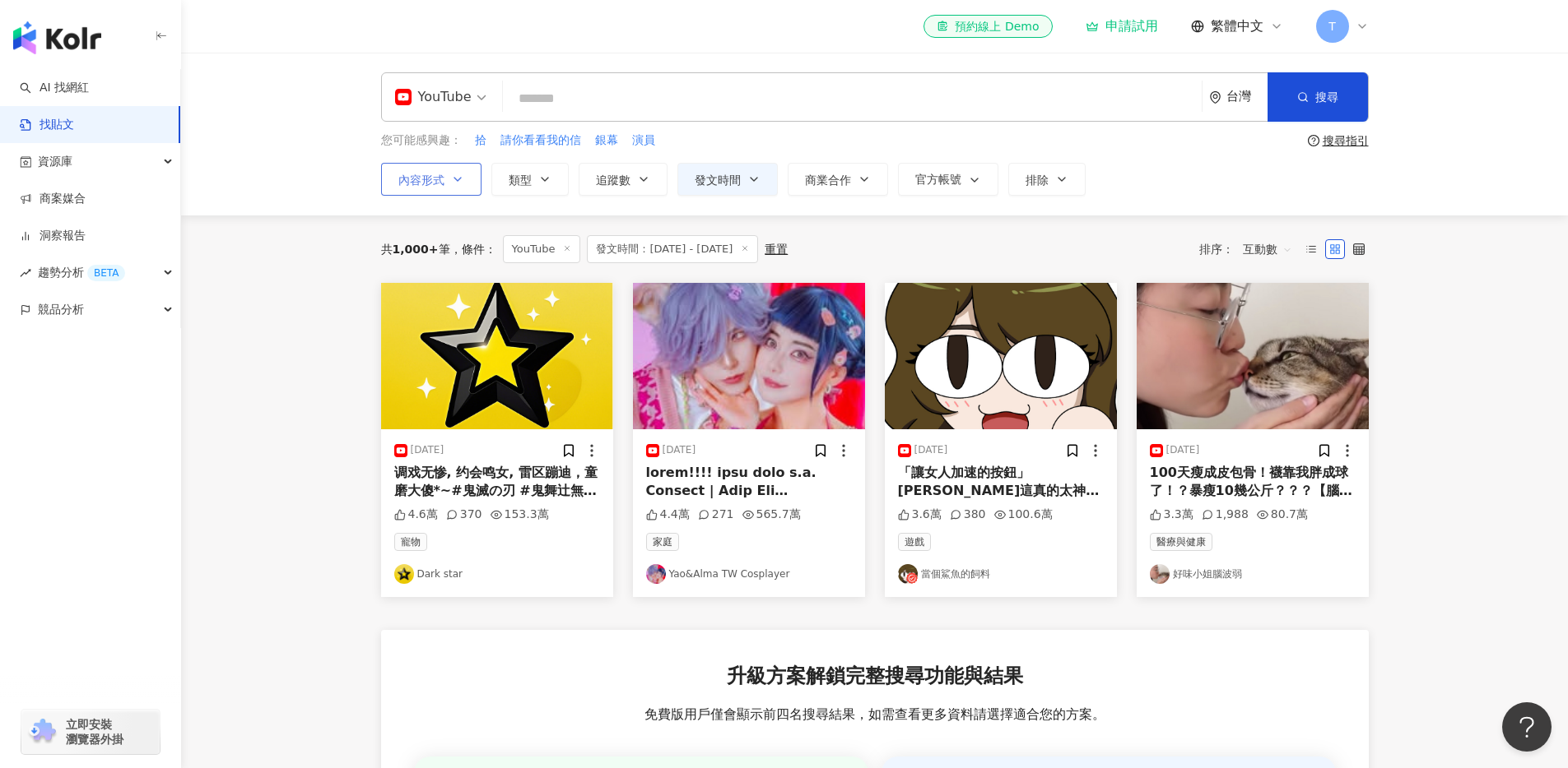
click at [449, 185] on button "內容形式" at bounding box center [431, 179] width 101 height 33
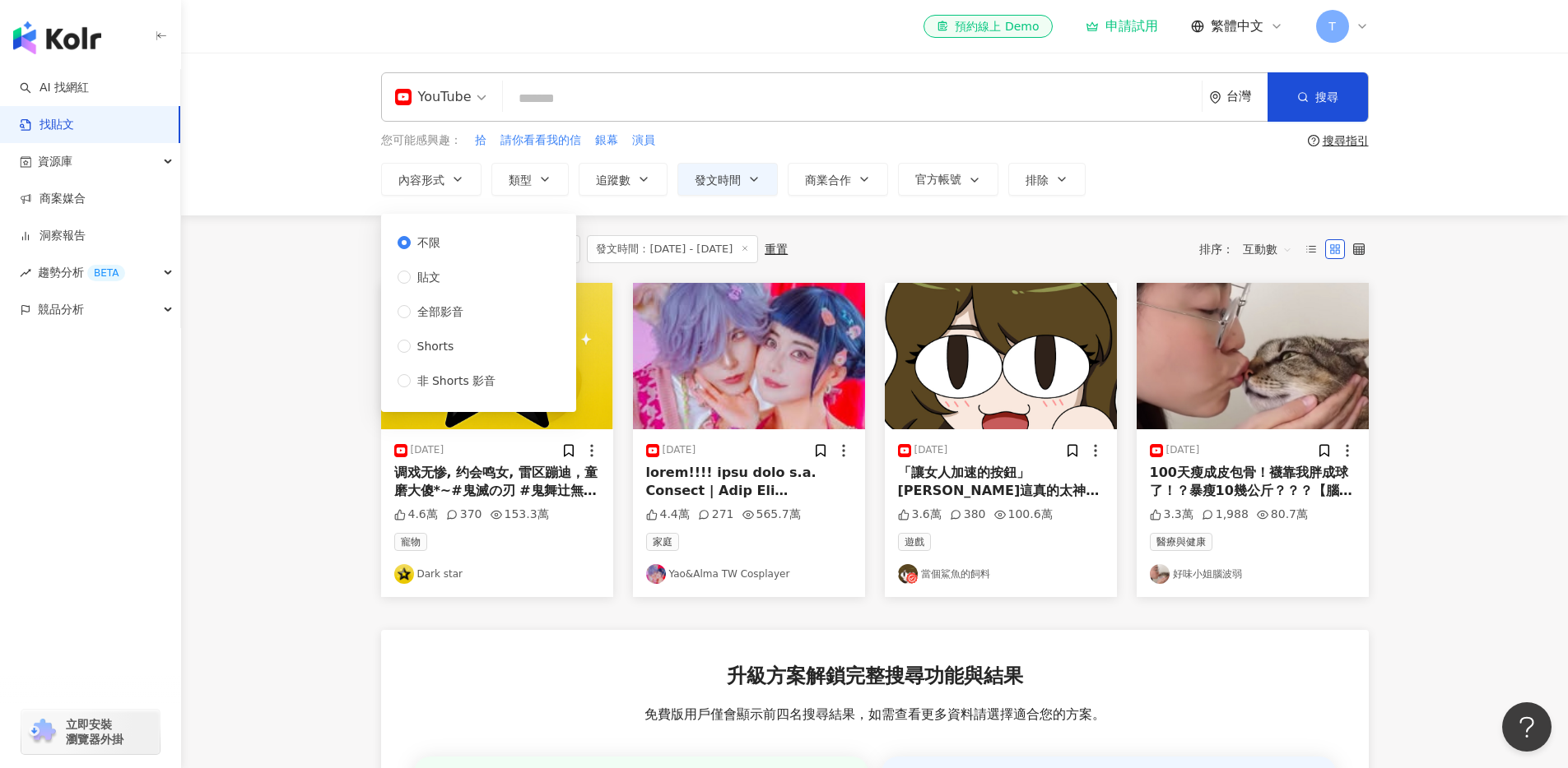
click at [466, 123] on div "**********" at bounding box center [875, 134] width 1053 height 124
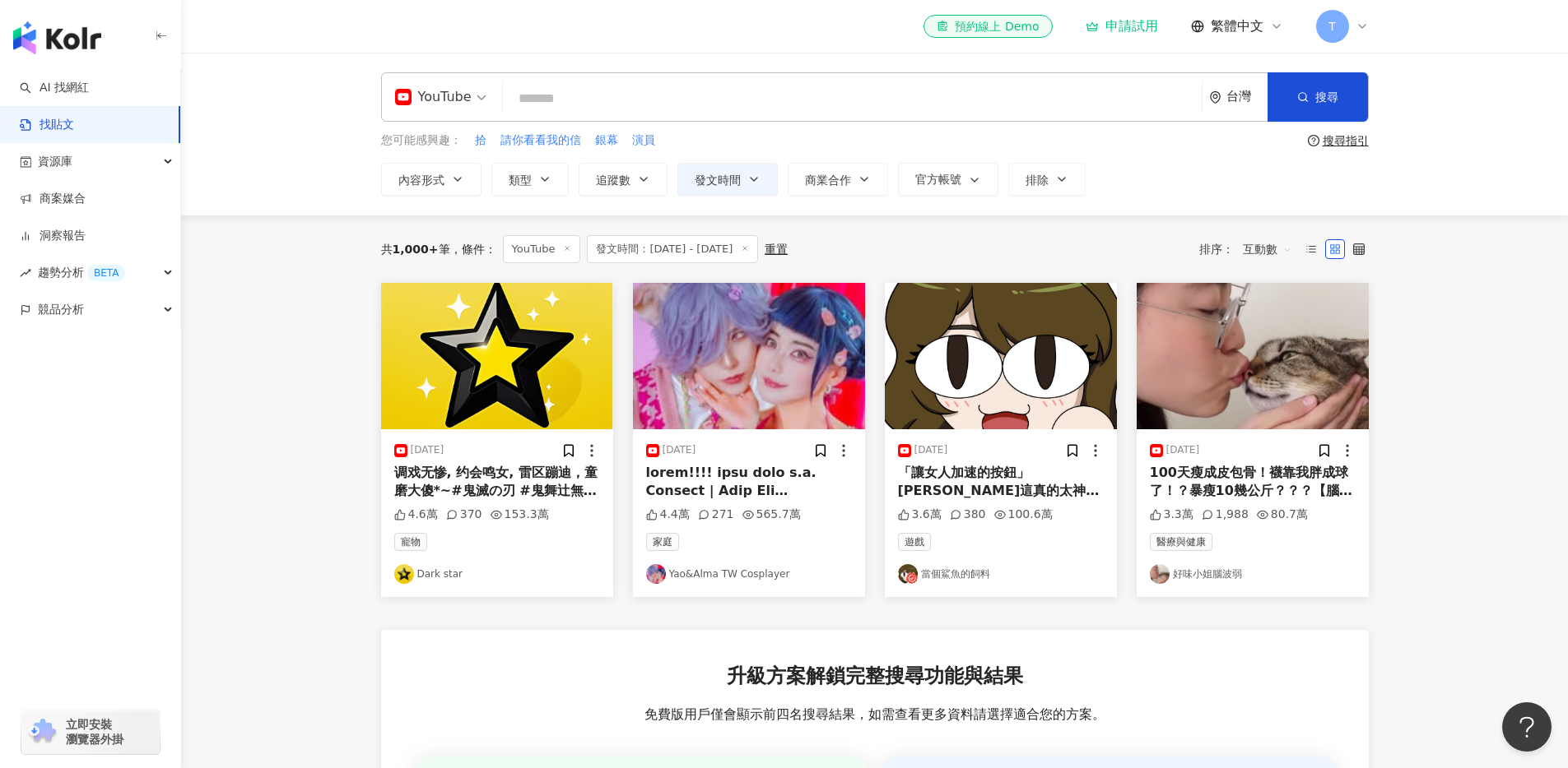
click at [468, 114] on span at bounding box center [440, 97] width 92 height 48
click at [442, 258] on div "Threads" at bounding box center [446, 265] width 93 height 20
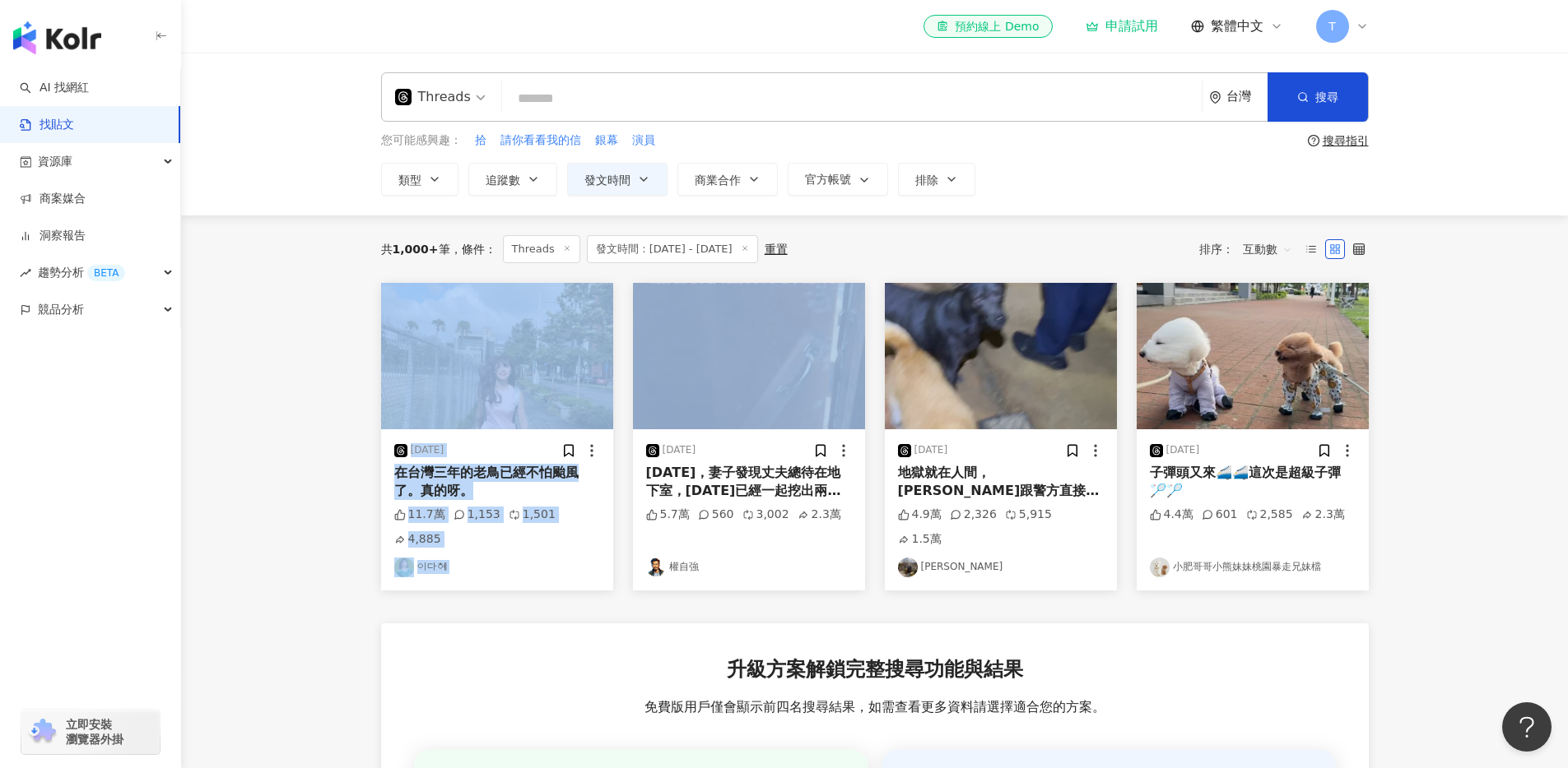
drag, startPoint x: 303, startPoint y: 397, endPoint x: 770, endPoint y: 387, distance: 467.1
click at [770, 387] on main "**********" at bounding box center [875, 563] width 1387 height 1020
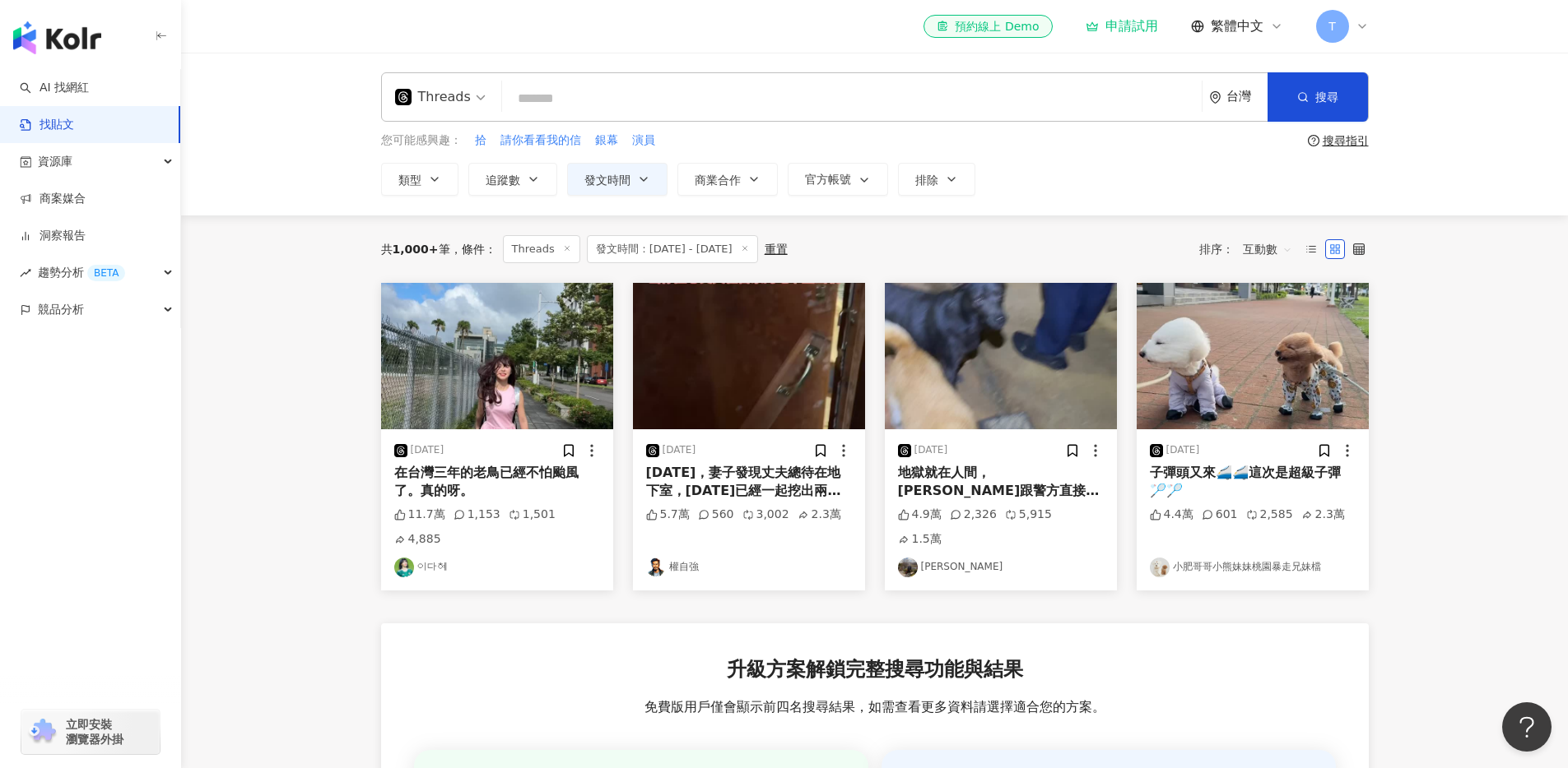
click at [296, 482] on main "**********" at bounding box center [875, 563] width 1387 height 1020
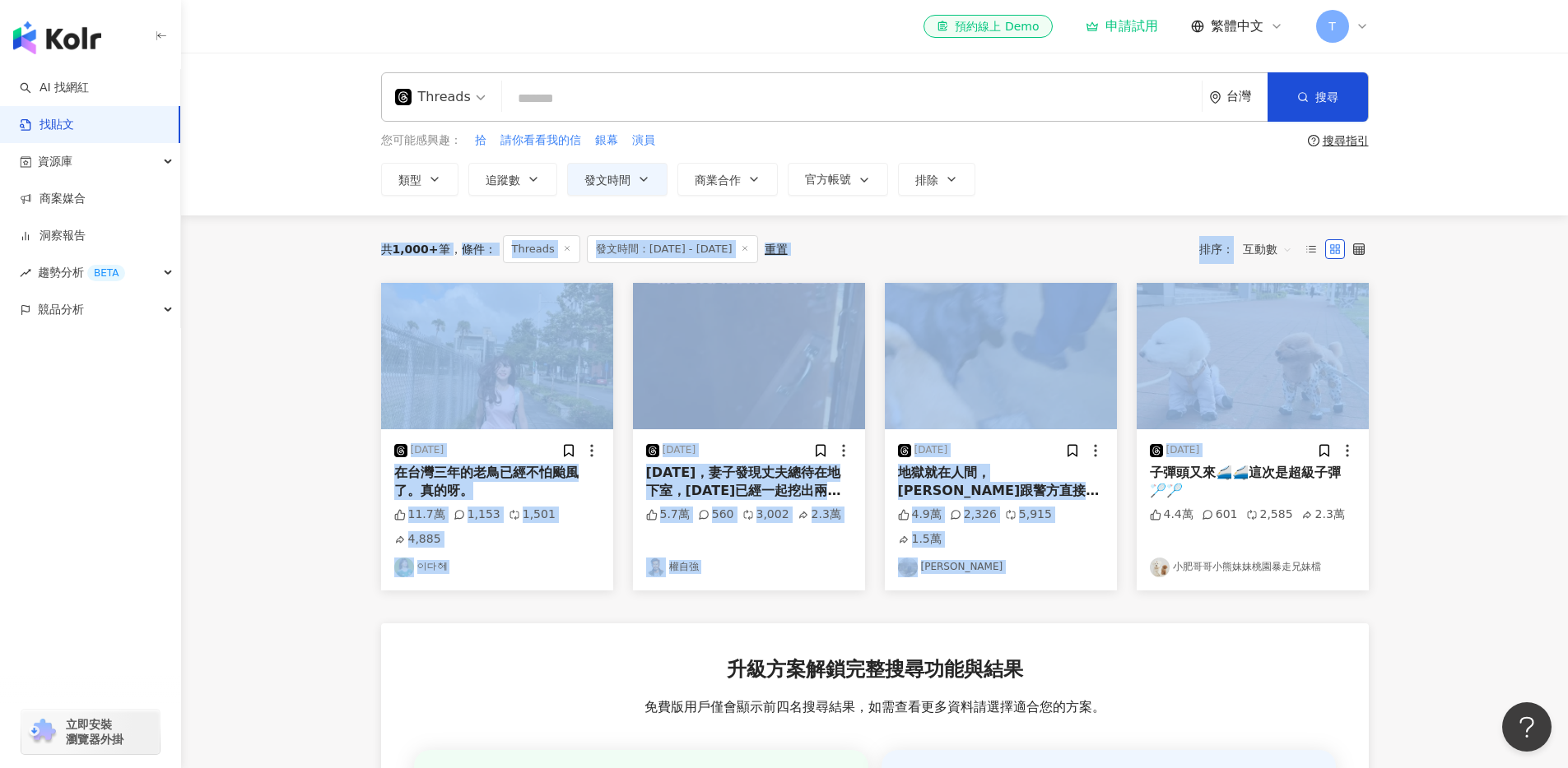
drag, startPoint x: 1171, startPoint y: 213, endPoint x: 1376, endPoint y: 457, distance: 318.7
click at [1382, 453] on main "**********" at bounding box center [875, 563] width 1387 height 1020
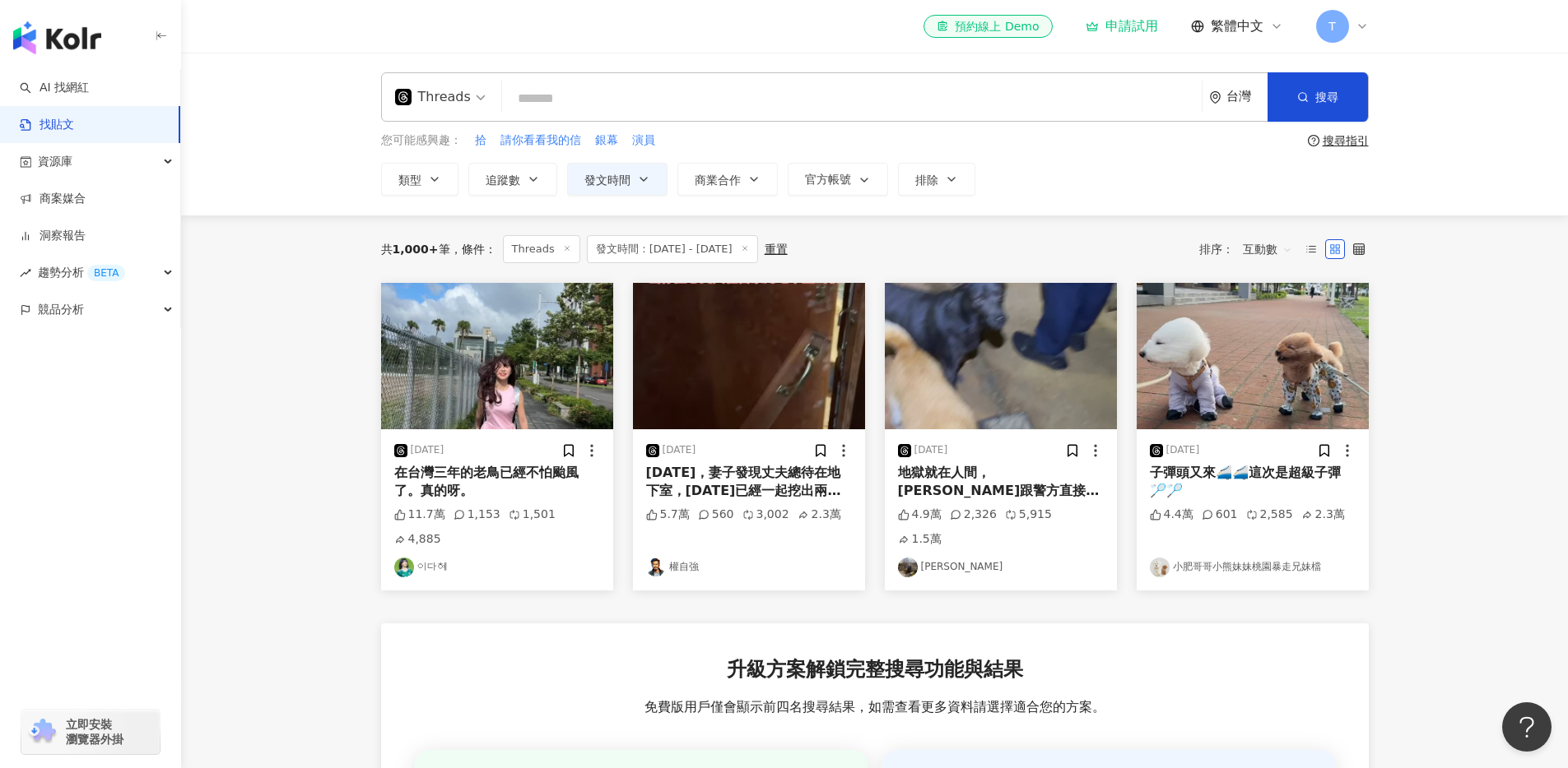
click at [1479, 468] on main "**********" at bounding box center [875, 563] width 1387 height 1020
drag, startPoint x: 848, startPoint y: 53, endPoint x: 1363, endPoint y: 135, distance: 521.5
click at [1363, 135] on div "**********" at bounding box center [784, 628] width 1568 height 1255
click at [1411, 173] on div "**********" at bounding box center [875, 134] width 1387 height 163
click at [1261, 227] on div "共 1,000+ 筆 條件 ： Threads 發文時間：[DATE] - [DATE] 重置 排序： 互動數" at bounding box center [875, 249] width 987 height 67
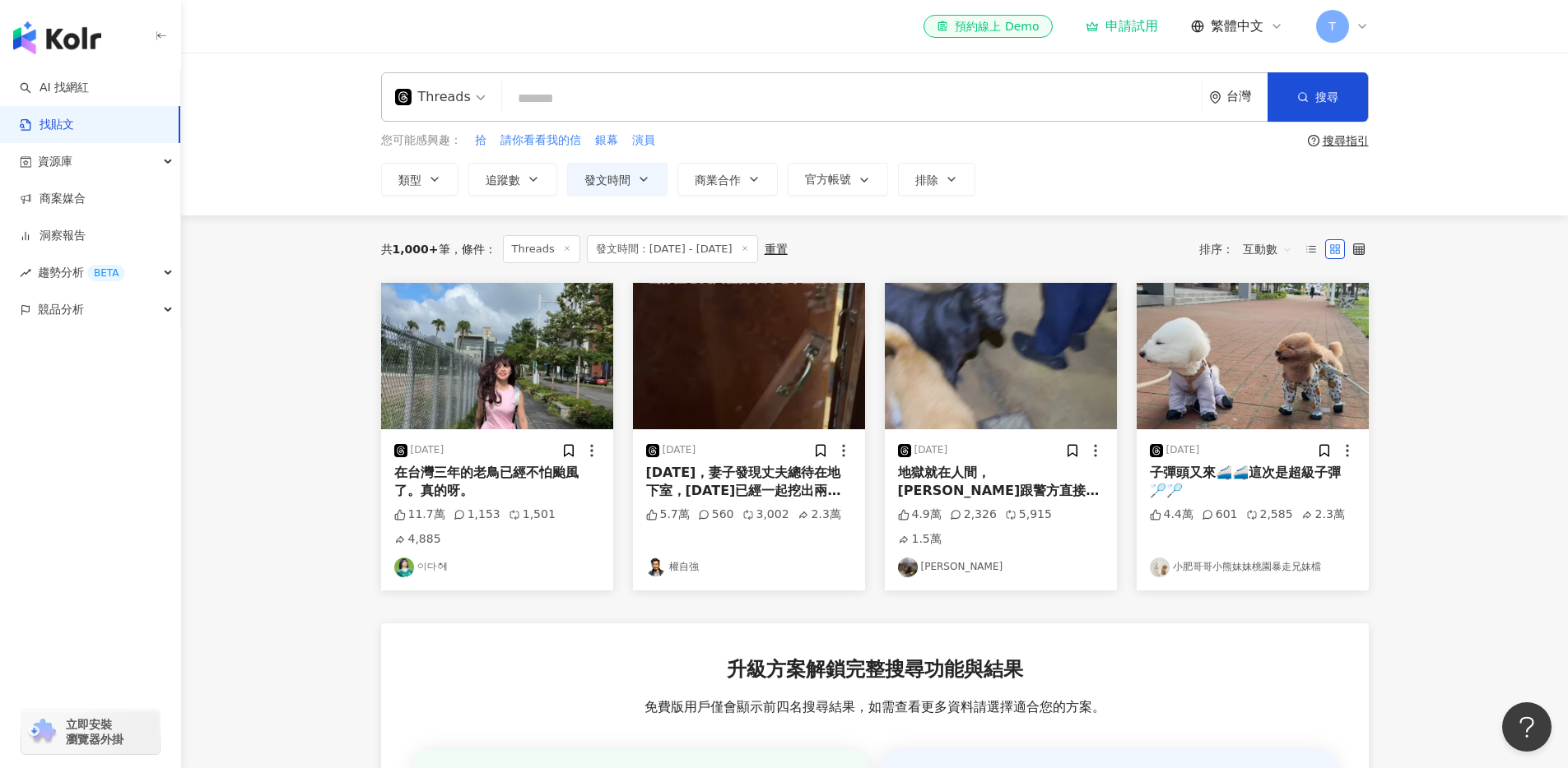
click at [290, 323] on main "**********" at bounding box center [875, 563] width 1387 height 1020
click at [479, 104] on span "Threads" at bounding box center [440, 97] width 91 height 26
click at [454, 143] on div "不分平台" at bounding box center [446, 142] width 93 height 20
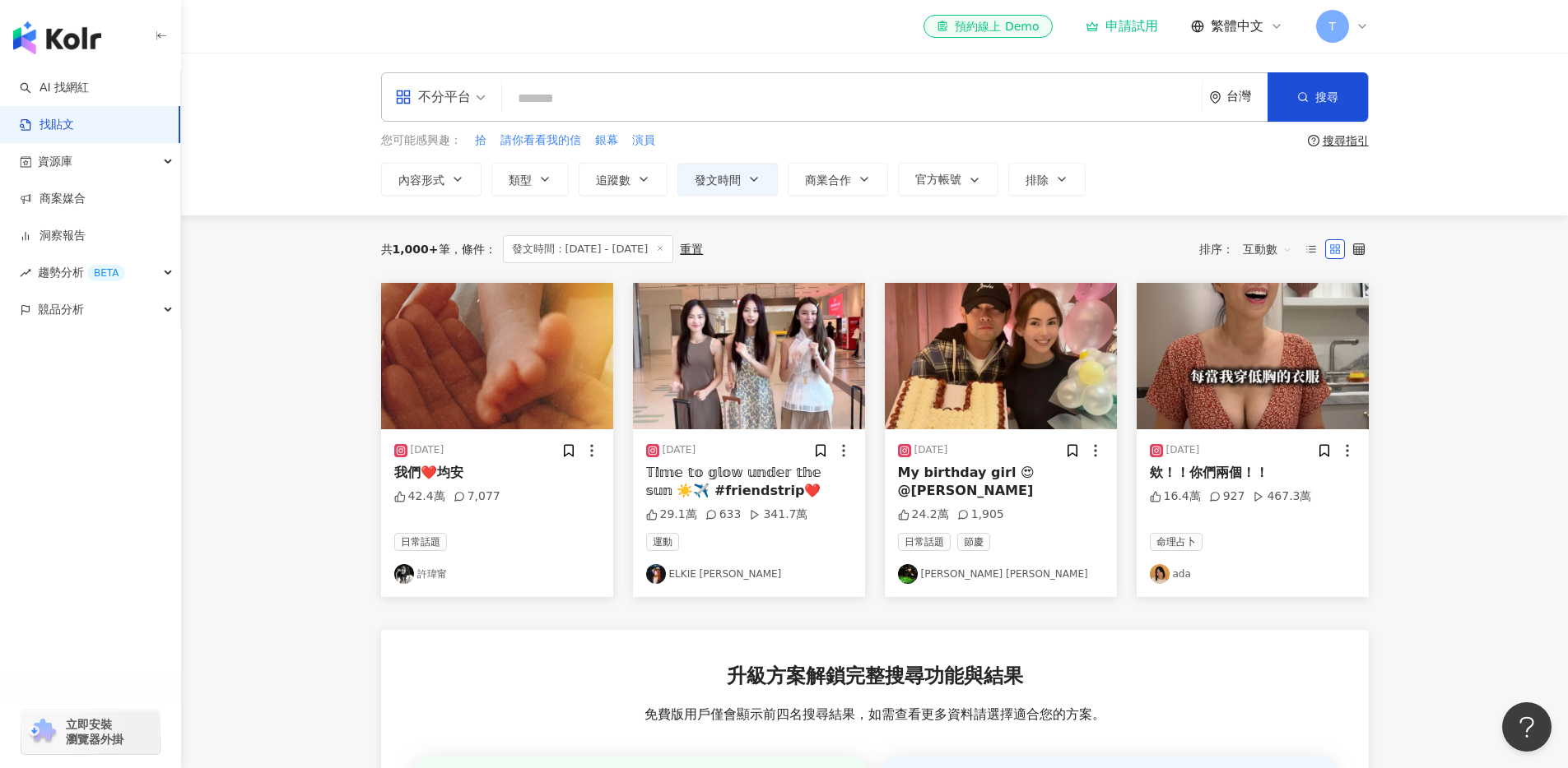
click at [453, 478] on div "我們❤️均安" at bounding box center [496, 473] width 206 height 18
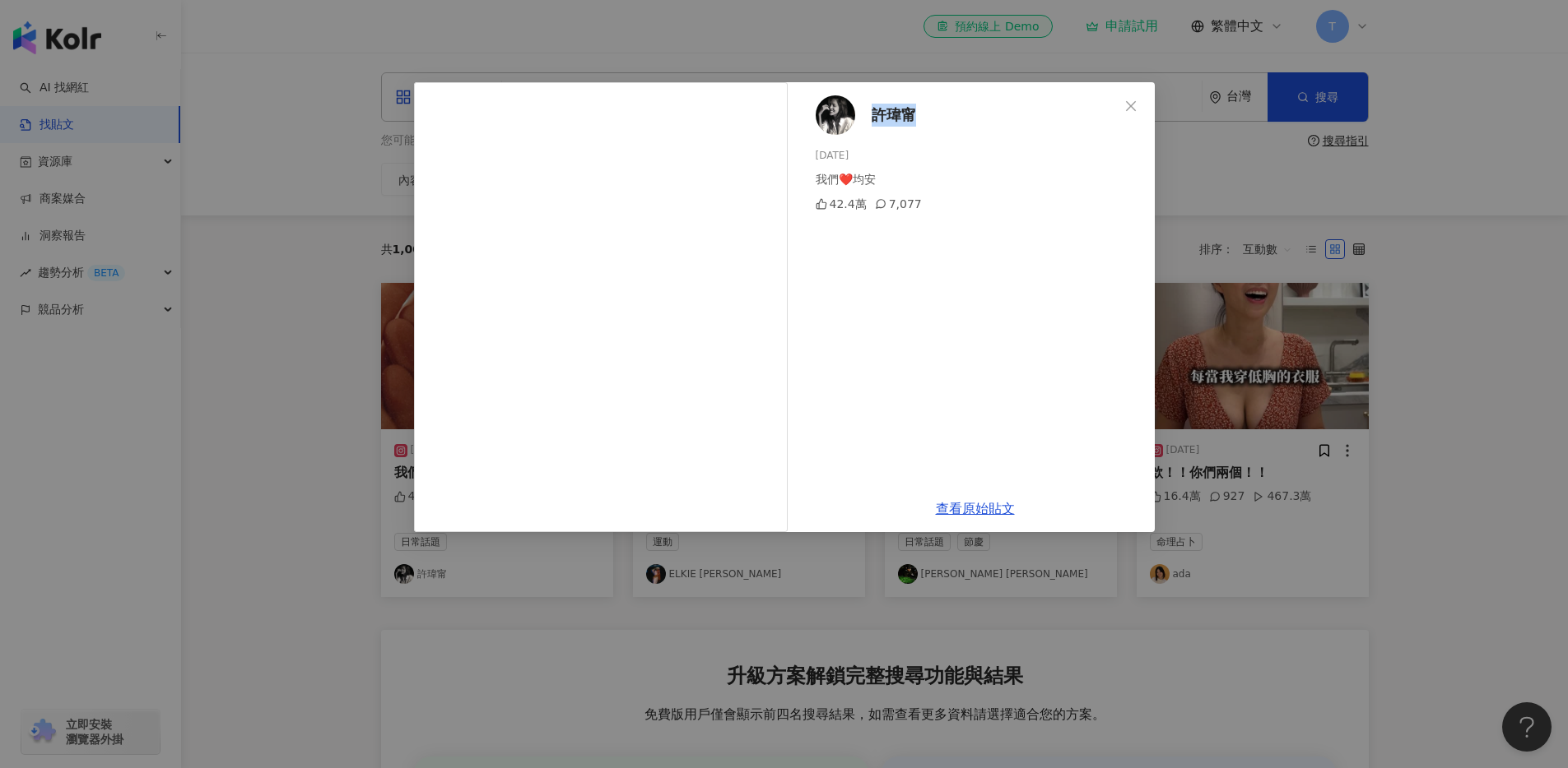
drag, startPoint x: 937, startPoint y: 114, endPoint x: 872, endPoint y: 115, distance: 65.0
click at [872, 115] on div "[PERSON_NAME][DATE] 我們❤️均安 42.4萬 7,077" at bounding box center [975, 284] width 359 height 403
click at [999, 121] on div "[PERSON_NAME][DATE] 我們❤️均安 42.4萬 7,077" at bounding box center [975, 284] width 359 height 403
drag, startPoint x: 999, startPoint y: 121, endPoint x: 873, endPoint y: 115, distance: 126.1
click at [873, 115] on div "[PERSON_NAME][DATE] 我們❤️均安 42.4萬 7,077" at bounding box center [975, 284] width 359 height 403
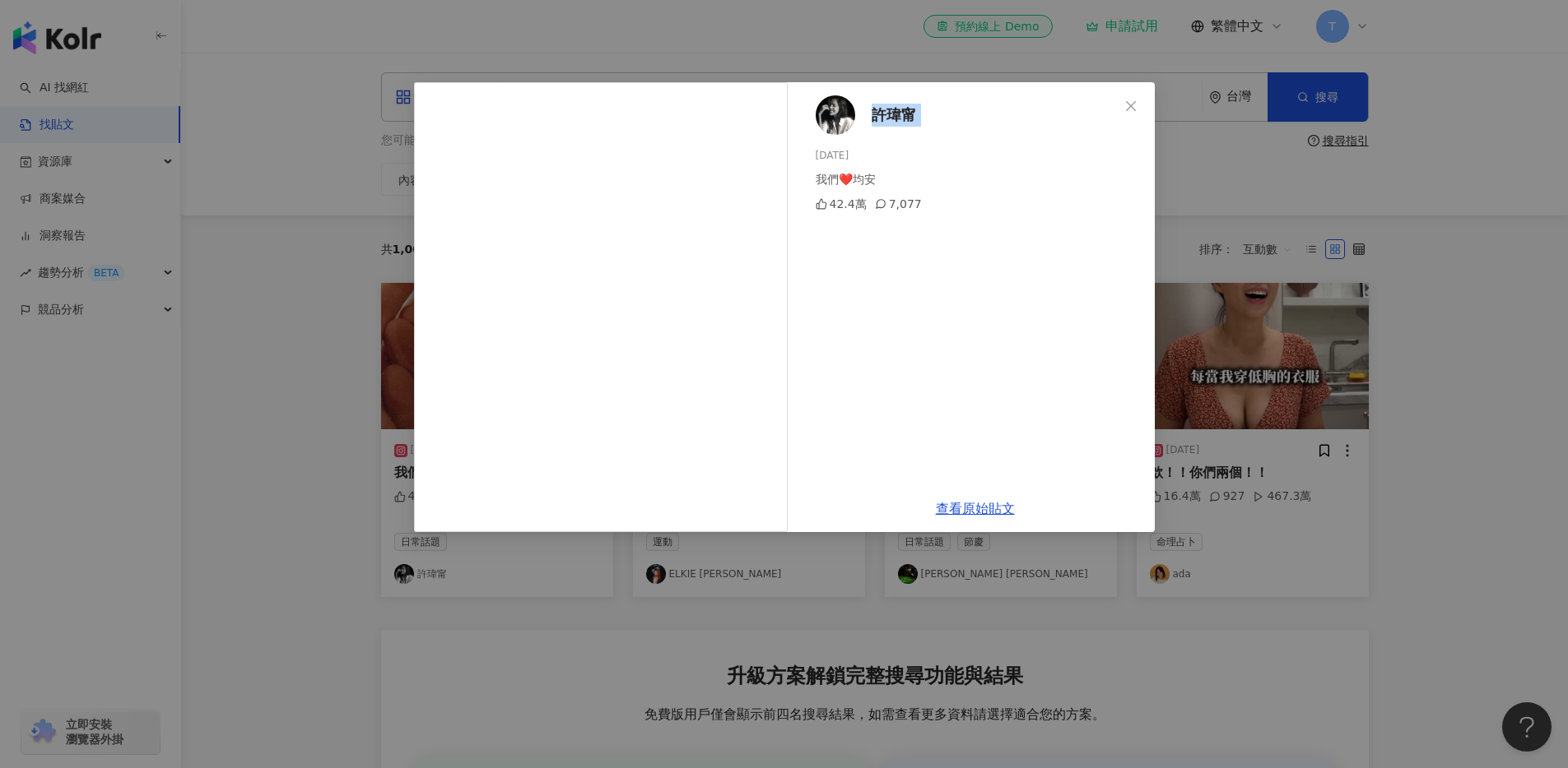
click at [965, 117] on div "[PERSON_NAME][DATE] 我們❤️均安 42.4萬 7,077" at bounding box center [975, 284] width 359 height 403
drag, startPoint x: 949, startPoint y: 117, endPoint x: 874, endPoint y: 115, distance: 75.0
click at [874, 115] on div "[PERSON_NAME][DATE] 我們❤️均安 42.4萬 7,077" at bounding box center [975, 284] width 359 height 403
click at [971, 117] on div "[PERSON_NAME][DATE] 我們❤️均安 42.4萬 7,077" at bounding box center [975, 284] width 359 height 403
drag, startPoint x: 927, startPoint y: 121, endPoint x: 993, endPoint y: 138, distance: 68.2
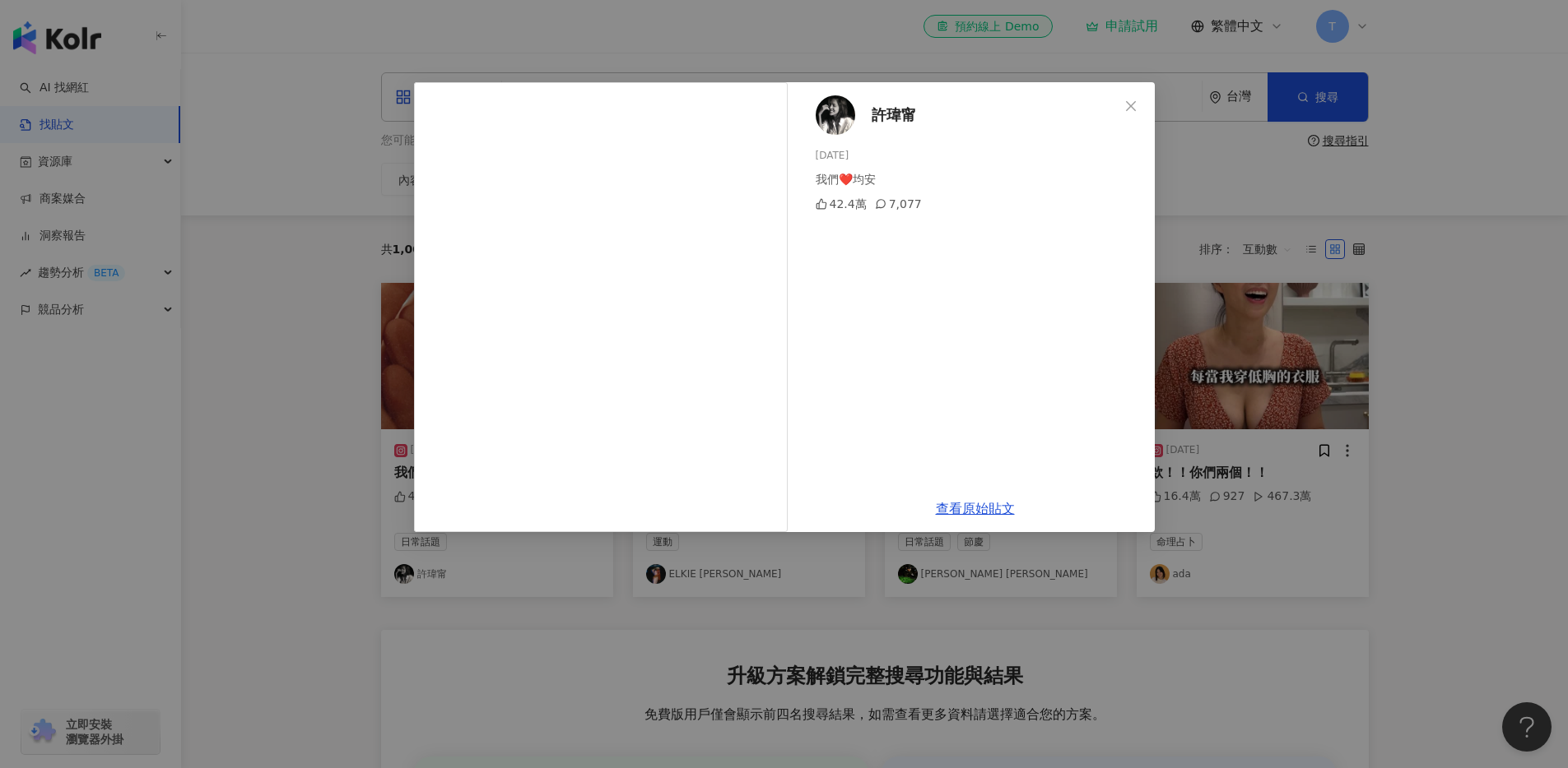
click at [992, 138] on div "[PERSON_NAME][DATE] 我們❤️均安 42.4萬 7,077" at bounding box center [975, 284] width 359 height 403
click at [993, 139] on div "[PERSON_NAME][DATE] 我們❤️均安 42.4萬 7,077" at bounding box center [975, 284] width 359 height 403
drag, startPoint x: 863, startPoint y: 109, endPoint x: 957, endPoint y: 221, distance: 146.2
click at [959, 223] on div "[PERSON_NAME][DATE] 我們❤️均安 42.4萬 7,077" at bounding box center [975, 284] width 359 height 403
drag, startPoint x: 933, startPoint y: 126, endPoint x: 801, endPoint y: 115, distance: 132.5
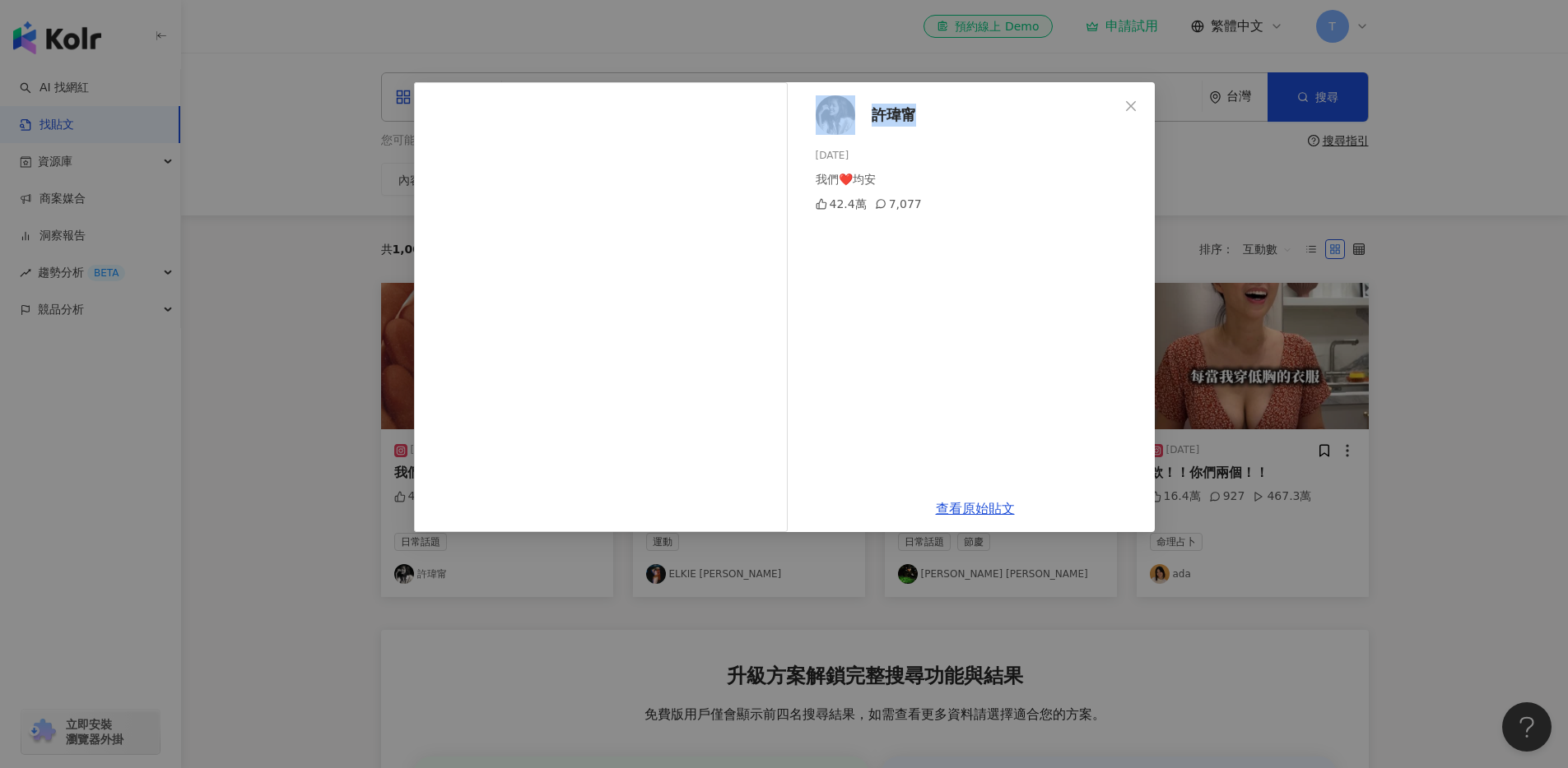
click at [801, 115] on div "[PERSON_NAME][DATE] 我們❤️均安 42.4萬 7,077" at bounding box center [975, 284] width 359 height 403
click at [801, 114] on div "[PERSON_NAME][DATE] 我們❤️均安 42.4萬 7,077" at bounding box center [975, 284] width 359 height 403
drag, startPoint x: 799, startPoint y: 108, endPoint x: 985, endPoint y: 333, distance: 291.9
click at [986, 333] on div "[PERSON_NAME][DATE] 我們❤️均安 42.4萬 7,077" at bounding box center [975, 284] width 359 height 403
click at [975, 416] on div "[PERSON_NAME][DATE] 我們❤️均安 42.4萬 7,077" at bounding box center [975, 284] width 359 height 403
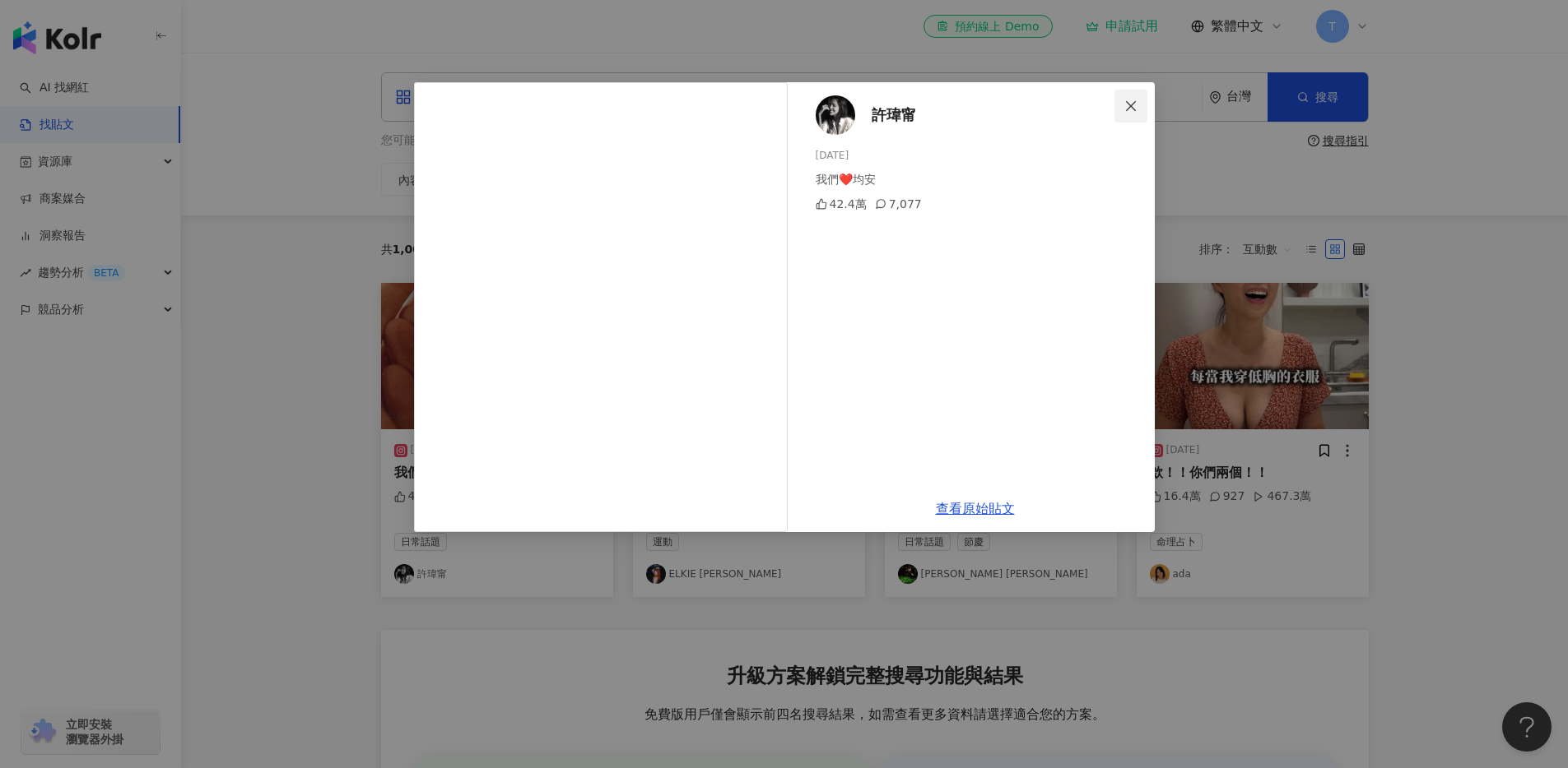
click at [1129, 105] on icon "close" at bounding box center [1131, 105] width 10 height 10
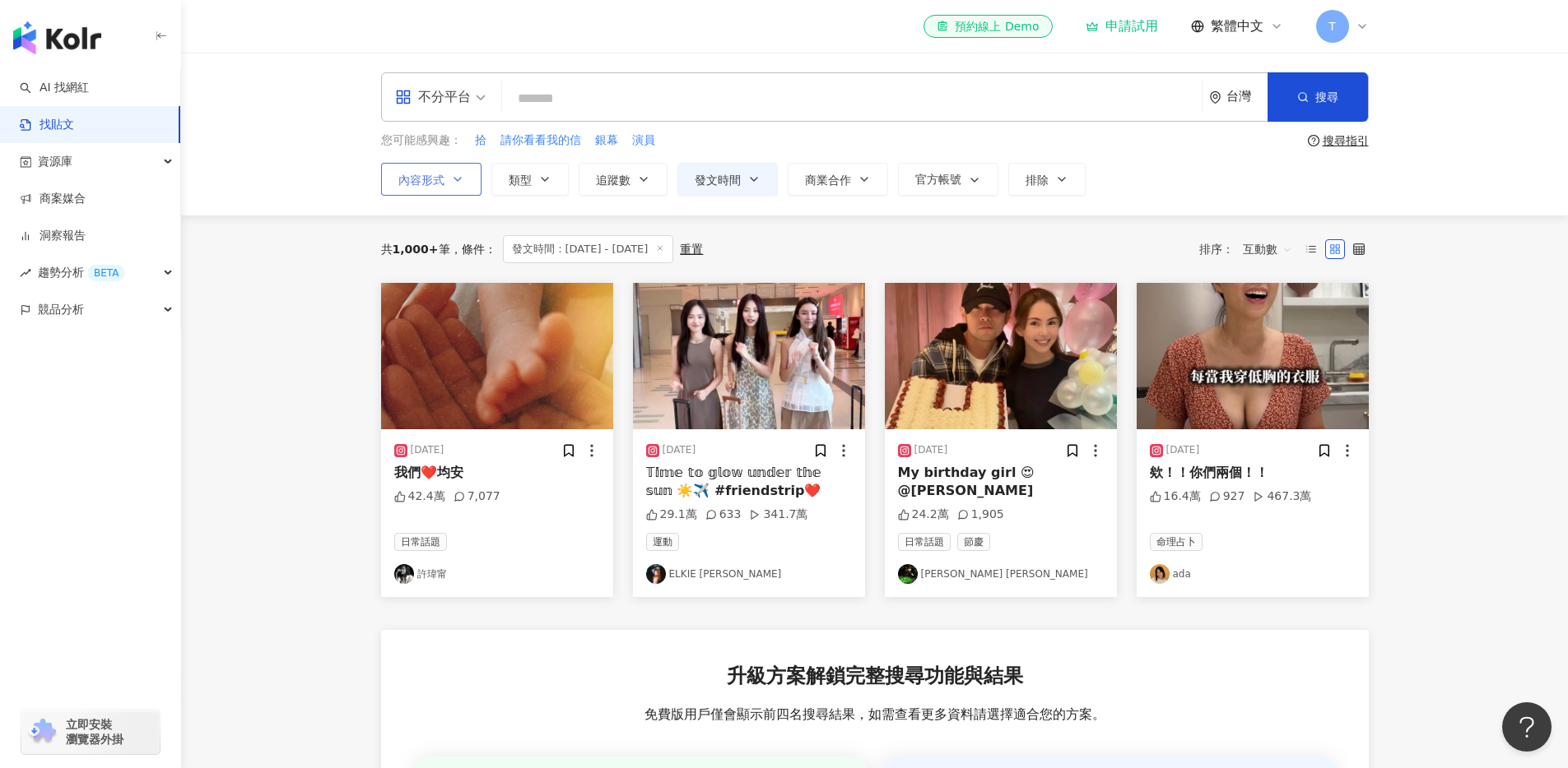
click at [433, 175] on span "內容形式" at bounding box center [422, 180] width 46 height 13
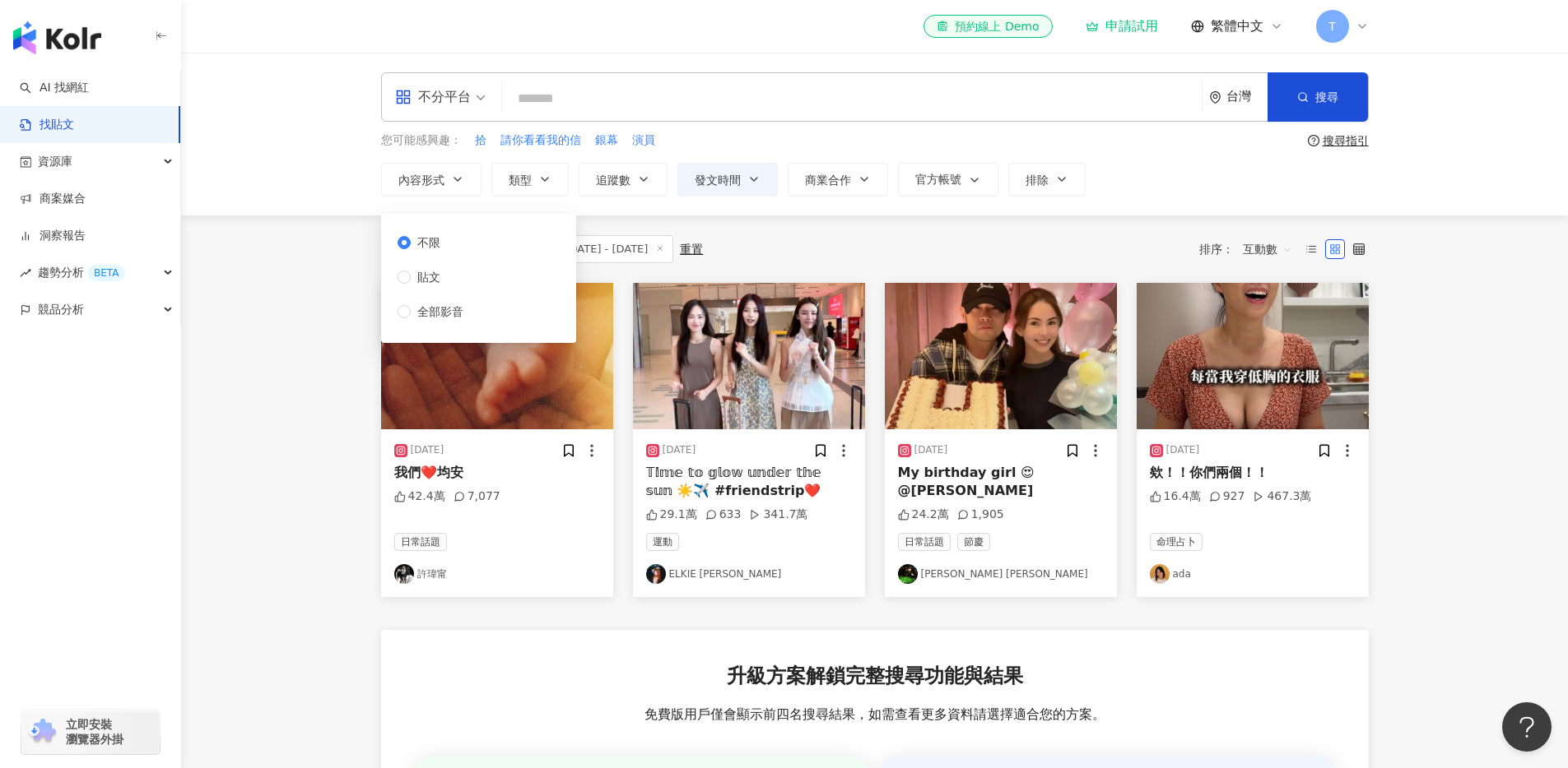
click at [313, 245] on main "**********" at bounding box center [875, 567] width 1387 height 1028
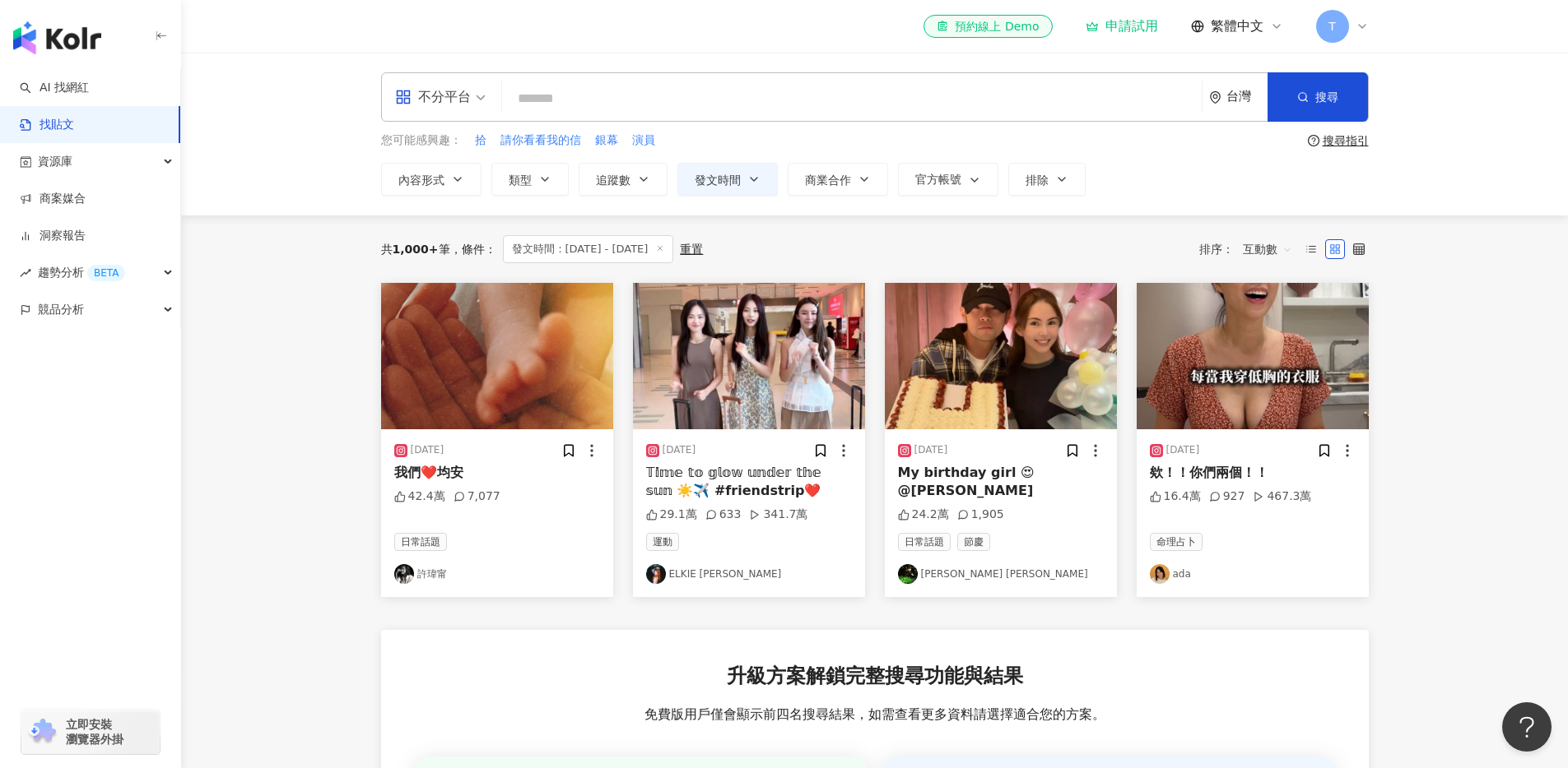
click at [545, 199] on div "**********" at bounding box center [875, 134] width 1387 height 163
click at [552, 178] on button "類型" at bounding box center [530, 179] width 78 height 33
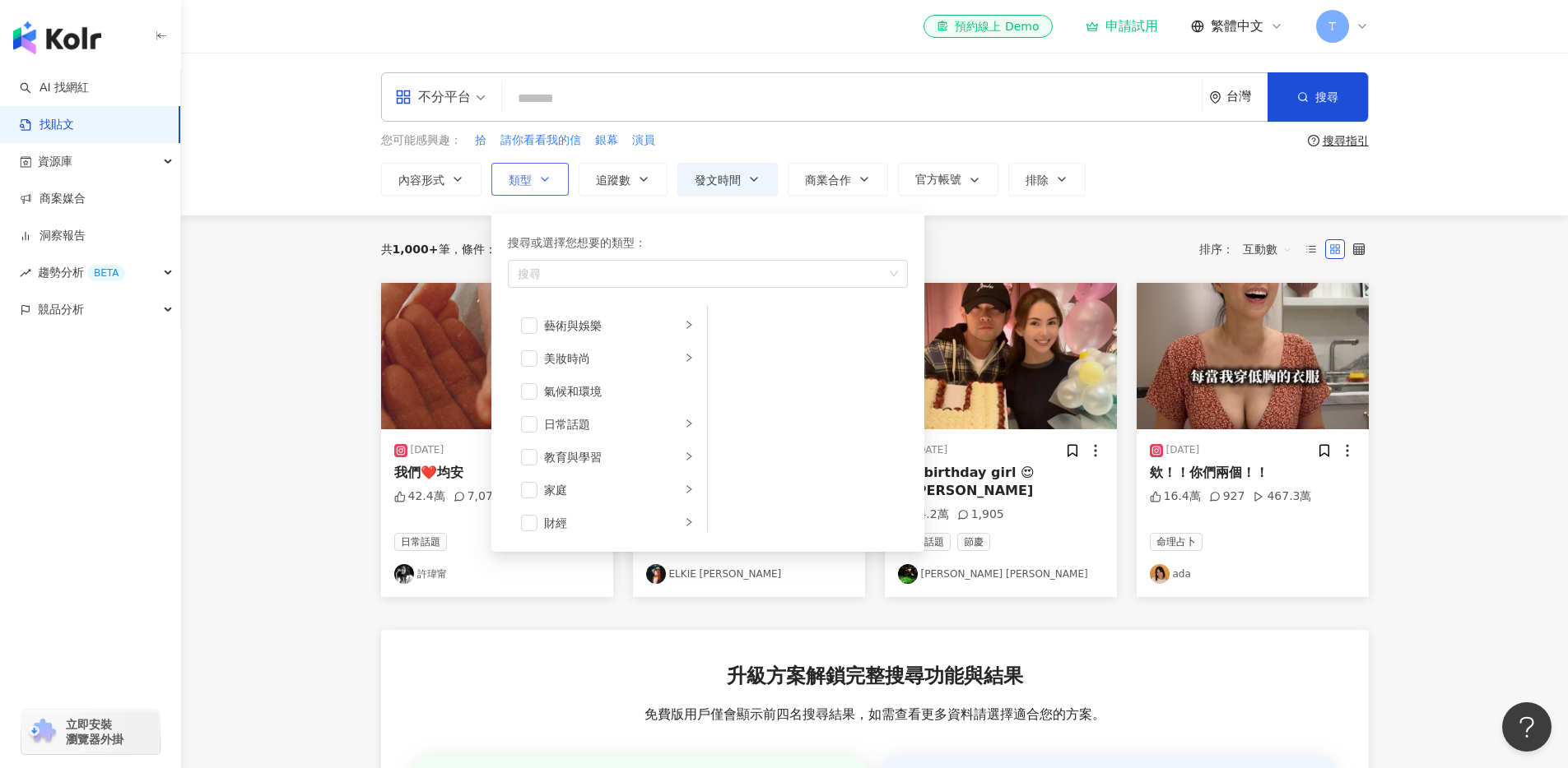
click at [538, 187] on button "類型 搜尋或選擇您想要的類型： 搜尋 藝術與娛樂 美妝時尚 氣候和環境 日常話題 教育與學習 家庭 財經 美食 命理占卜 遊戲 法政社會 生活風格 影視娛樂 …" at bounding box center [530, 179] width 78 height 33
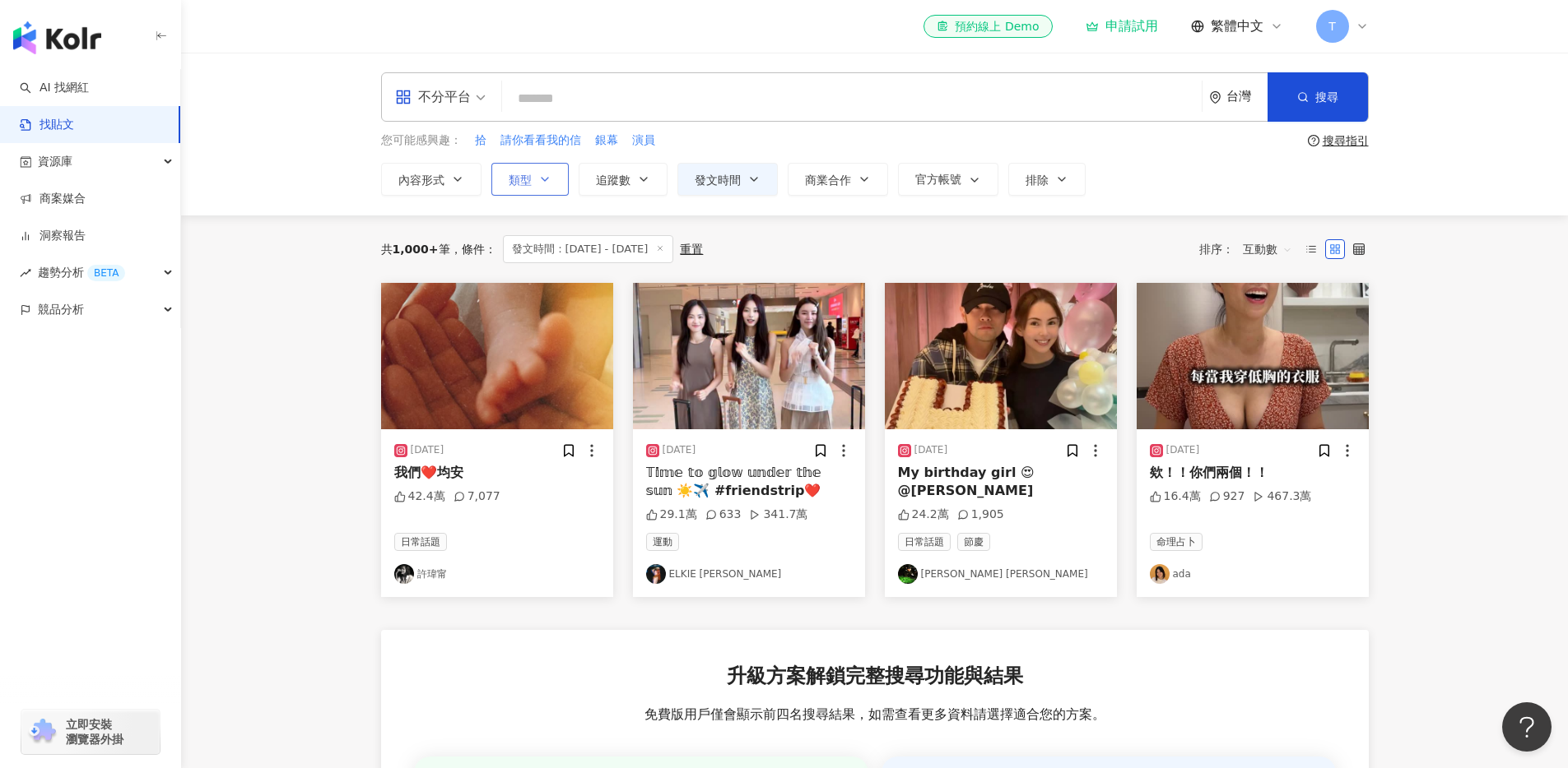
click at [551, 184] on button "類型" at bounding box center [530, 179] width 78 height 33
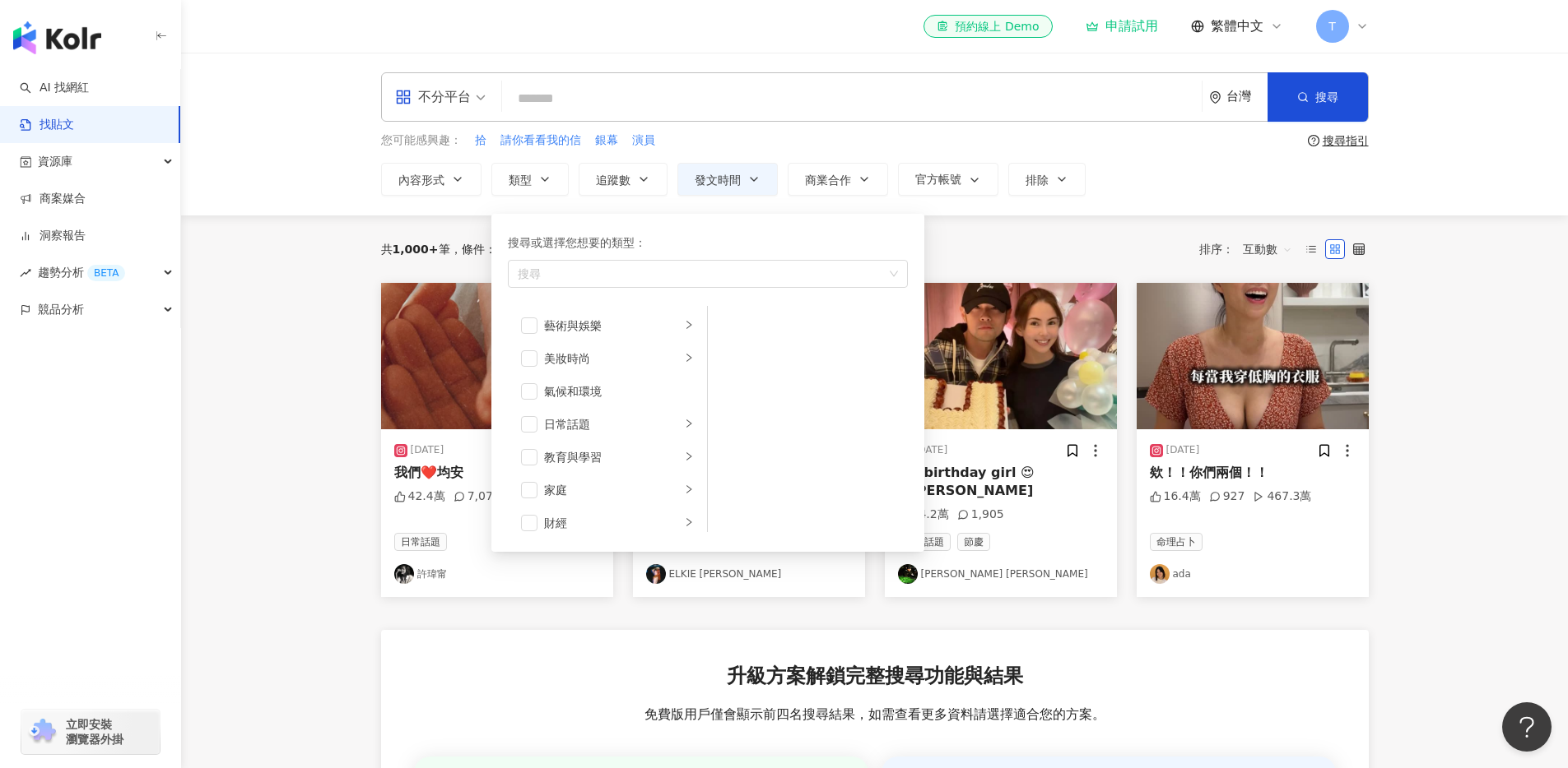
click at [267, 331] on main "**********" at bounding box center [875, 567] width 1387 height 1028
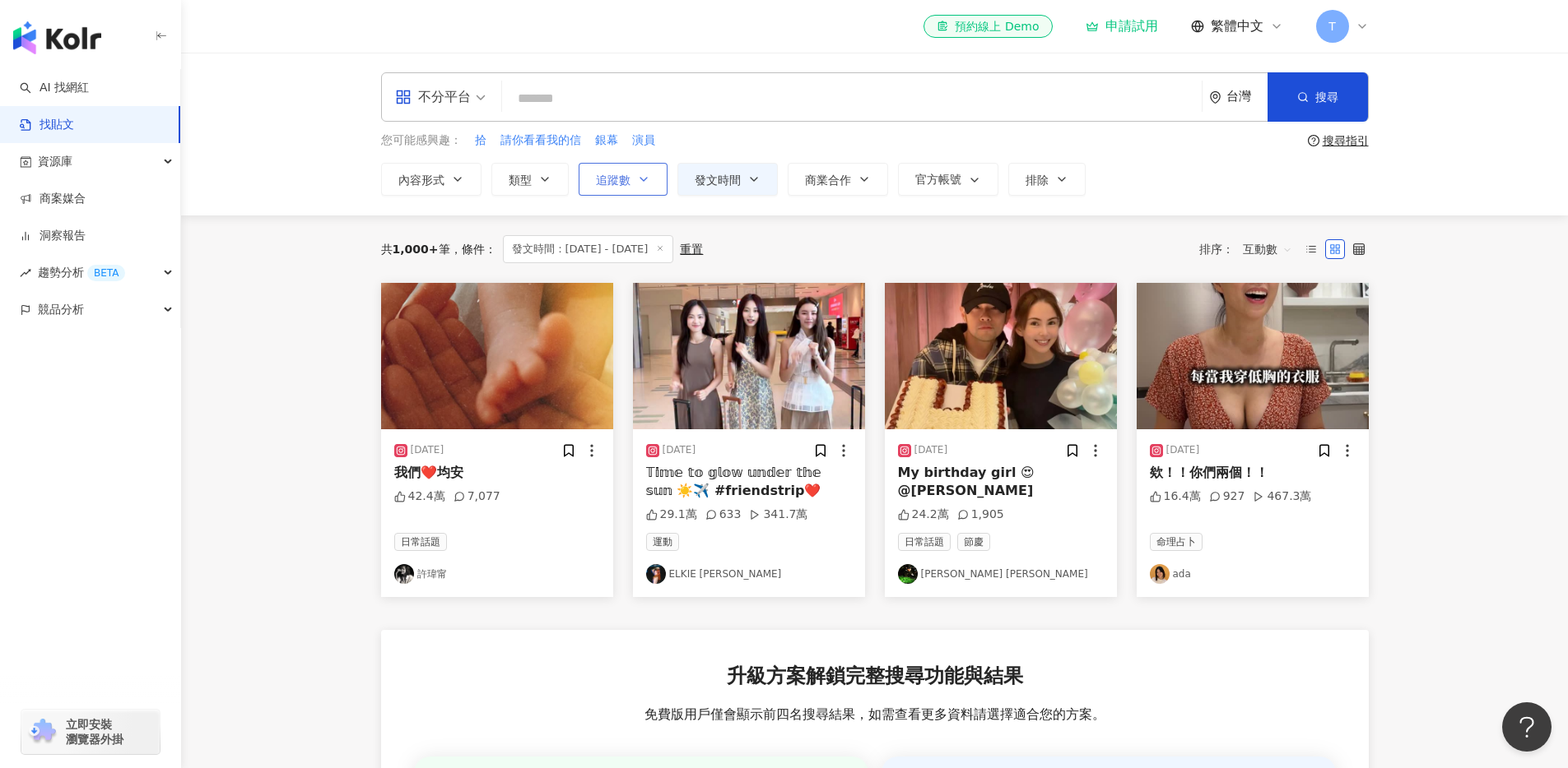
click at [628, 194] on button "追蹤數" at bounding box center [623, 179] width 89 height 33
click at [645, 195] on div "**********" at bounding box center [875, 134] width 1387 height 163
click at [857, 177] on icon "button" at bounding box center [864, 179] width 13 height 13
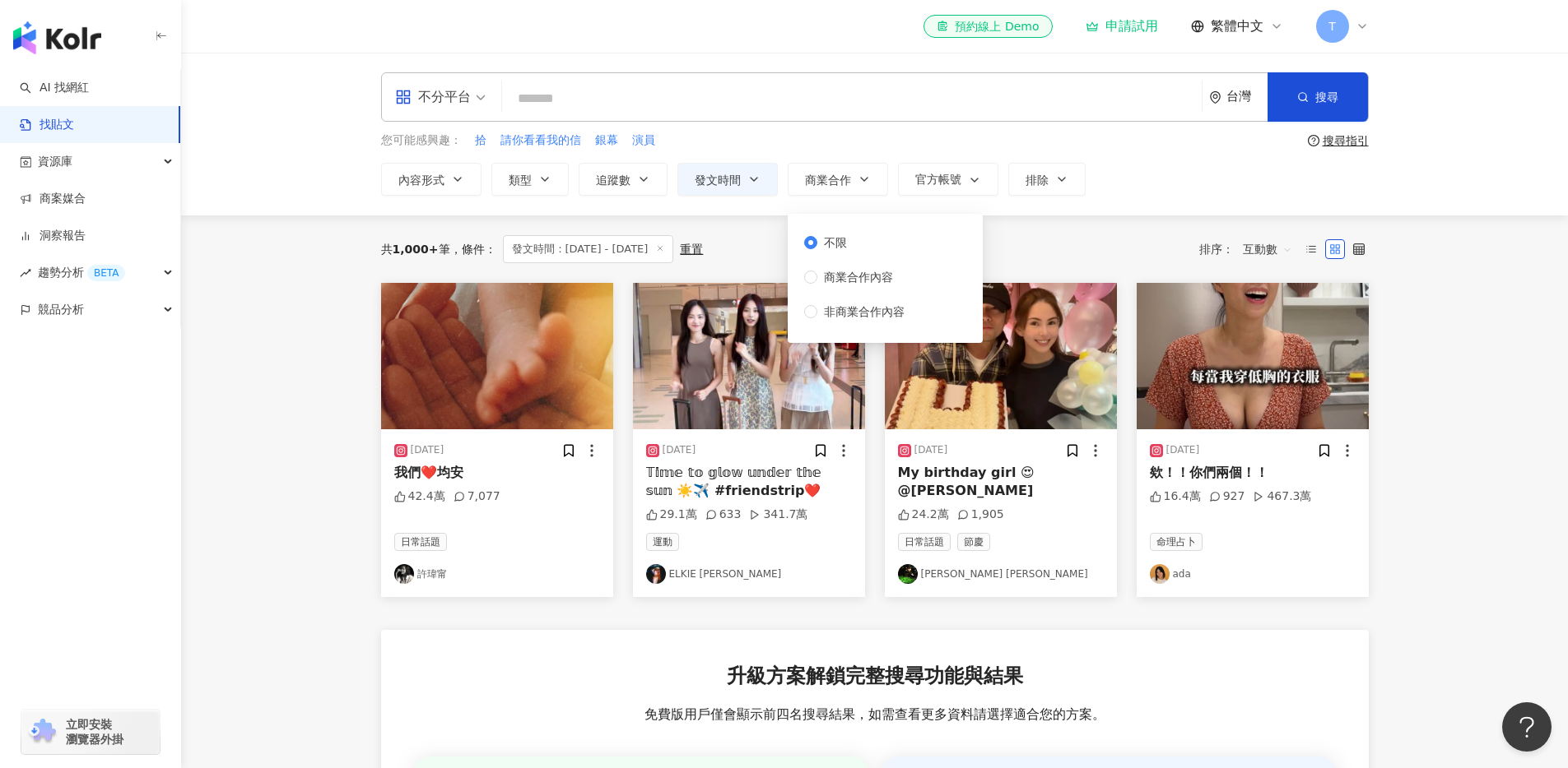
click at [911, 153] on div "**********" at bounding box center [875, 134] width 1053 height 124
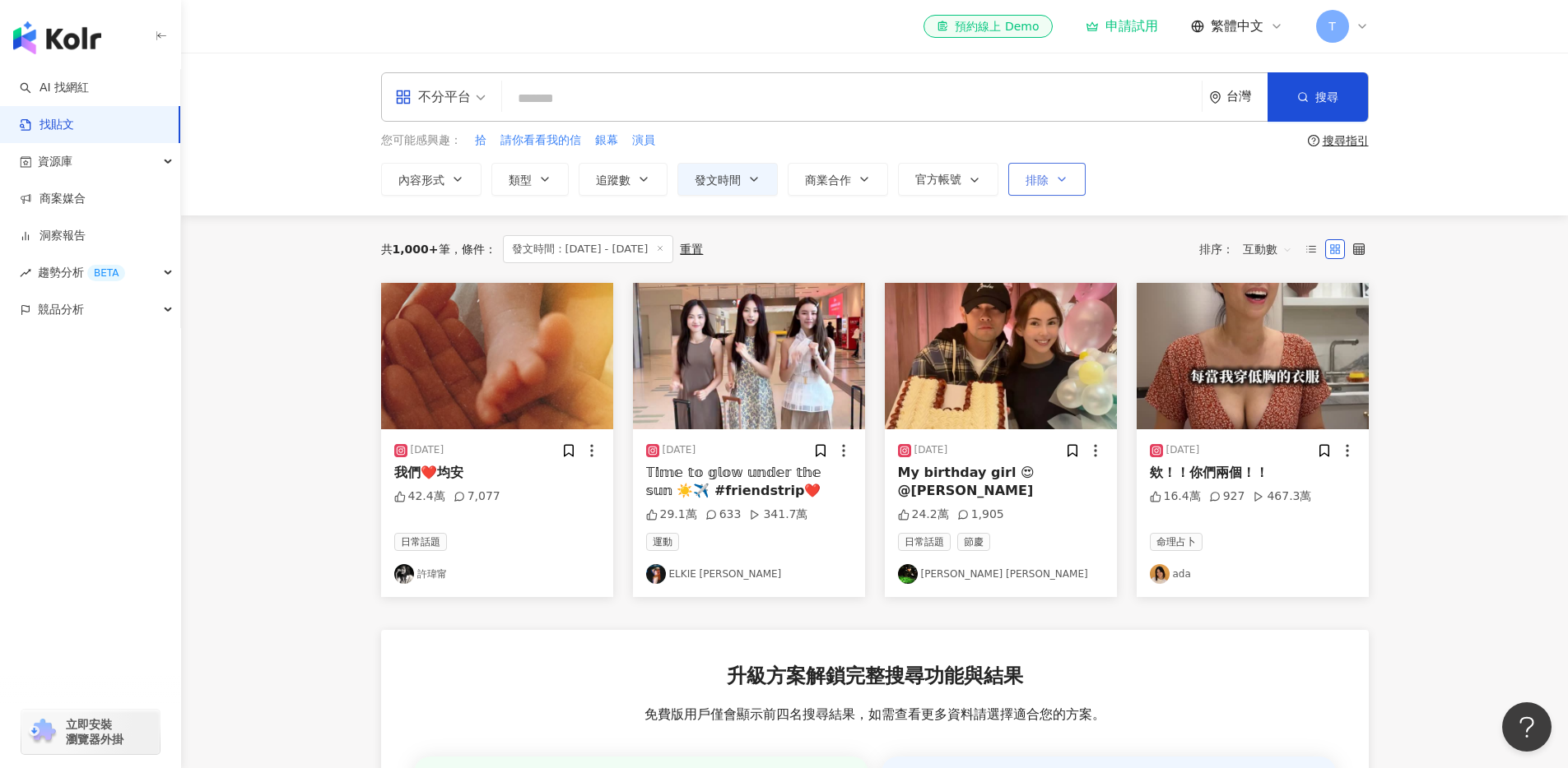
click at [1047, 185] on span "排除" at bounding box center [1036, 180] width 23 height 13
click at [1142, 168] on div "**********" at bounding box center [875, 179] width 987 height 33
click at [445, 185] on button "內容形式" at bounding box center [431, 179] width 101 height 33
click at [293, 250] on main "**********" at bounding box center [875, 567] width 1387 height 1028
click at [641, 246] on span "發文時間：[DATE] - [DATE]" at bounding box center [588, 250] width 171 height 28
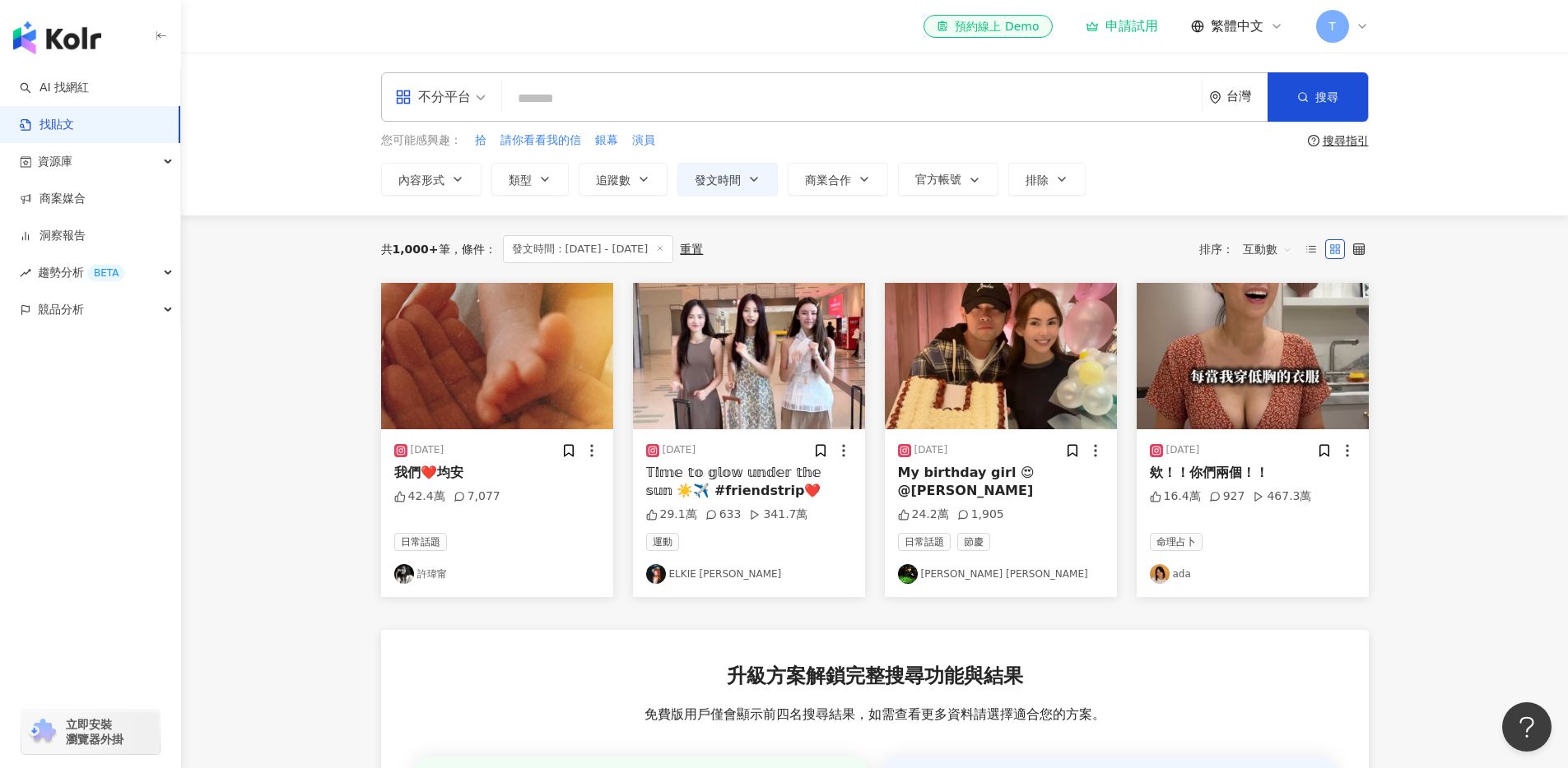
click at [674, 250] on span "發文時間：[DATE] - [DATE]" at bounding box center [588, 250] width 171 height 28
click at [664, 250] on icon at bounding box center [659, 248] width 8 height 8
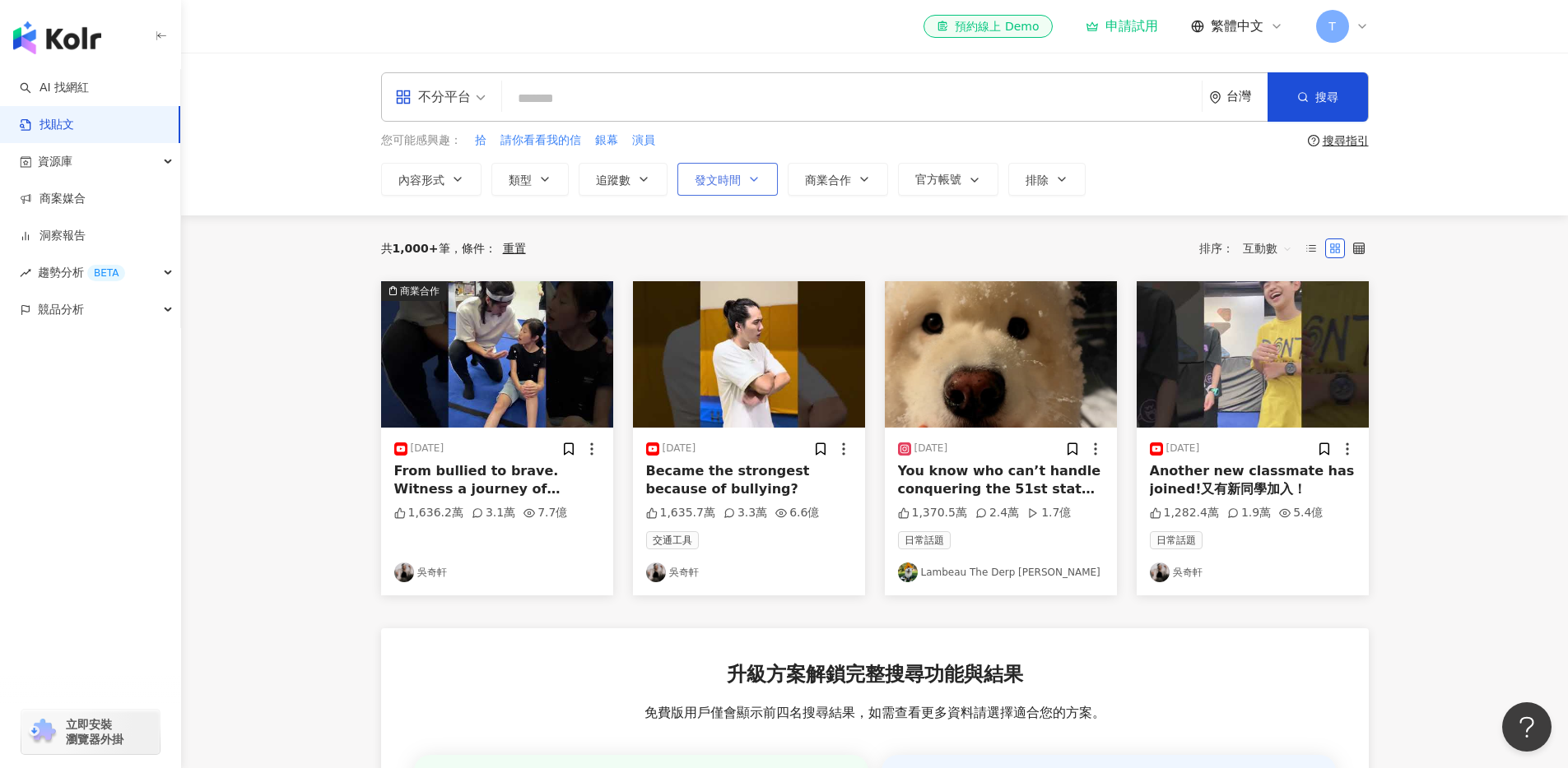
click at [731, 175] on span "發文時間" at bounding box center [717, 180] width 46 height 13
type input "**********"
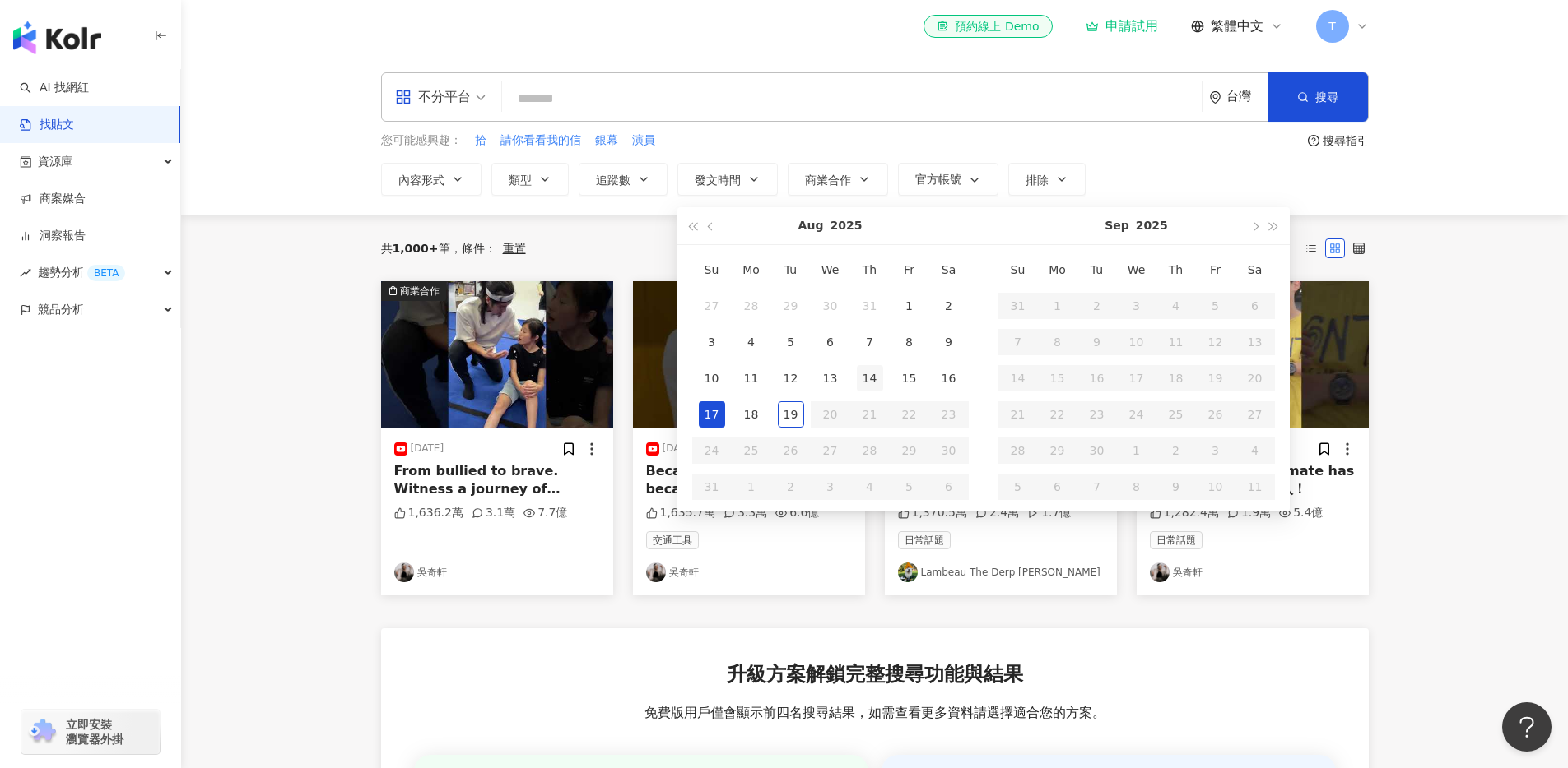
type input "**********"
click at [786, 412] on div "19" at bounding box center [790, 414] width 26 height 26
type input "**********"
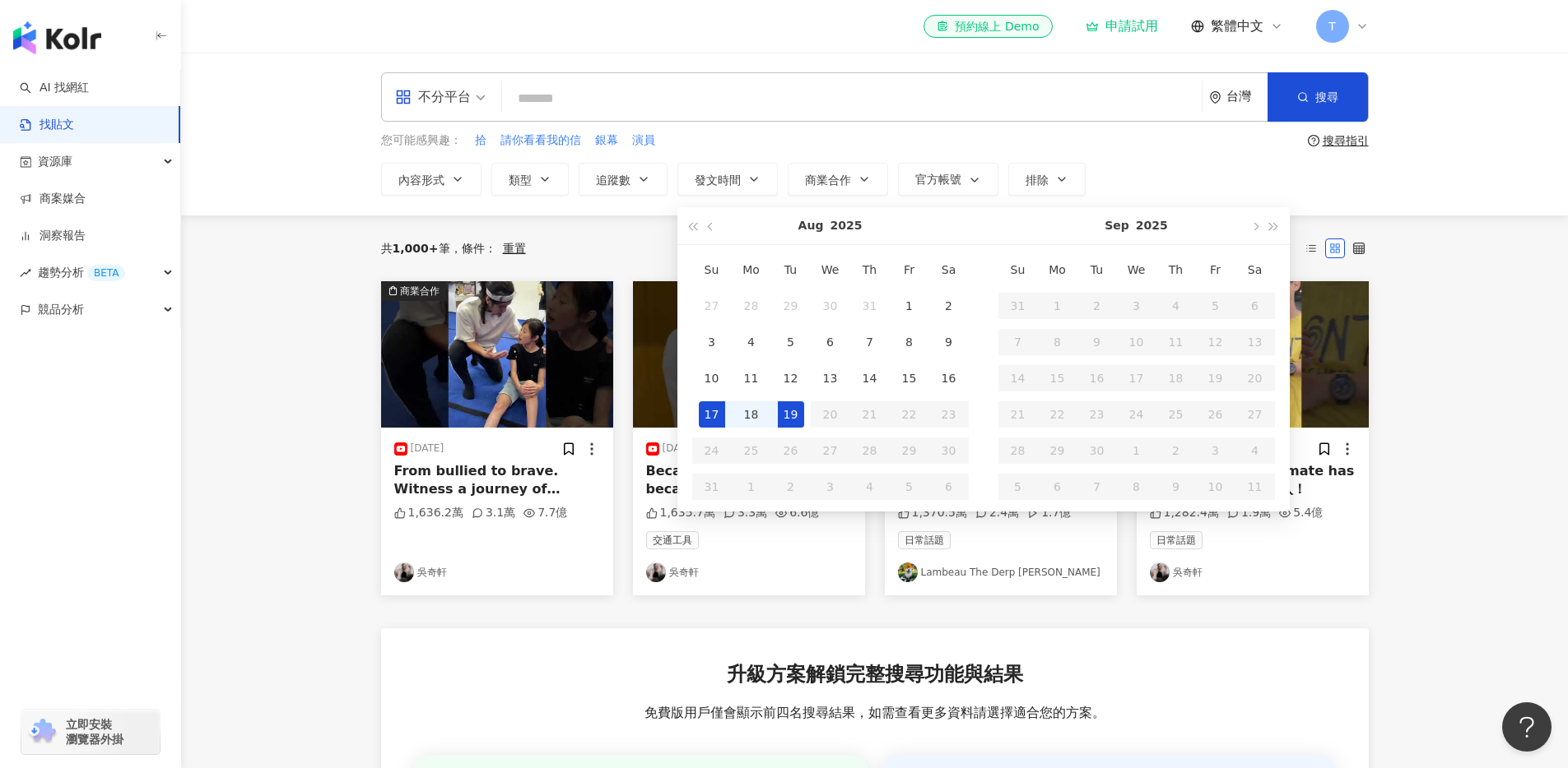
click at [709, 416] on div "17" at bounding box center [712, 414] width 26 height 26
type input "**********"
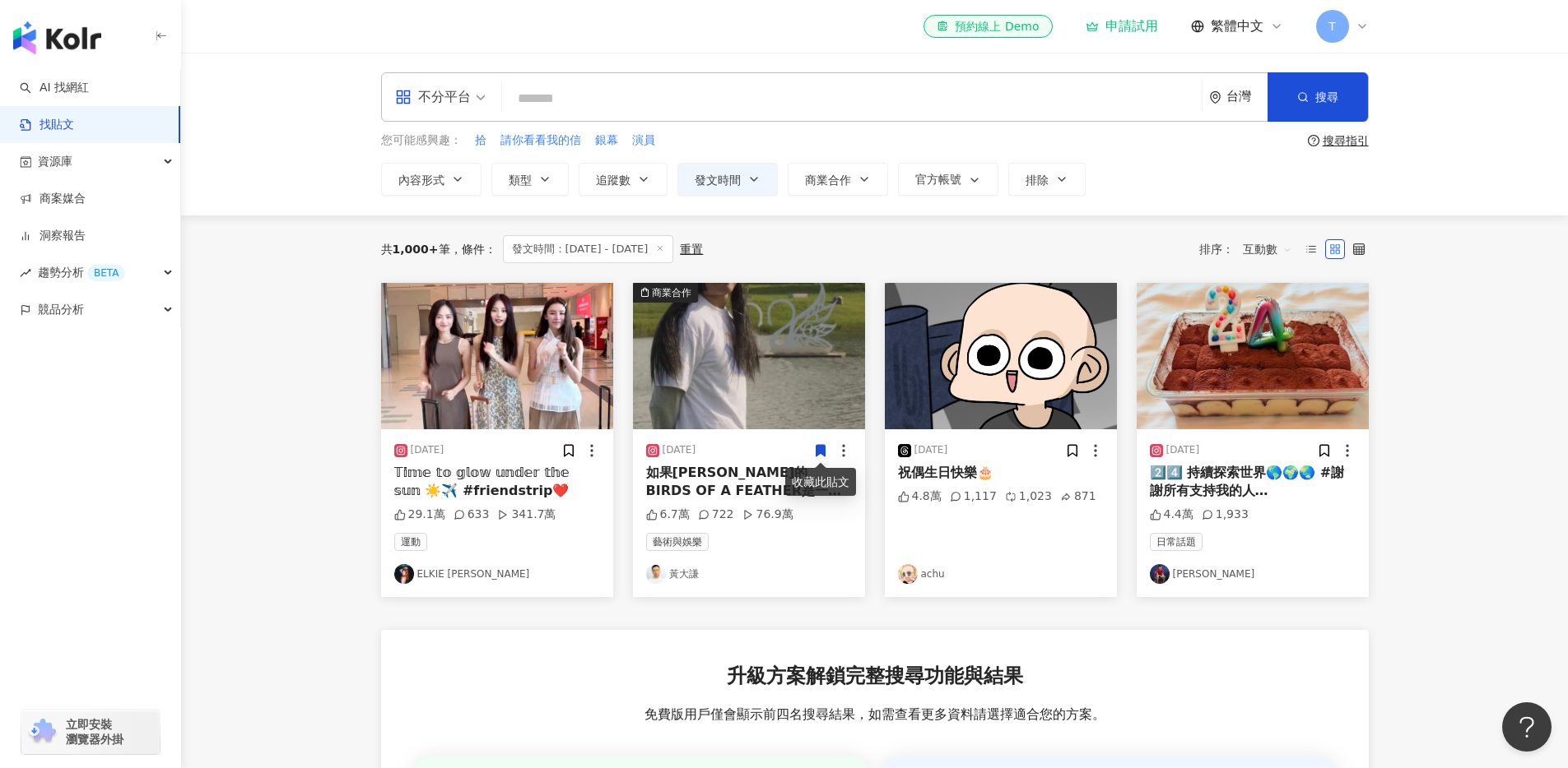
click at [647, 240] on span "發文時間：[DATE] - [DATE]" at bounding box center [588, 250] width 171 height 28
click at [651, 247] on span "發文時間：[DATE] - [DATE]" at bounding box center [588, 250] width 171 height 28
click at [728, 169] on button "發文時間" at bounding box center [728, 179] width 101 height 33
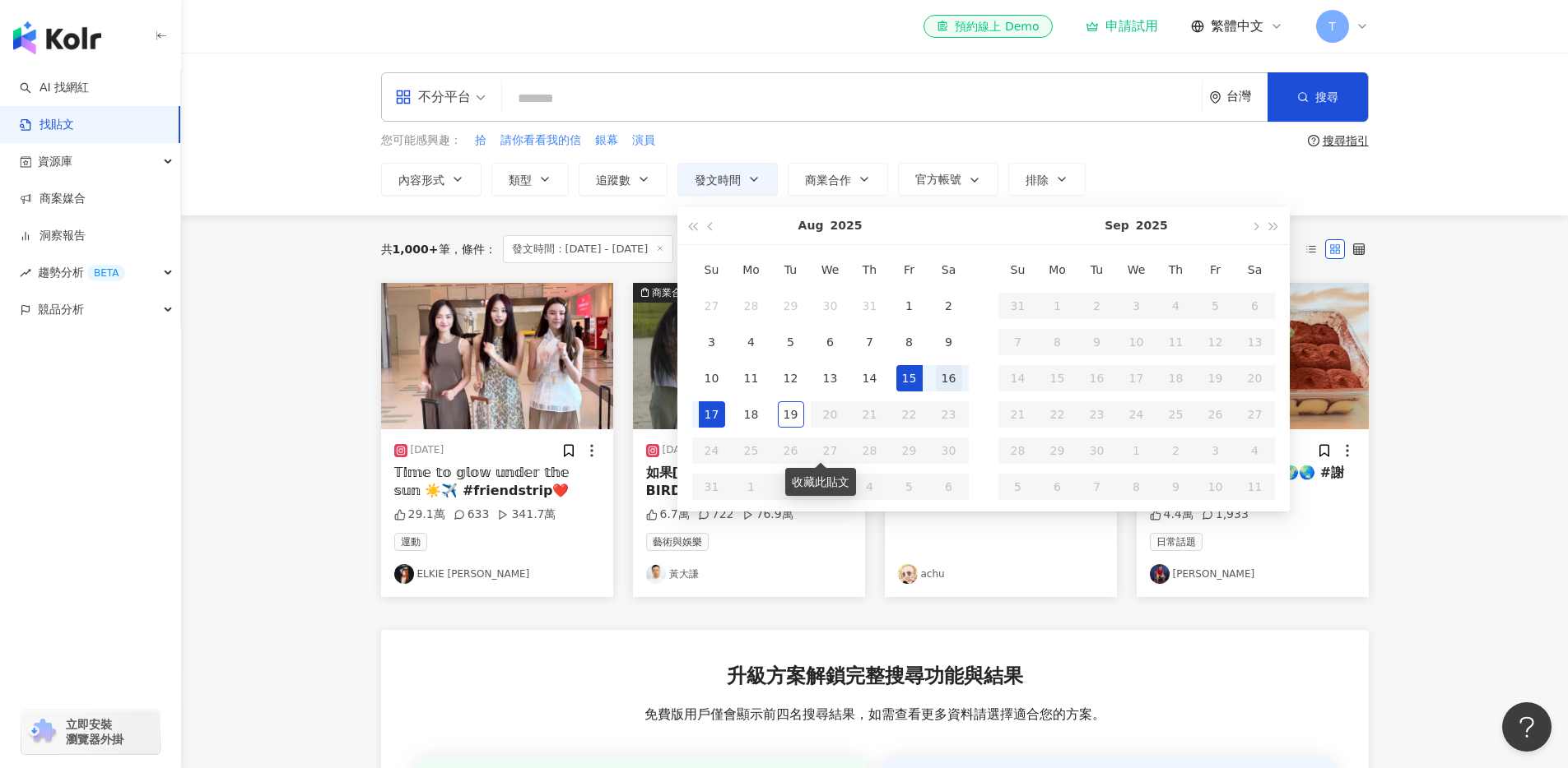
type input "**********"
click at [938, 378] on div "16" at bounding box center [949, 378] width 26 height 26
click at [789, 421] on div "19" at bounding box center [790, 414] width 26 height 26
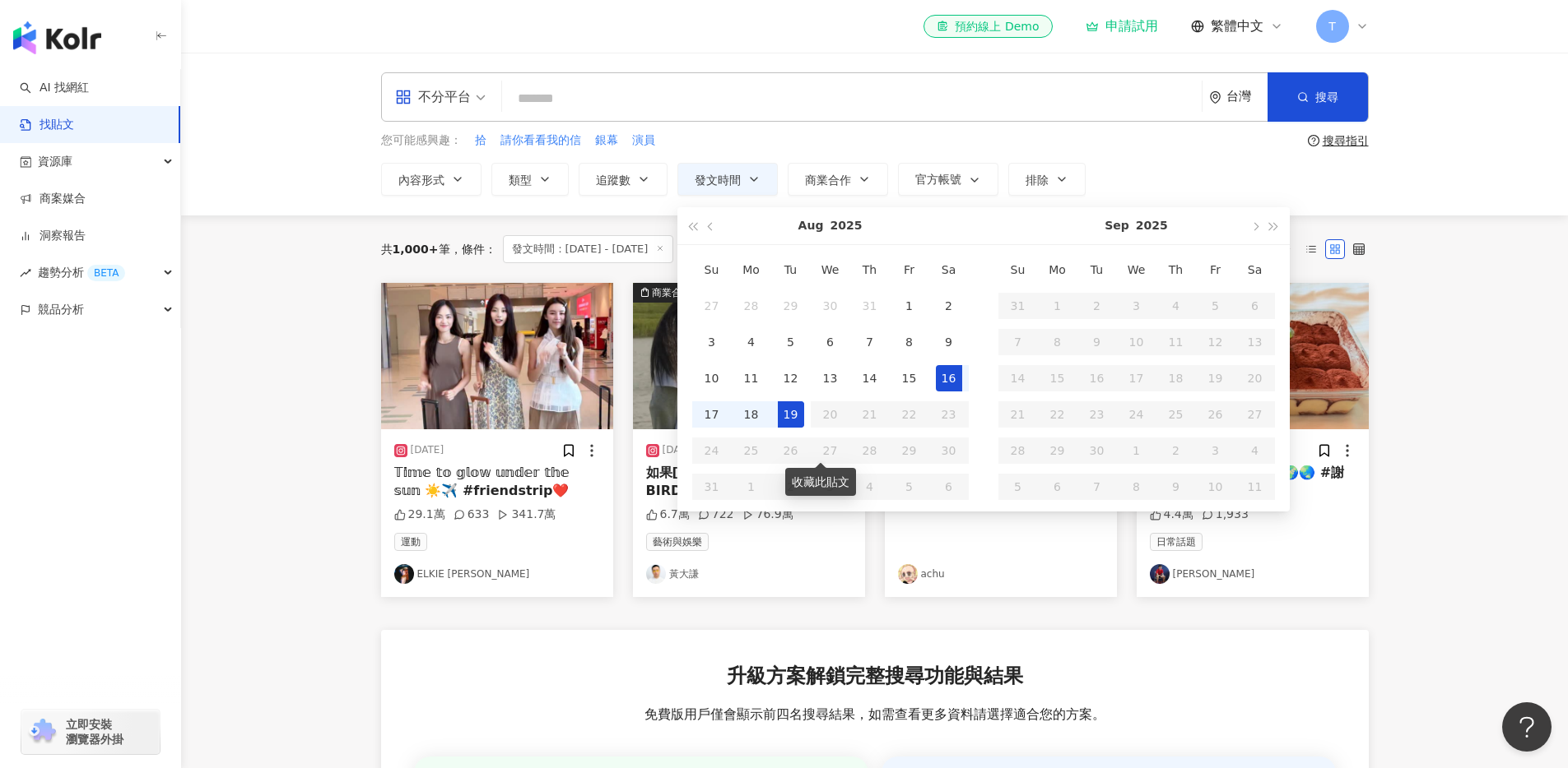
type input "**********"
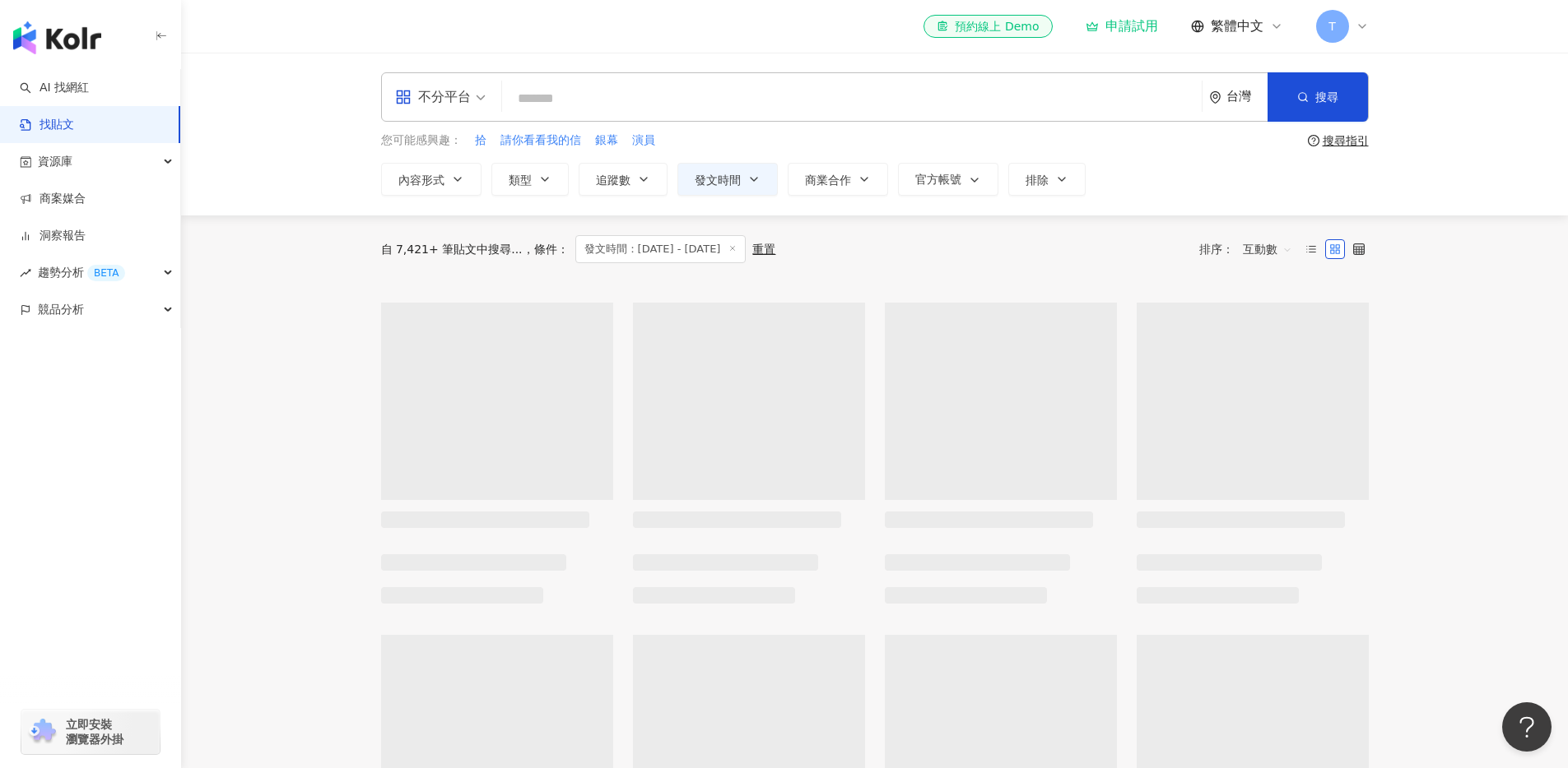
type input "**********"
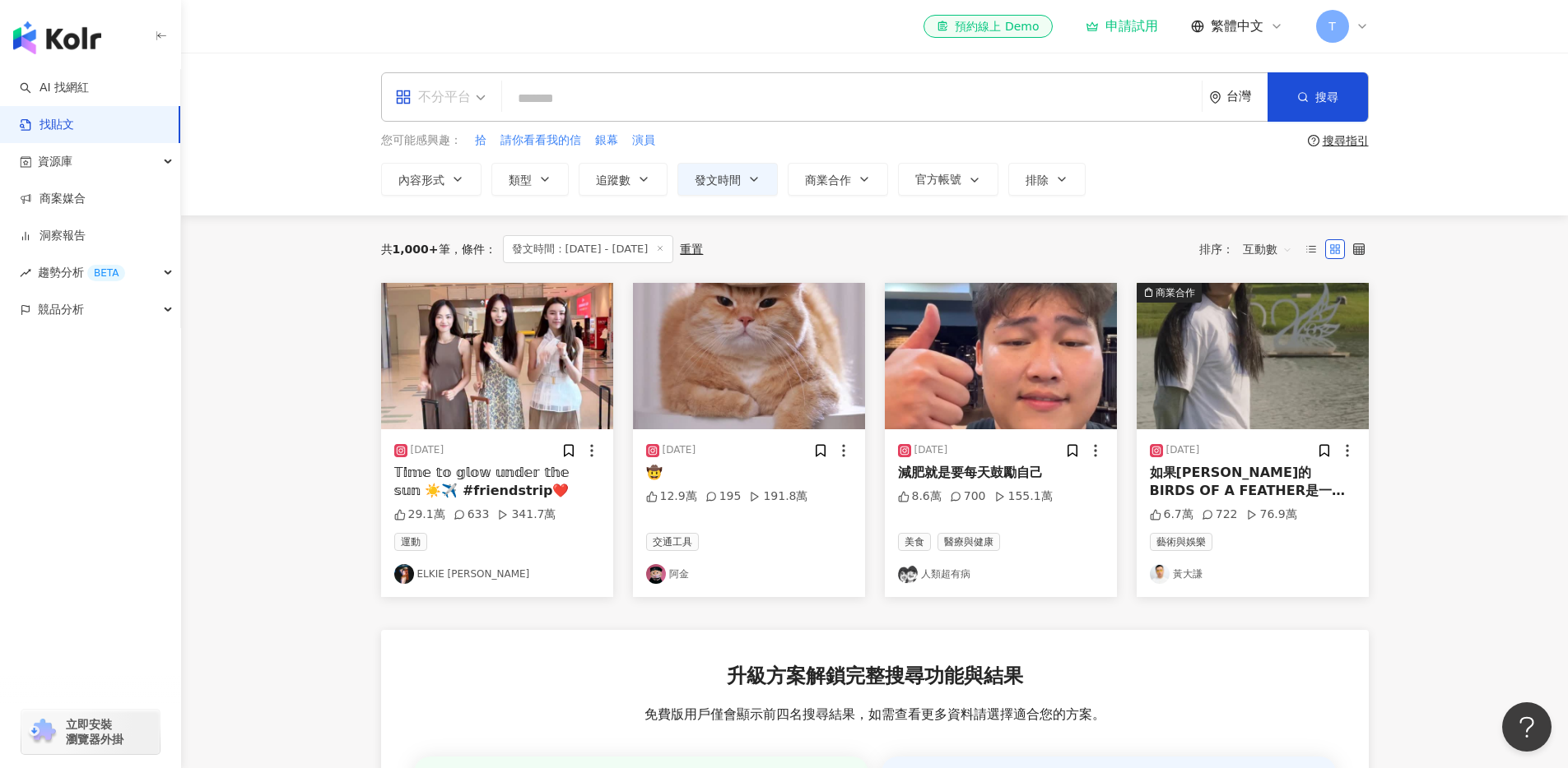
click at [466, 97] on div "不分平台" at bounding box center [433, 97] width 76 height 26
click at [443, 173] on div "Instagram" at bounding box center [446, 173] width 93 height 20
click at [467, 104] on div "Instagram" at bounding box center [439, 97] width 90 height 26
click at [460, 222] on div "YouTube" at bounding box center [450, 234] width 122 height 30
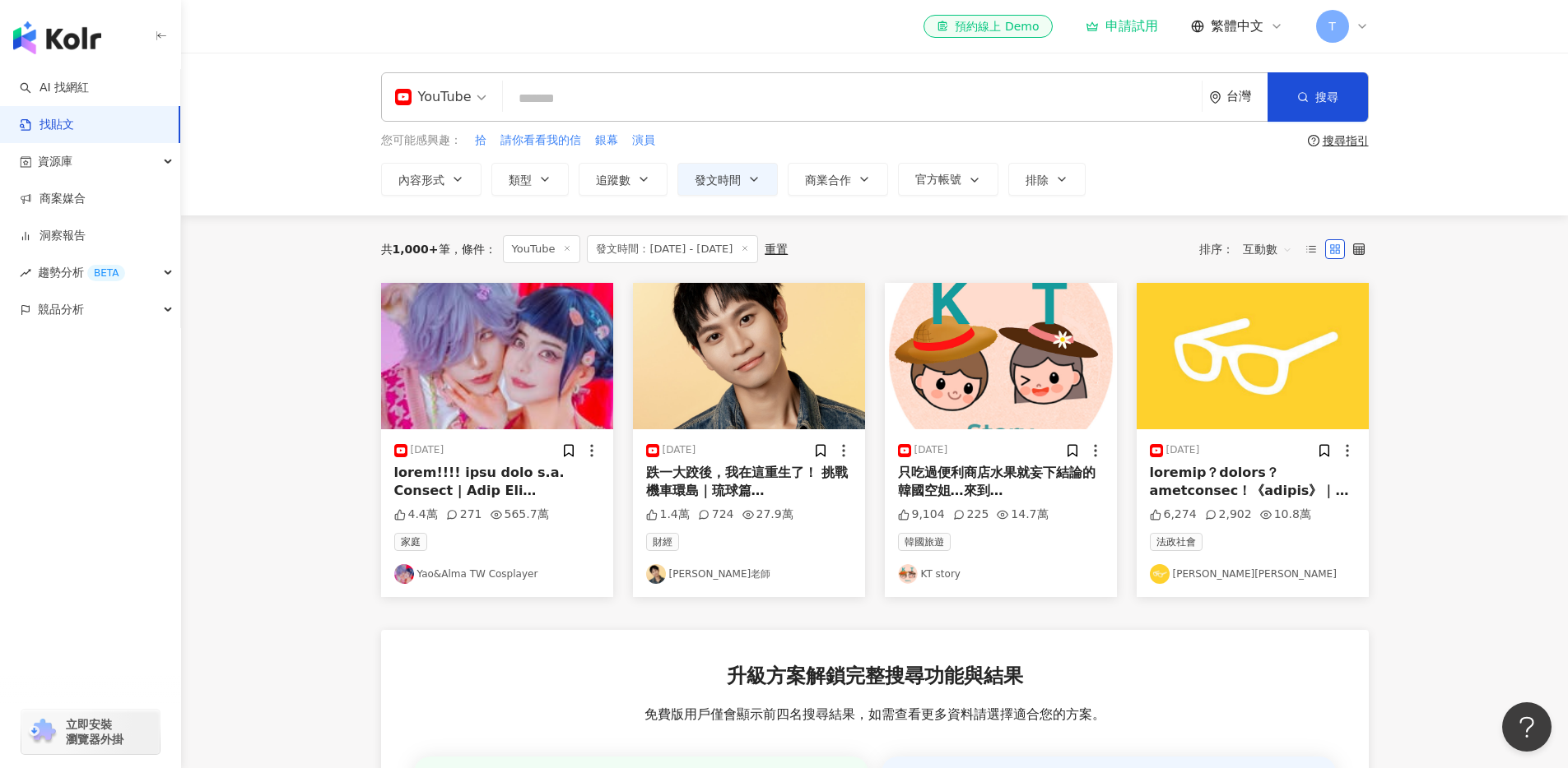
click at [435, 131] on div "您可能感興趣： 拾 請你看看我的信 銀幕 演員" at bounding box center [840, 140] width 920 height 18
click at [447, 113] on span at bounding box center [440, 97] width 92 height 48
click at [427, 265] on div "Threads" at bounding box center [446, 265] width 93 height 20
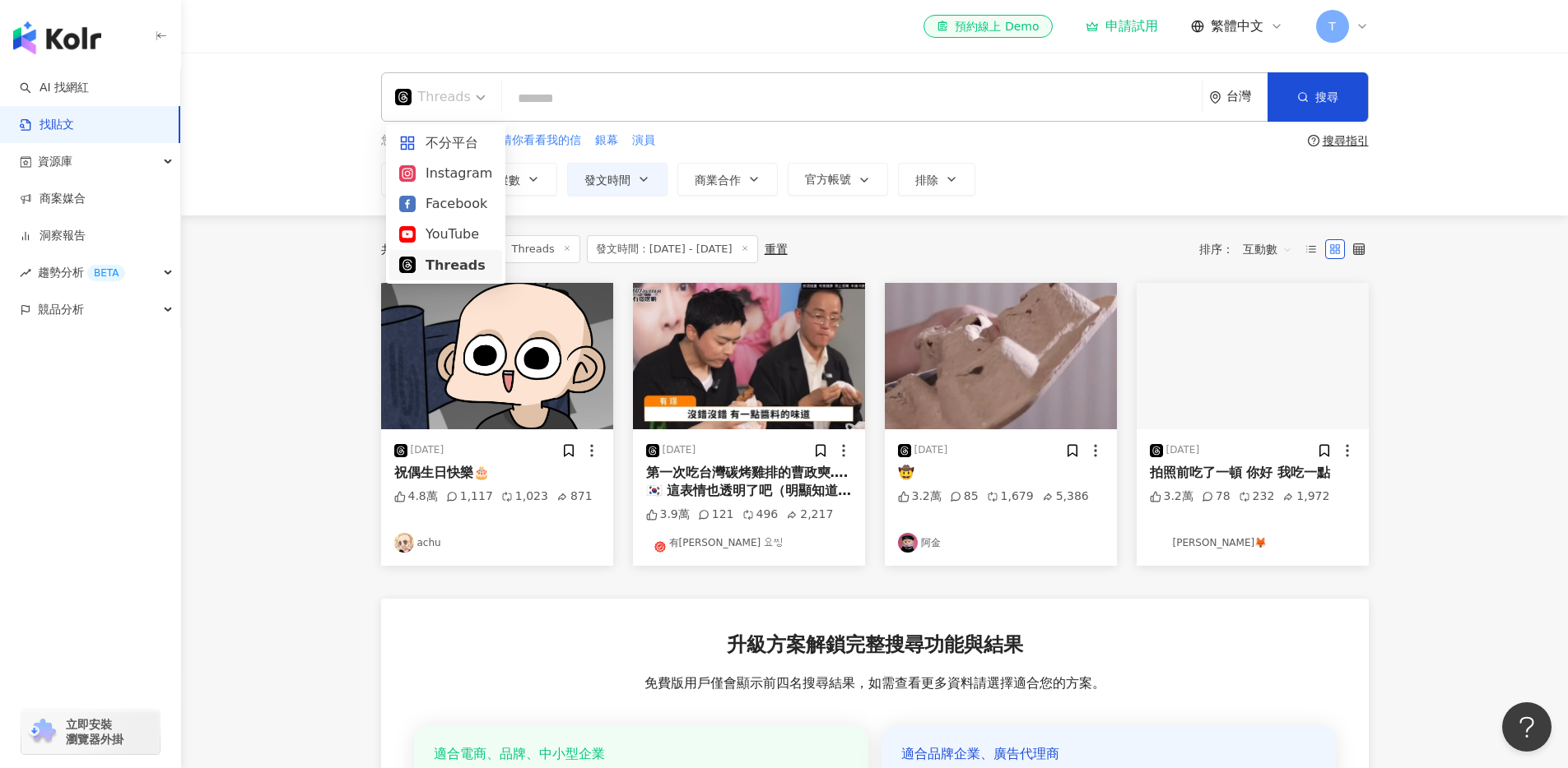
click at [446, 98] on div "Threads" at bounding box center [433, 97] width 76 height 26
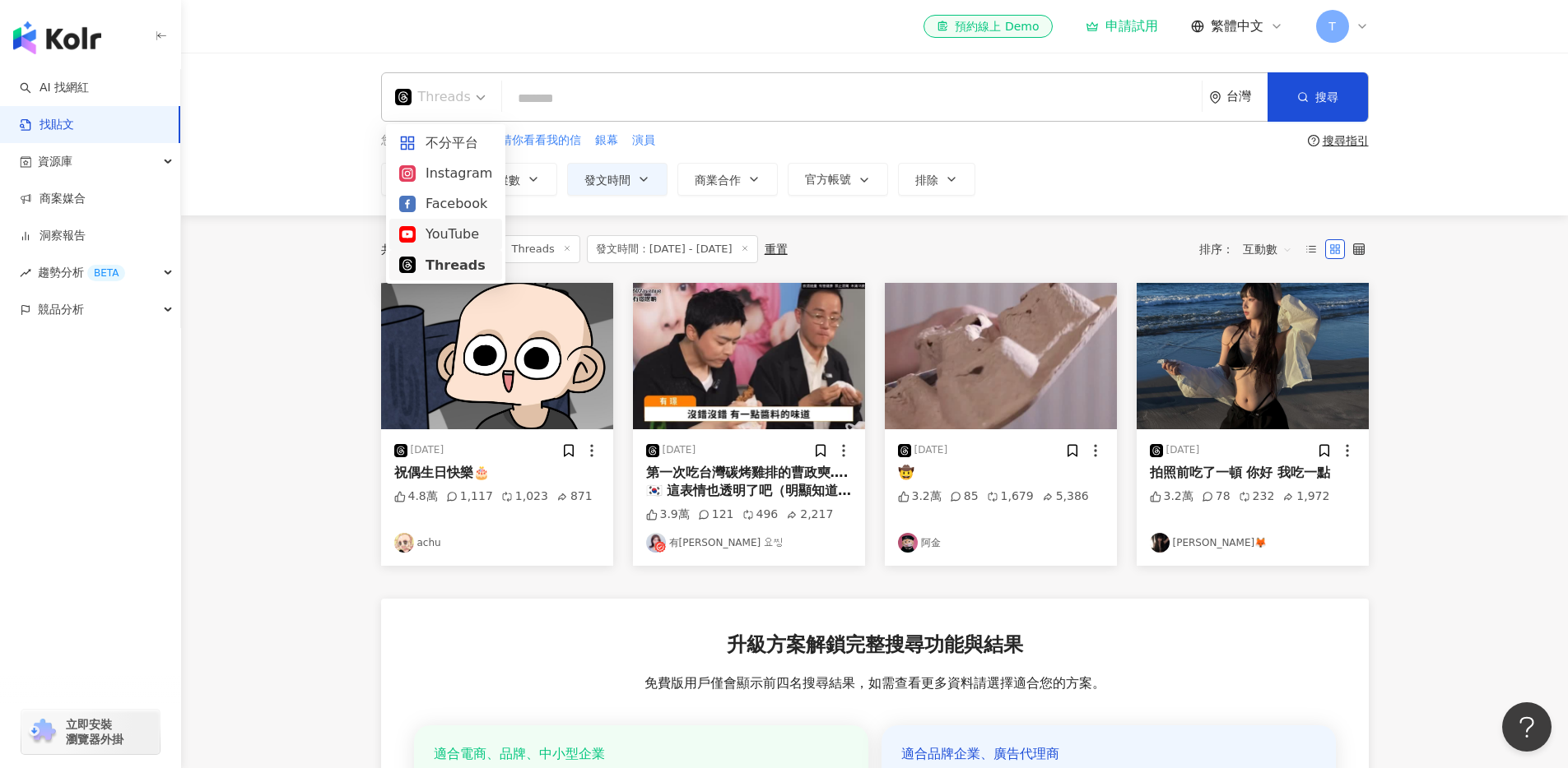
click at [446, 229] on div "YouTube" at bounding box center [446, 234] width 93 height 20
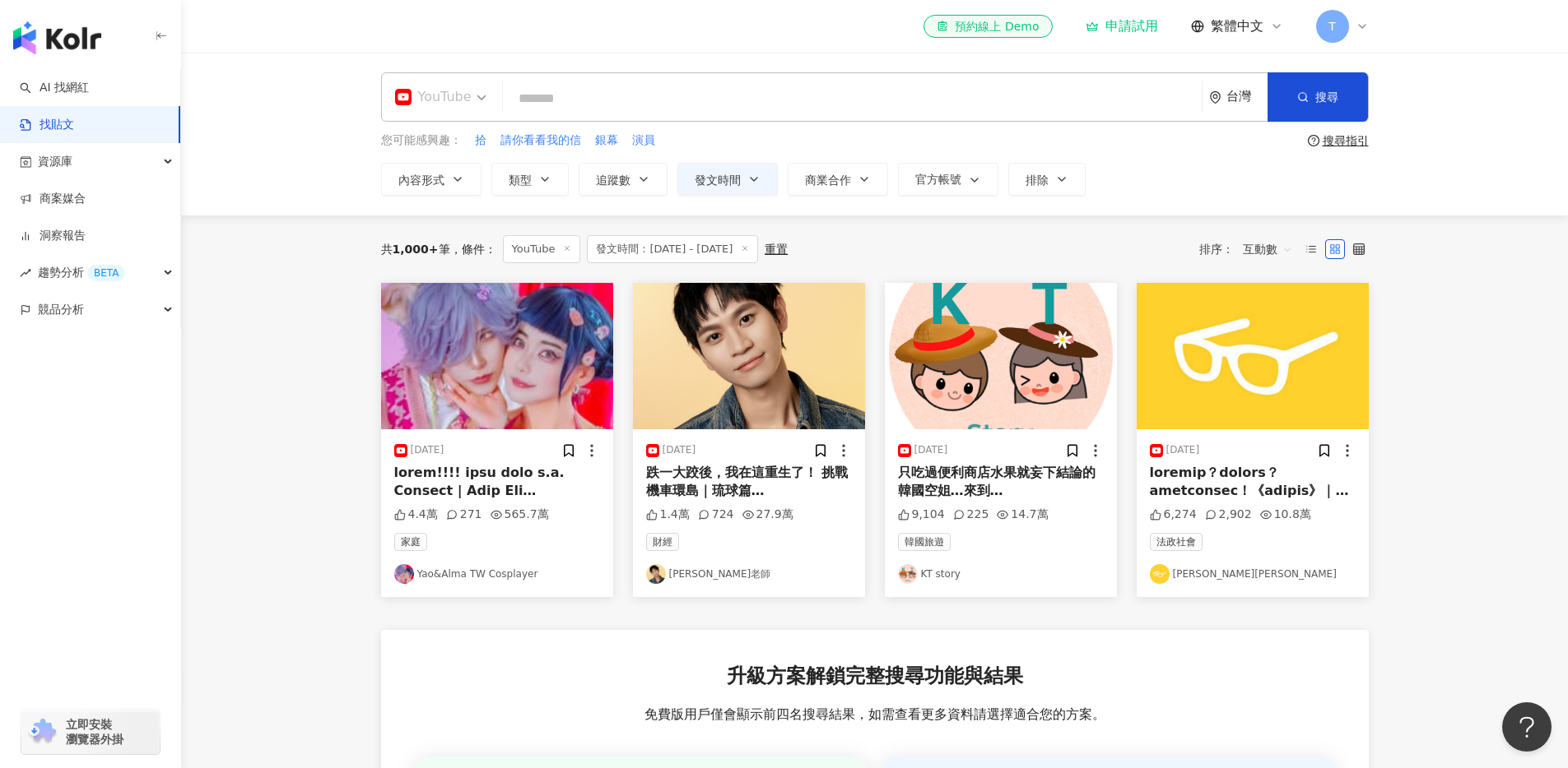
click at [462, 102] on div "YouTube" at bounding box center [433, 97] width 77 height 26
click at [443, 171] on div "Instagram" at bounding box center [446, 173] width 93 height 20
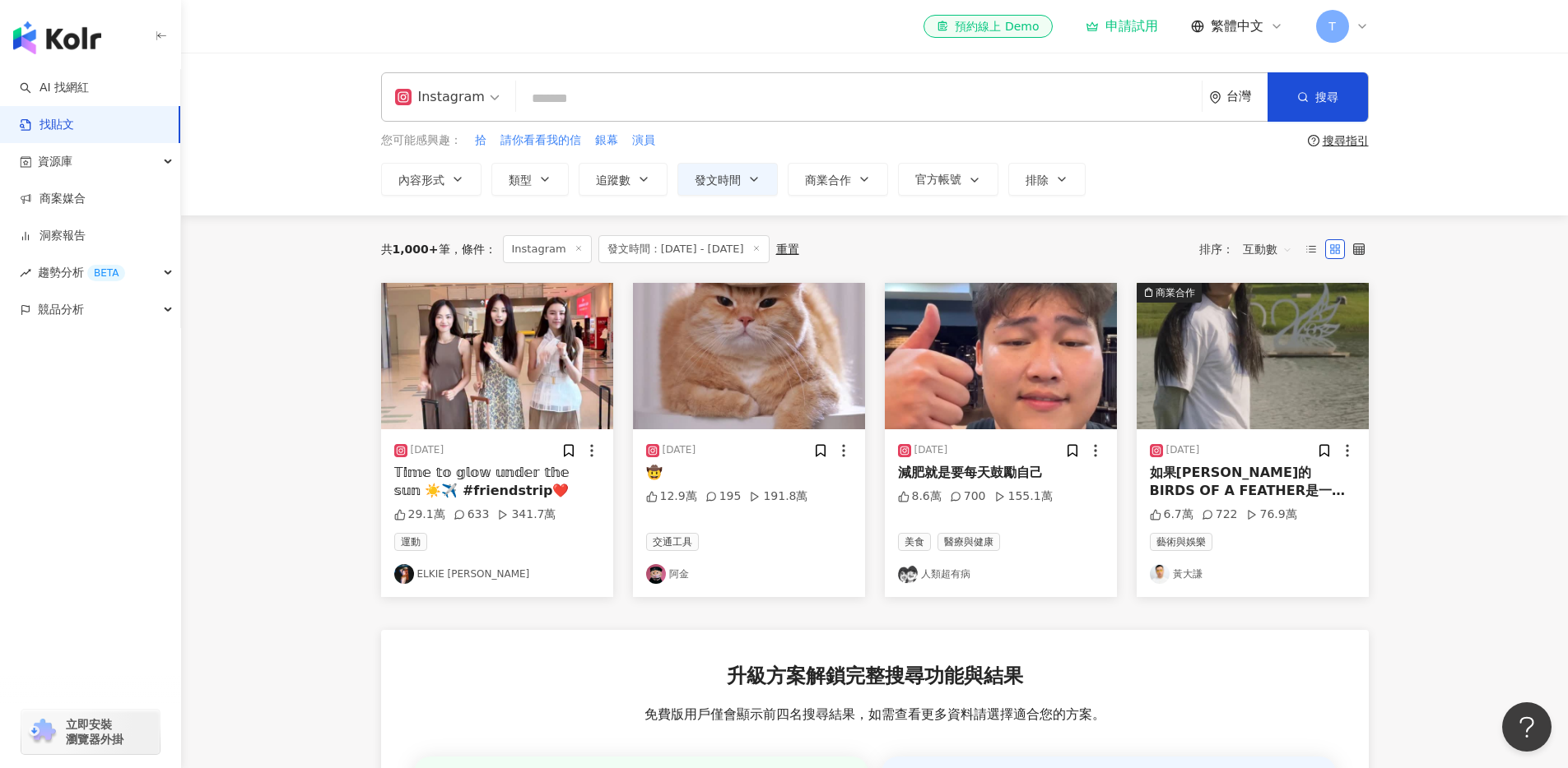
click at [472, 101] on div "Instagram" at bounding box center [439, 97] width 90 height 26
click at [458, 147] on div "不分平台" at bounding box center [450, 142] width 102 height 20
click at [303, 479] on main "**********" at bounding box center [875, 567] width 1387 height 1028
click at [720, 376] on img at bounding box center [748, 356] width 232 height 146
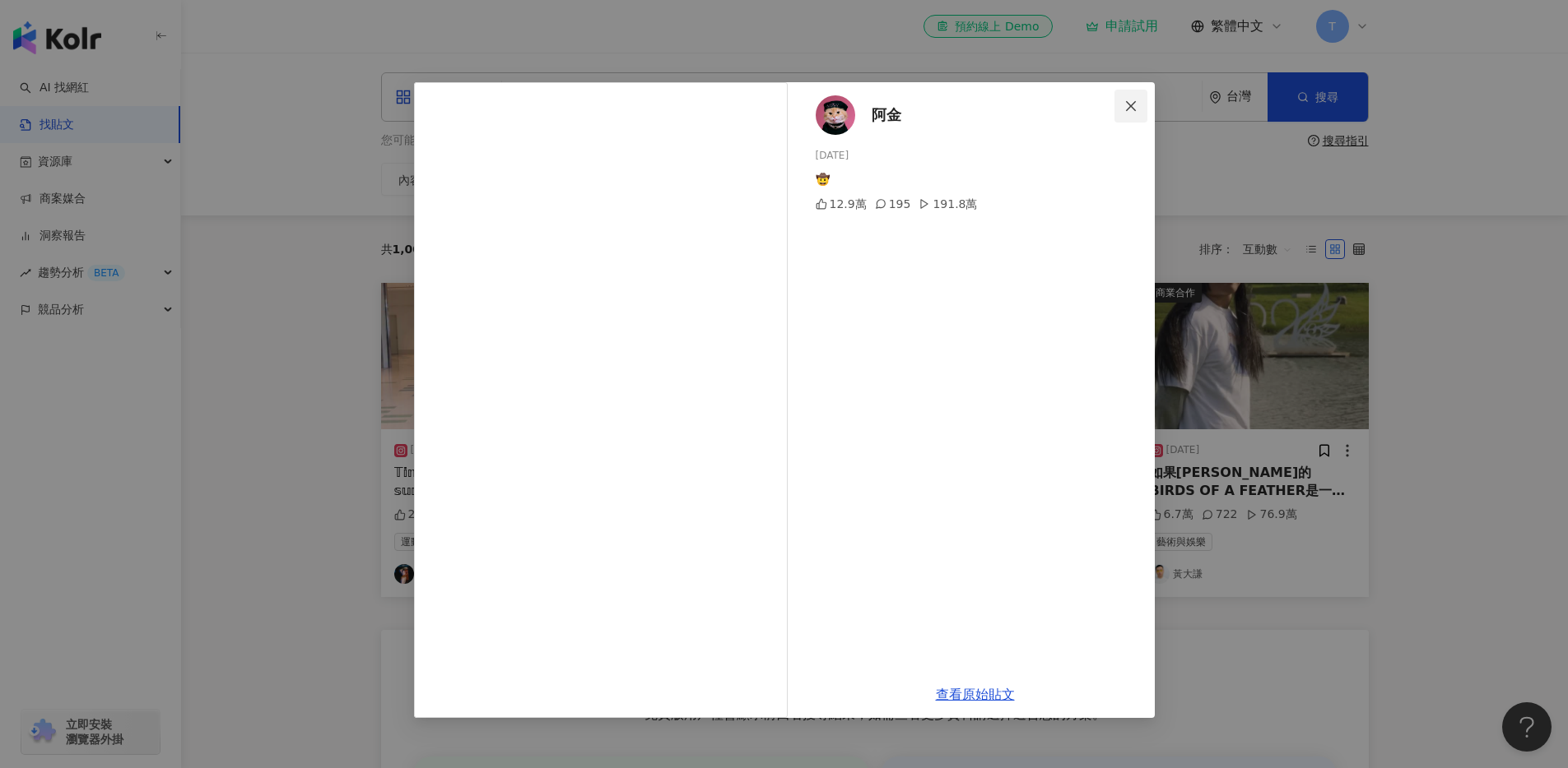
click at [1137, 105] on span "Close" at bounding box center [1131, 106] width 33 height 13
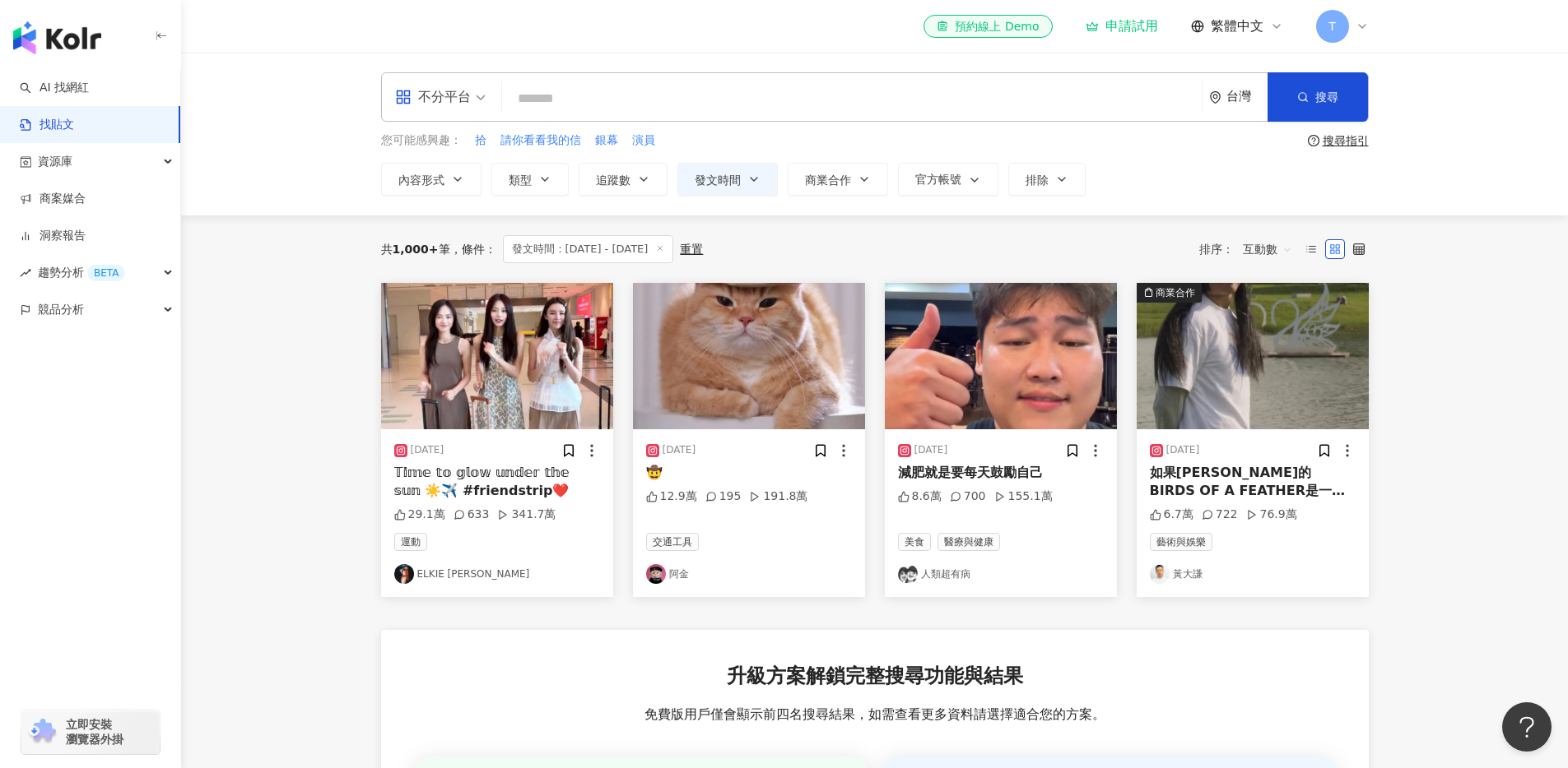
click at [1048, 391] on img at bounding box center [1000, 356] width 232 height 146
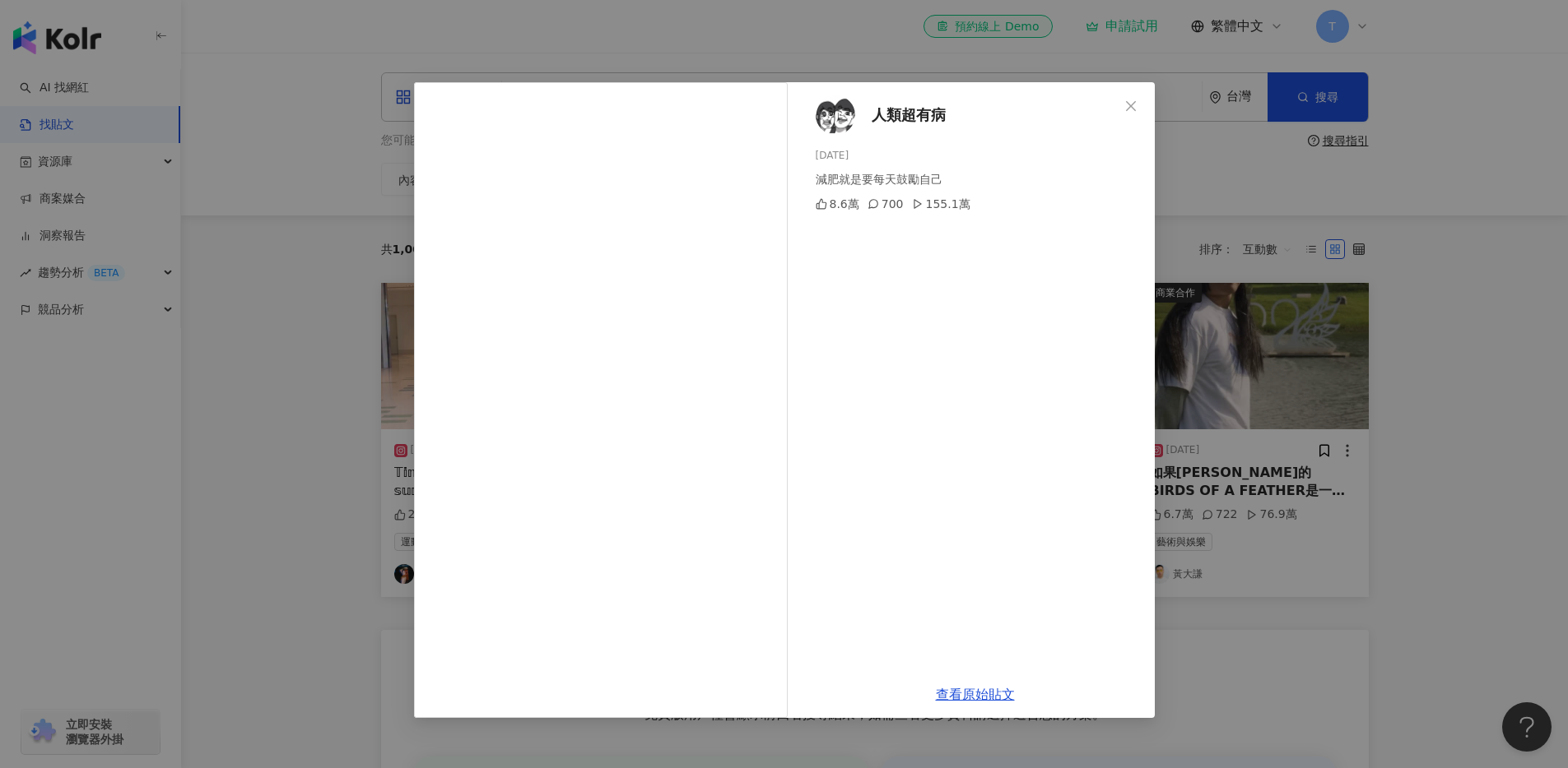
click at [844, 117] on img at bounding box center [835, 115] width 40 height 40
click at [1127, 111] on icon "close" at bounding box center [1131, 106] width 13 height 13
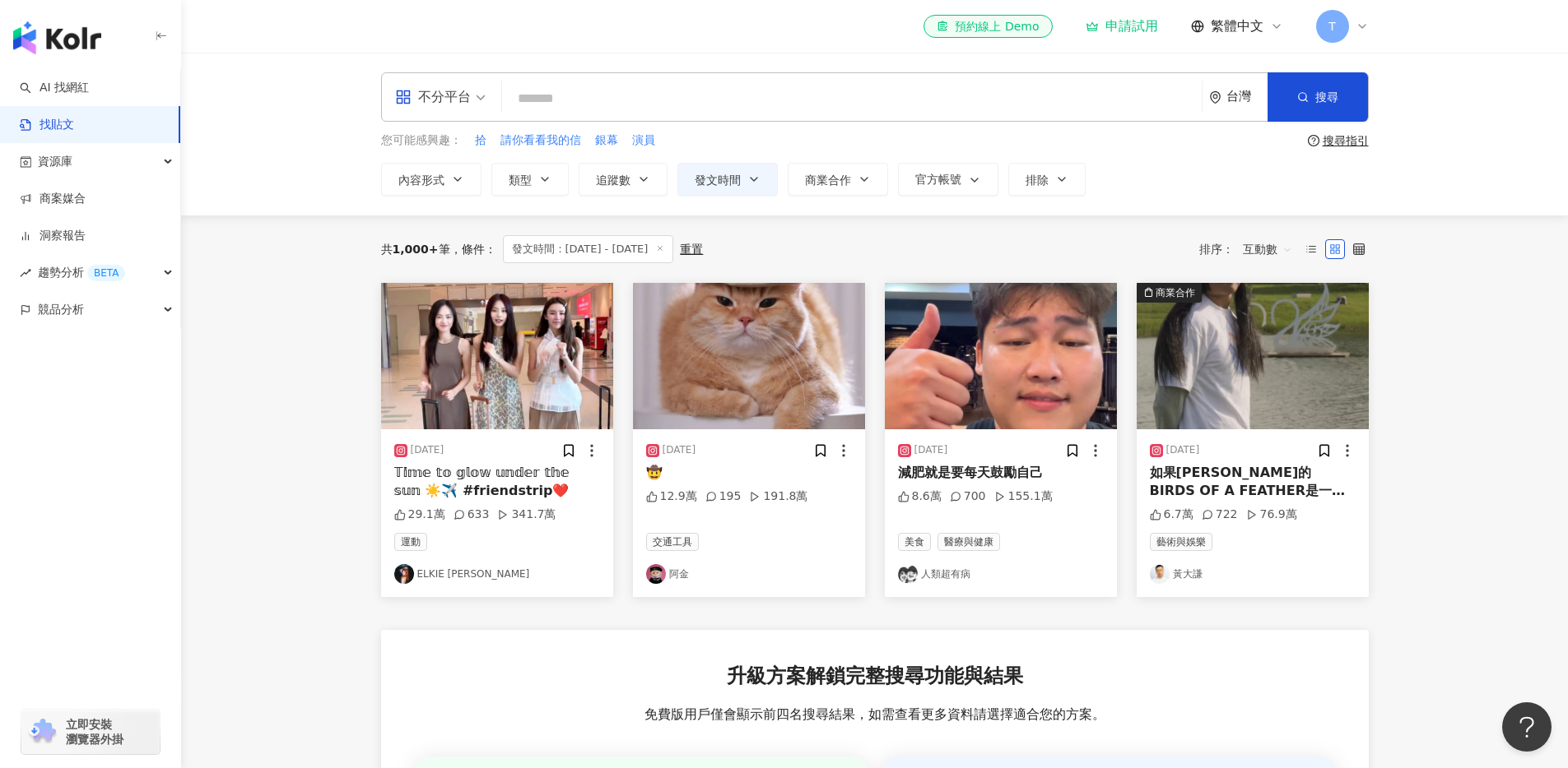
click at [1259, 400] on img at bounding box center [1252, 356] width 232 height 146
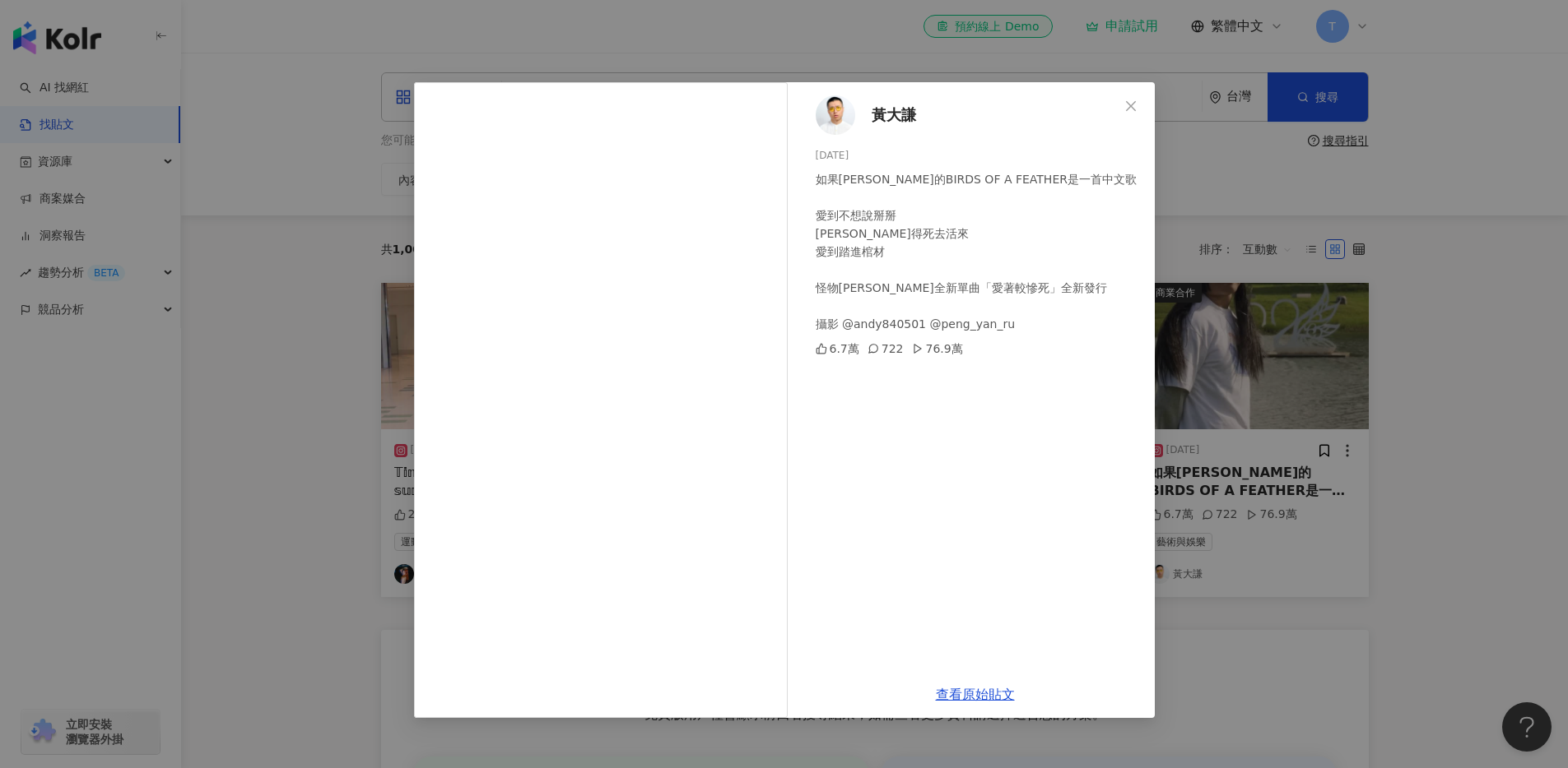
click at [1127, 105] on icon "close" at bounding box center [1131, 106] width 13 height 13
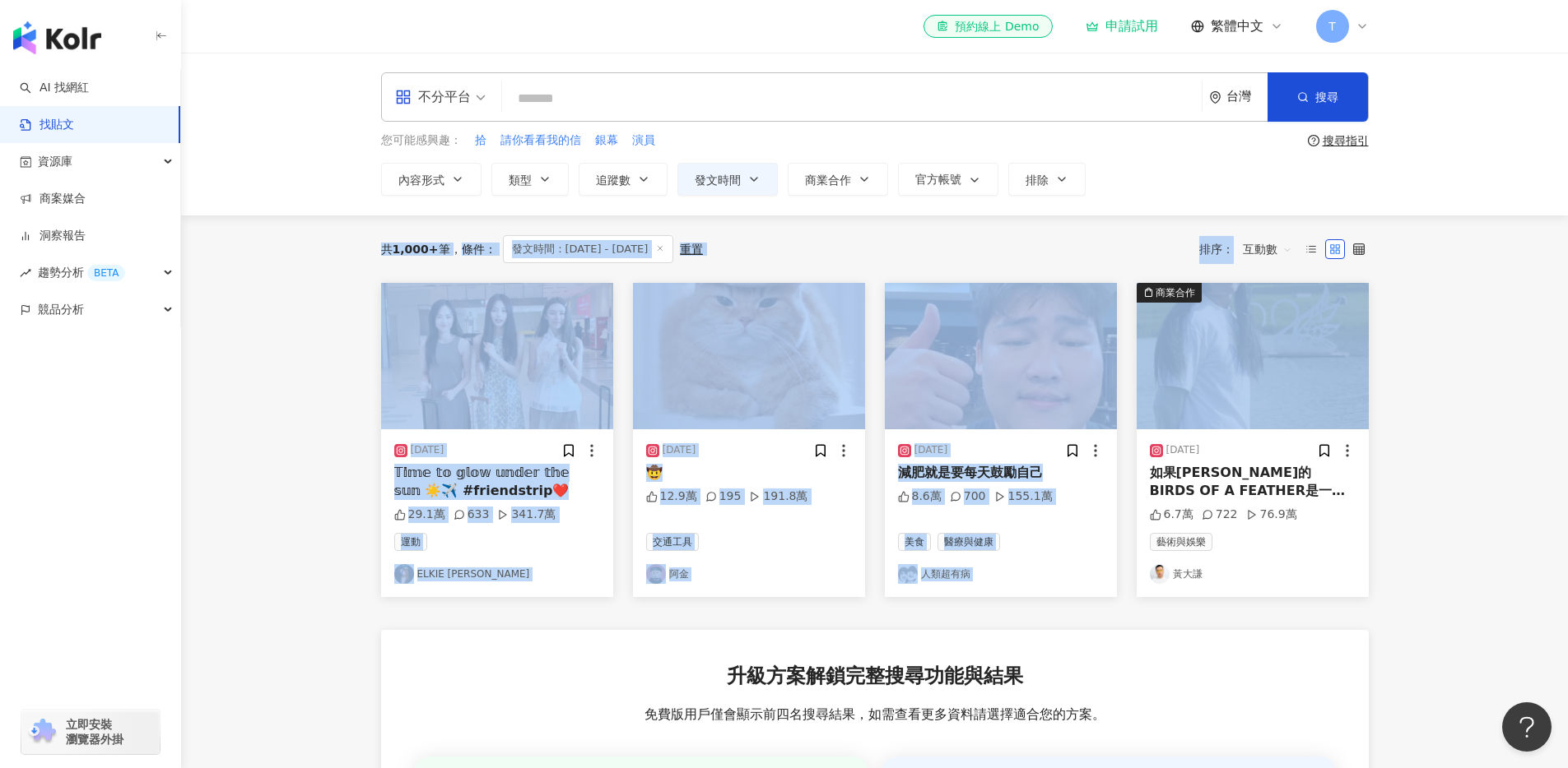
drag, startPoint x: 325, startPoint y: 190, endPoint x: 1364, endPoint y: 391, distance: 1058.3
click at [1364, 381] on main "**********" at bounding box center [875, 567] width 1387 height 1028
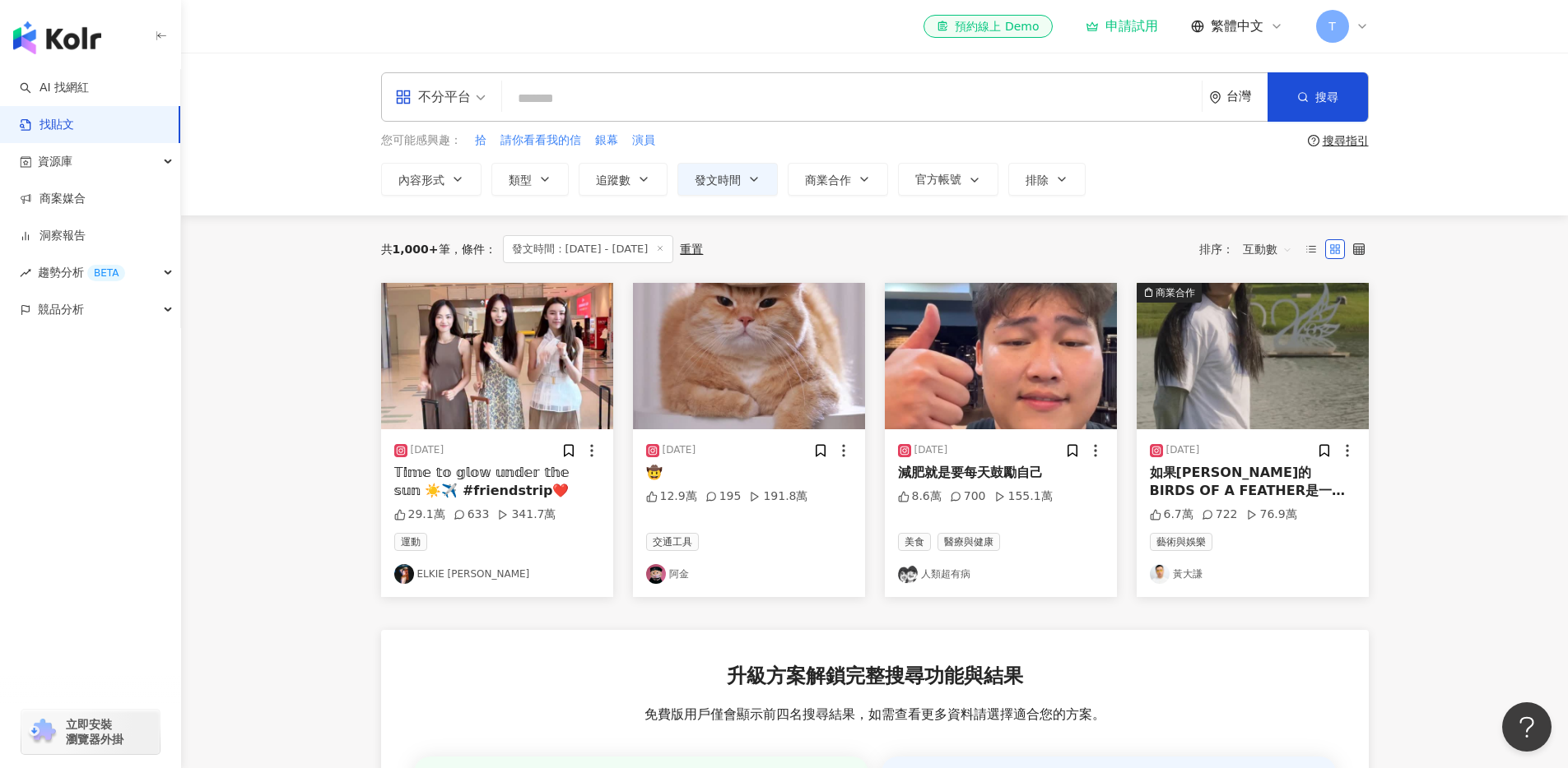
click at [1464, 456] on main "**********" at bounding box center [875, 567] width 1387 height 1028
